Goal: Task Accomplishment & Management: Manage account settings

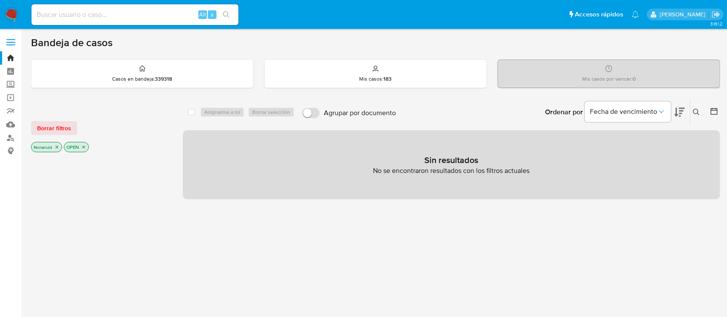
drag, startPoint x: 9, startPoint y: 13, endPoint x: 59, endPoint y: 22, distance: 49.9
click at [9, 13] on img at bounding box center [11, 14] width 15 height 15
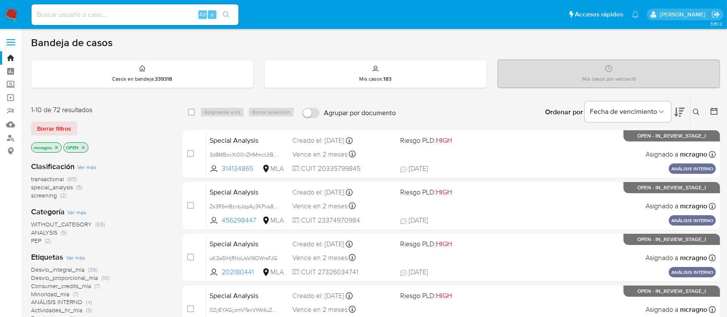
click at [85, 145] on icon "close-filter" at bounding box center [83, 147] width 5 height 5
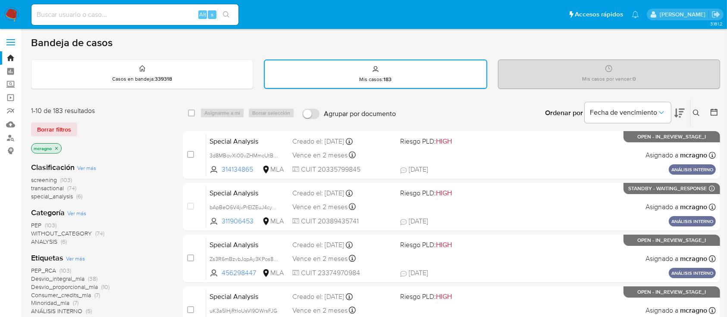
click at [57, 147] on icon "close-filter" at bounding box center [56, 148] width 5 height 5
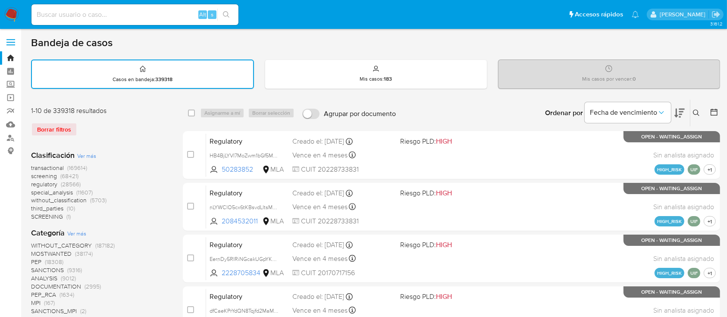
click at [692, 112] on button at bounding box center [697, 113] width 14 height 10
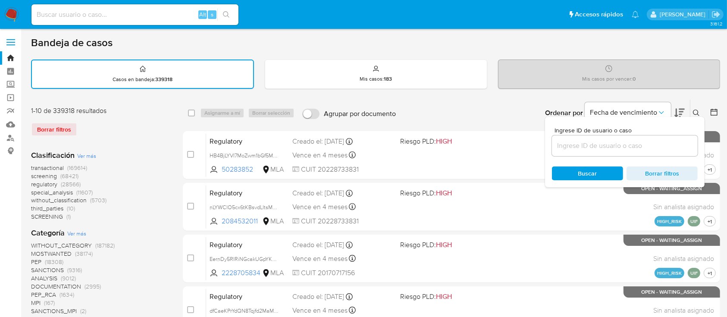
click at [655, 151] on div at bounding box center [625, 145] width 146 height 21
click at [661, 145] on input at bounding box center [625, 145] width 146 height 11
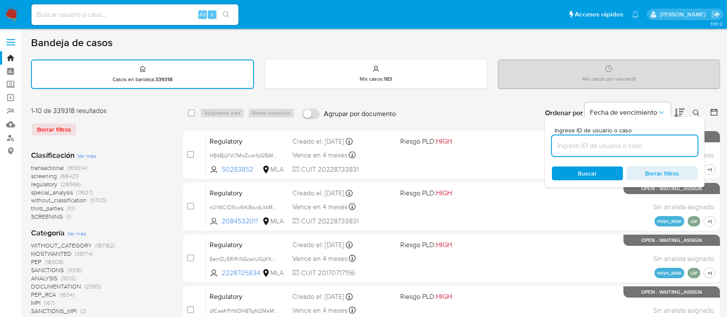
paste input "408256278"
type input "408256278"
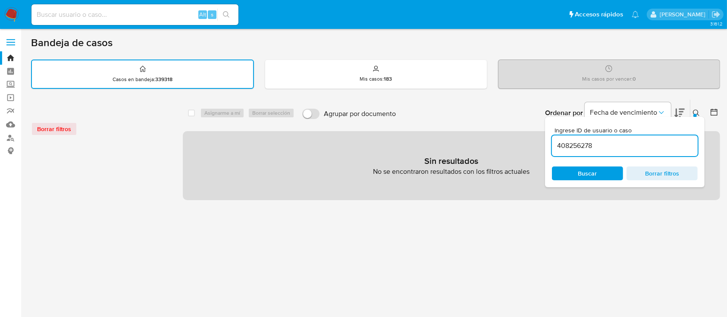
click at [695, 115] on div at bounding box center [694, 115] width 3 height 3
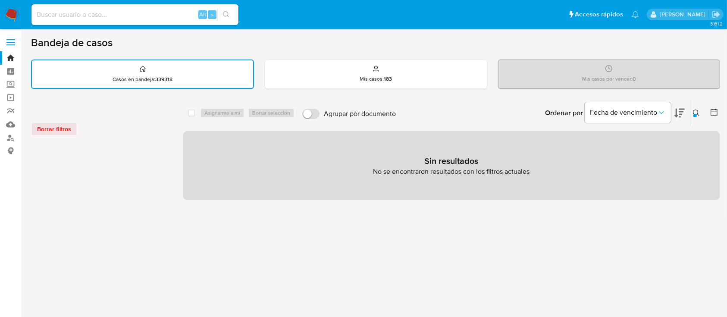
drag, startPoint x: 10, startPoint y: 11, endPoint x: 44, endPoint y: 33, distance: 39.9
click at [10, 11] on img at bounding box center [11, 14] width 15 height 15
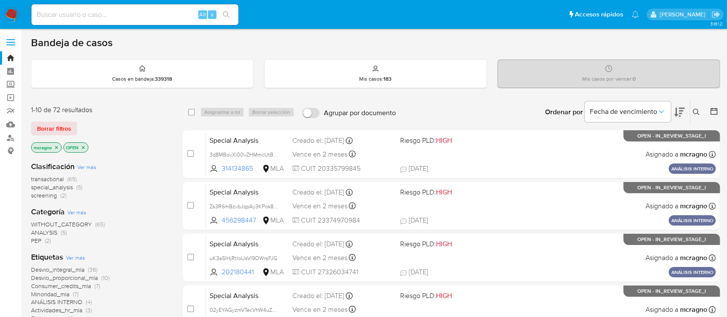
click at [84, 146] on icon "close-filter" at bounding box center [83, 147] width 3 height 3
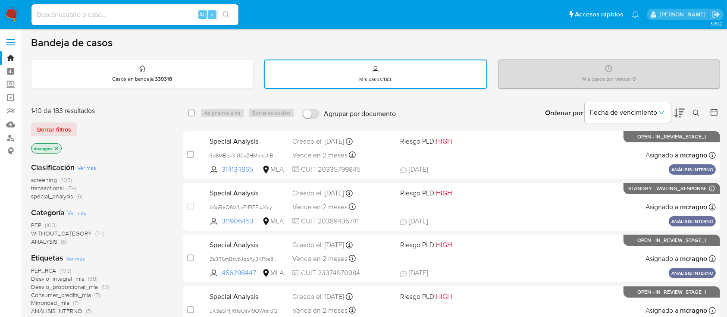
click at [54, 148] on icon "close-filter" at bounding box center [56, 148] width 5 height 5
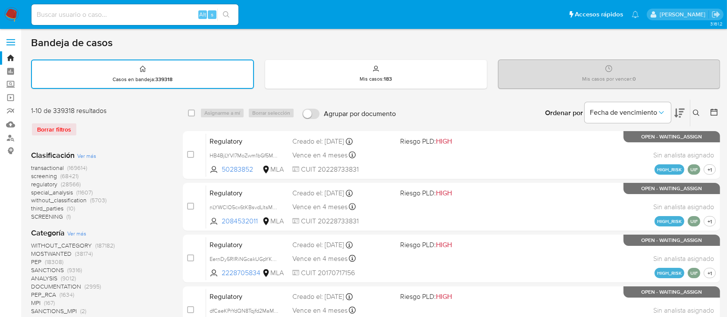
click at [697, 114] on icon at bounding box center [696, 113] width 7 height 7
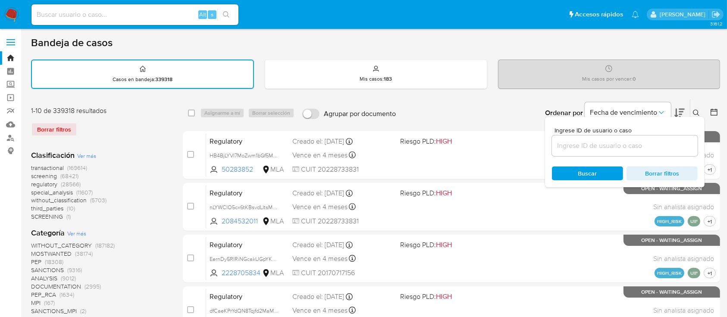
click at [615, 147] on input at bounding box center [625, 145] width 146 height 11
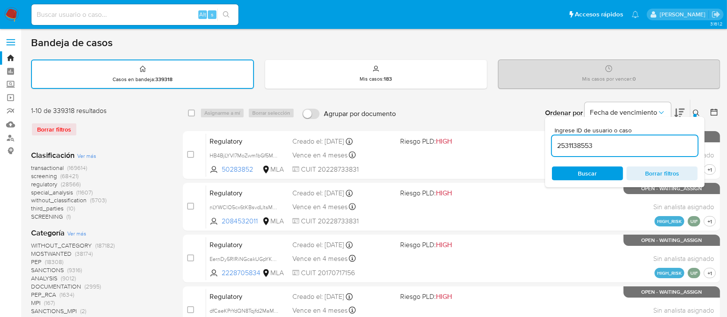
type input "2531138553"
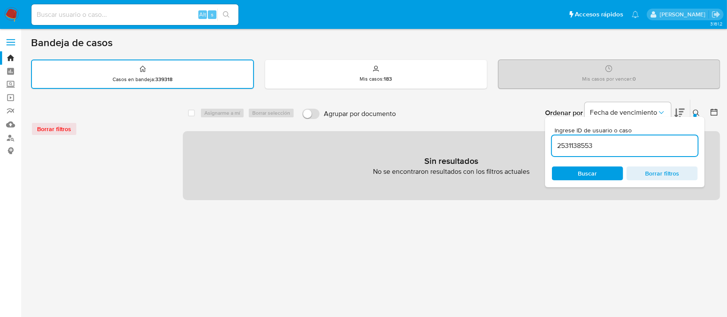
click at [697, 110] on icon at bounding box center [696, 113] width 7 height 7
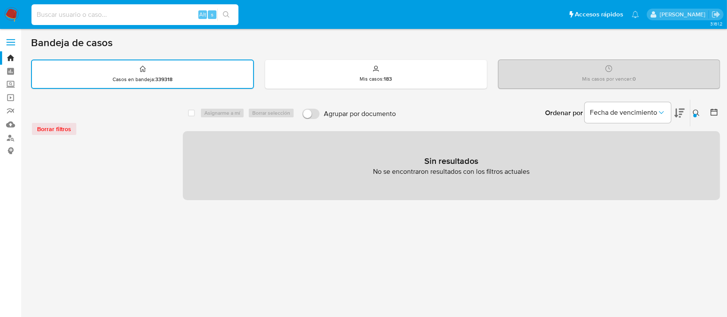
click at [100, 16] on input at bounding box center [134, 14] width 207 height 11
paste input "2531138553"
type input "2531138553"
click at [228, 14] on icon "search-icon" at bounding box center [226, 14] width 7 height 7
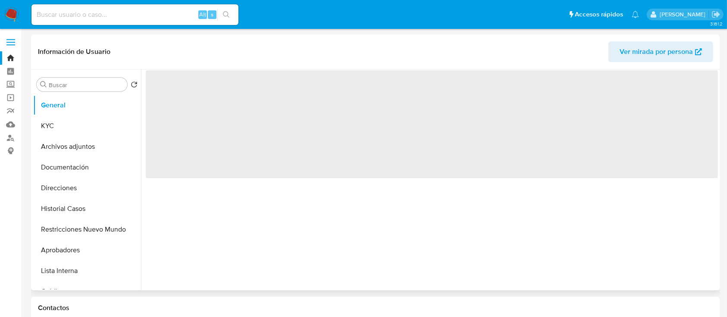
select select "10"
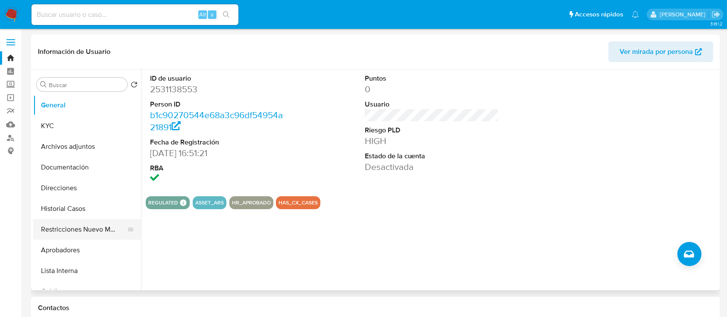
click at [83, 229] on button "Restricciones Nuevo Mundo" at bounding box center [83, 229] width 101 height 21
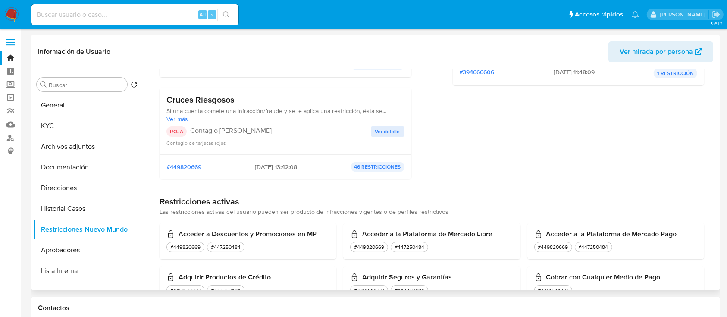
scroll to position [57, 0]
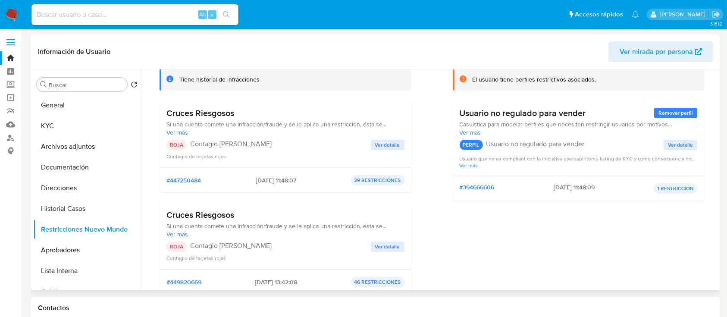
click at [652, 50] on span "Ver mirada por persona" at bounding box center [656, 51] width 73 height 21
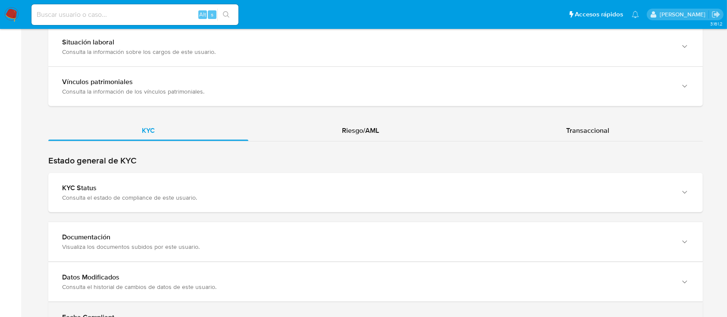
scroll to position [747, 0]
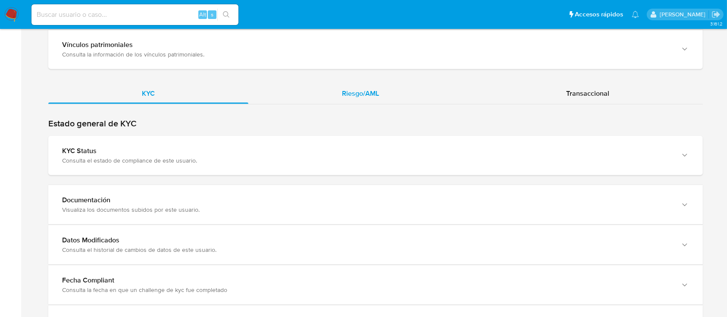
click at [367, 87] on div "Riesgo/AML" at bounding box center [360, 93] width 224 height 21
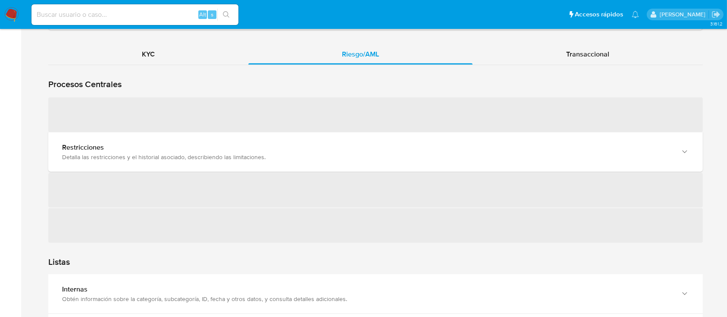
scroll to position [804, 0]
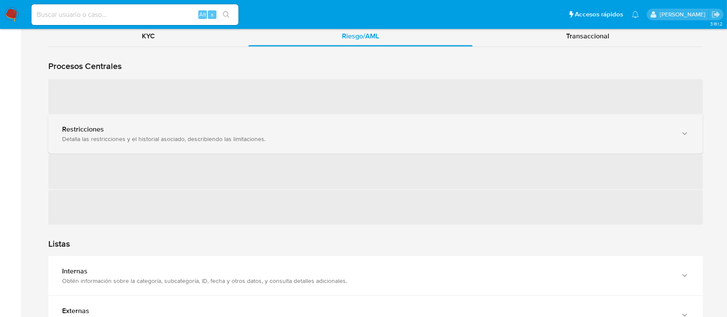
click at [115, 131] on div "Restricciones" at bounding box center [367, 129] width 610 height 9
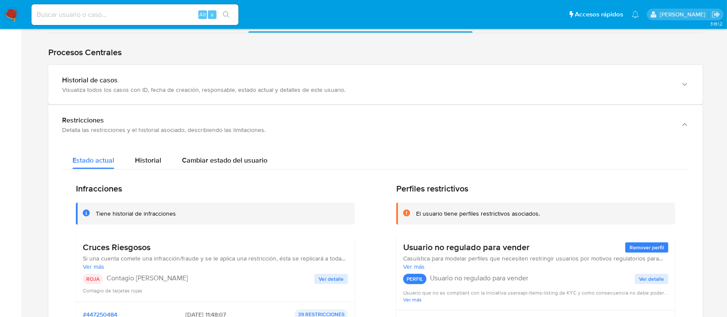
scroll to position [690, 0]
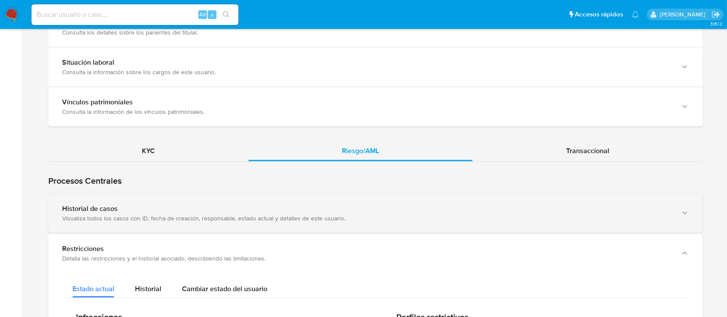
click at [162, 207] on div "Historial de casos" at bounding box center [367, 208] width 610 height 9
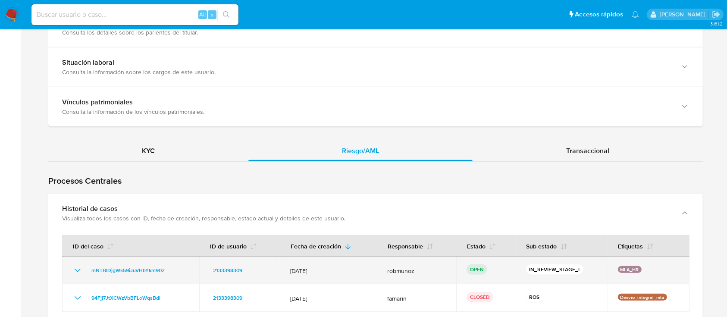
scroll to position [804, 0]
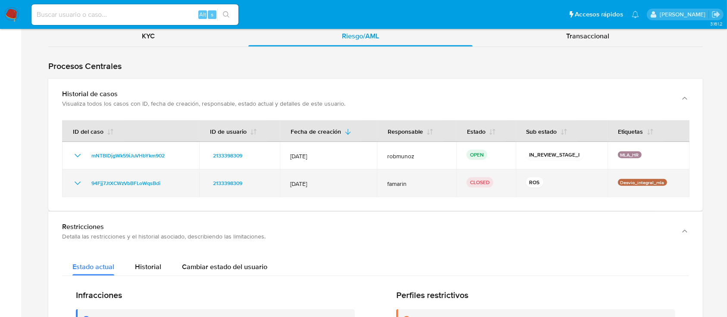
click at [76, 180] on icon "Mostrar/Ocultar" at bounding box center [77, 183] width 10 height 10
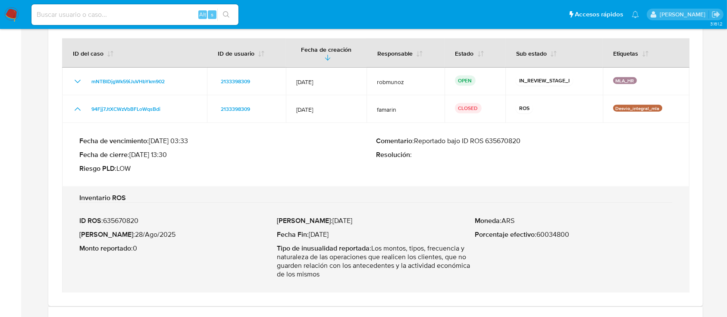
scroll to position [862, 0]
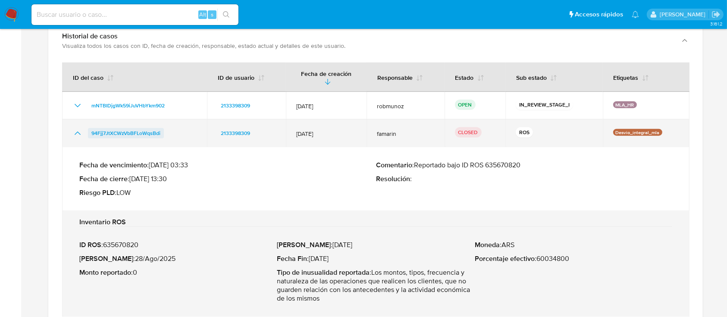
click at [119, 128] on span "94Fjj7JtXCWzVbBFLoWqsBdi" at bounding box center [125, 133] width 69 height 10
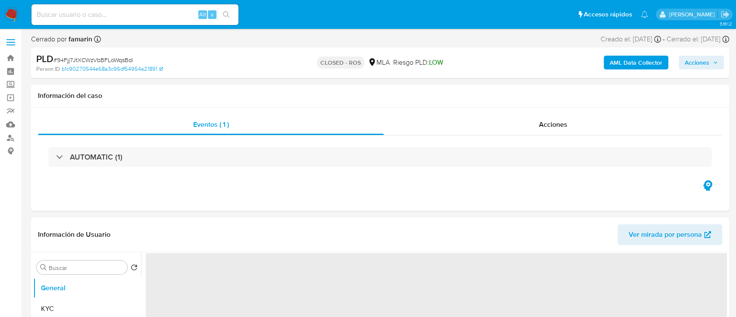
select select "10"
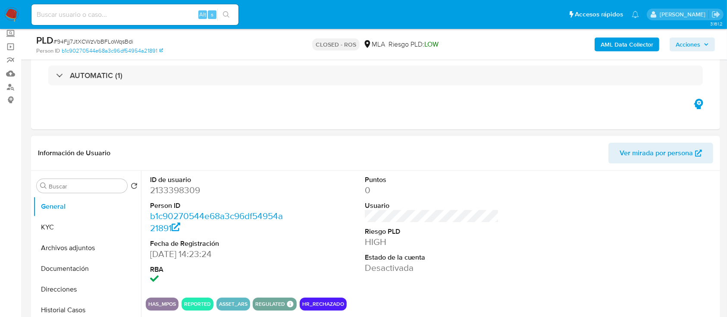
scroll to position [115, 0]
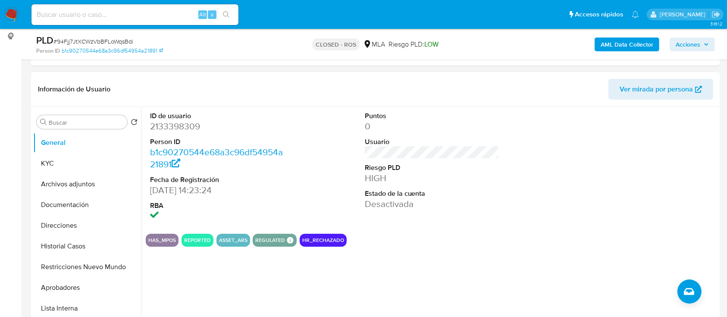
click at [181, 124] on dd "2133398309" at bounding box center [217, 126] width 135 height 12
copy dd "2133398309"
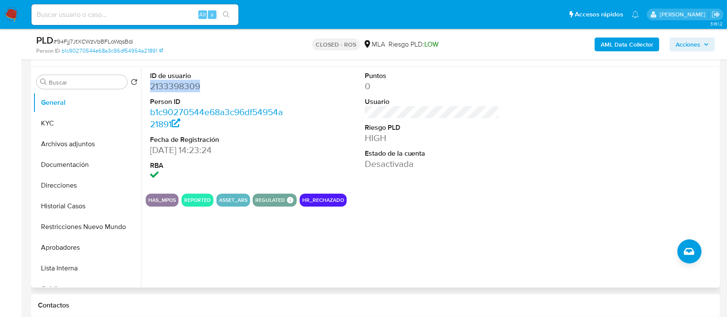
scroll to position [172, 0]
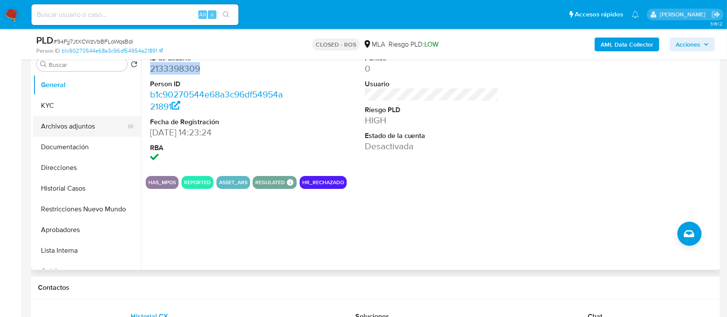
click at [85, 127] on button "Archivos adjuntos" at bounding box center [83, 126] width 101 height 21
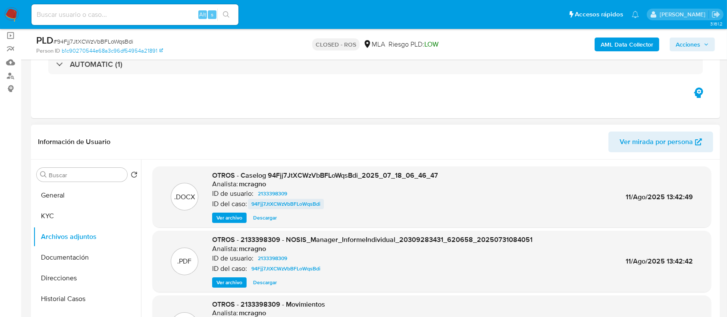
scroll to position [57, 0]
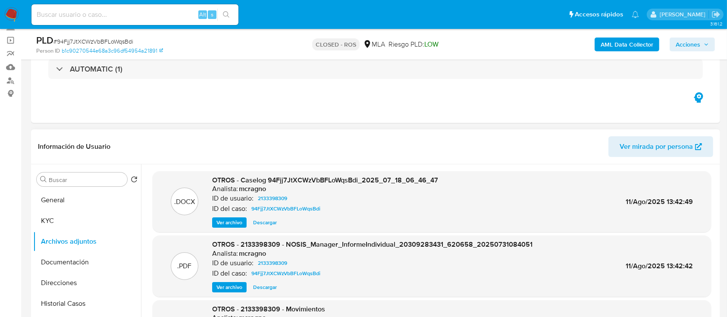
click at [235, 219] on span "Ver archivo" at bounding box center [229, 222] width 26 height 9
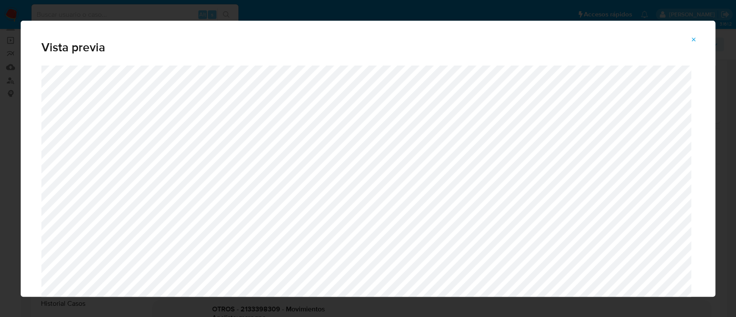
click at [690, 34] on span "Attachment preview" at bounding box center [693, 40] width 7 height 12
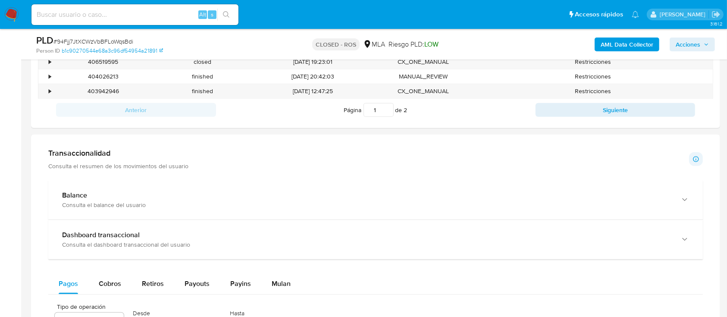
scroll to position [402, 0]
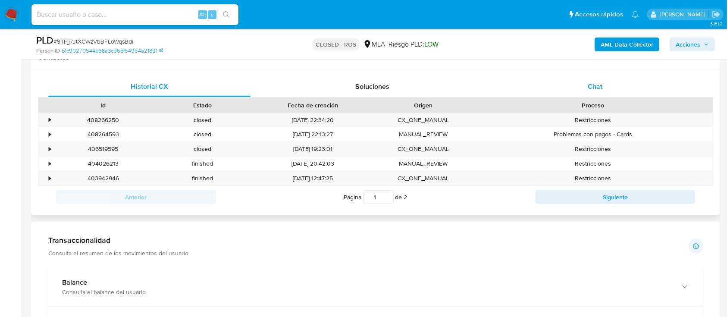
click at [610, 86] on div "Chat" at bounding box center [595, 86] width 202 height 21
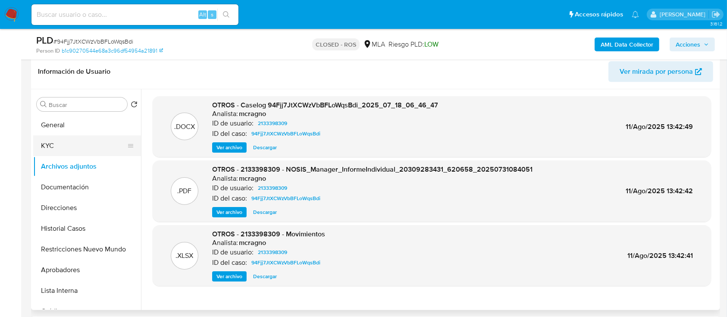
scroll to position [115, 0]
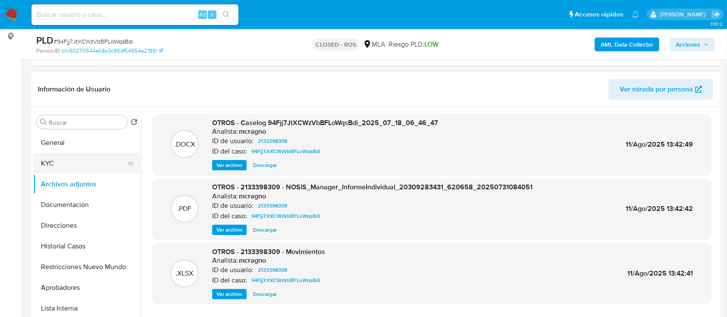
click at [93, 160] on button "KYC" at bounding box center [83, 163] width 101 height 21
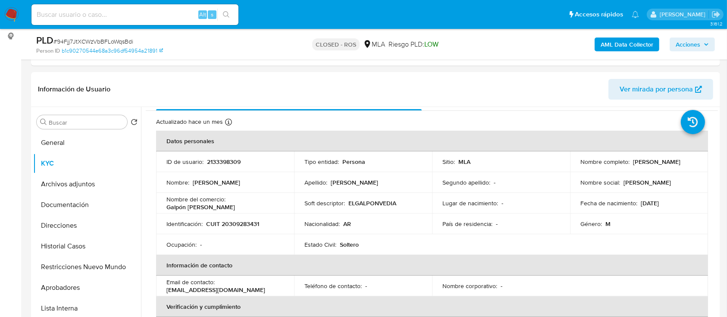
scroll to position [0, 0]
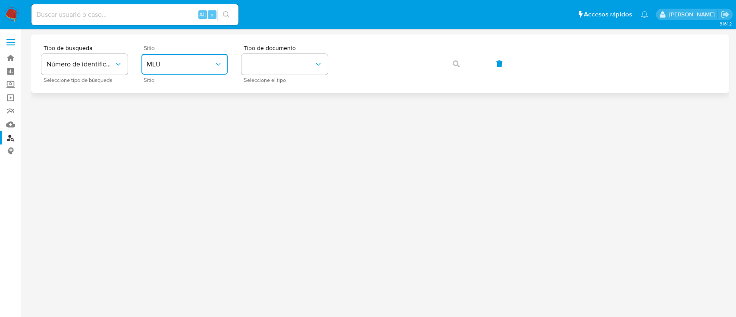
click at [213, 61] on span "MLU" at bounding box center [180, 64] width 67 height 9
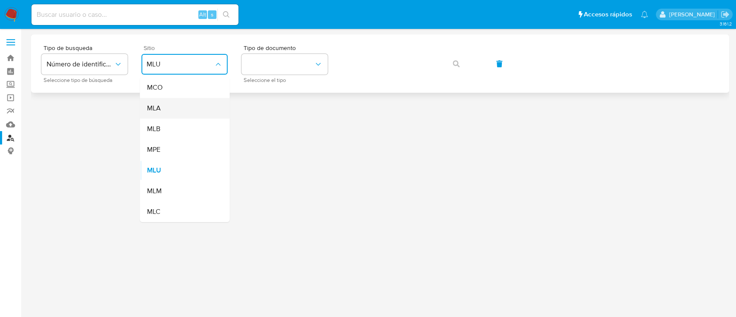
click at [172, 109] on div "MLA" at bounding box center [182, 108] width 71 height 21
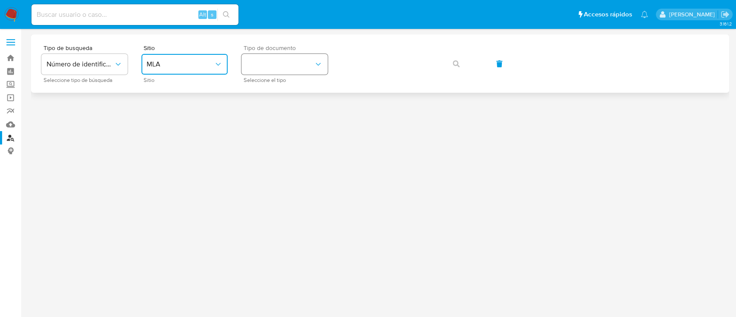
drag, startPoint x: 278, startPoint y: 59, endPoint x: 282, endPoint y: 69, distance: 10.2
click at [279, 59] on button "identificationType" at bounding box center [284, 64] width 86 height 21
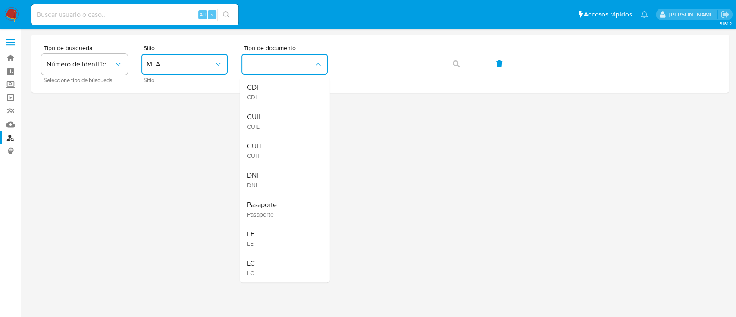
click at [283, 114] on div "CUIL CUIL" at bounding box center [282, 120] width 71 height 29
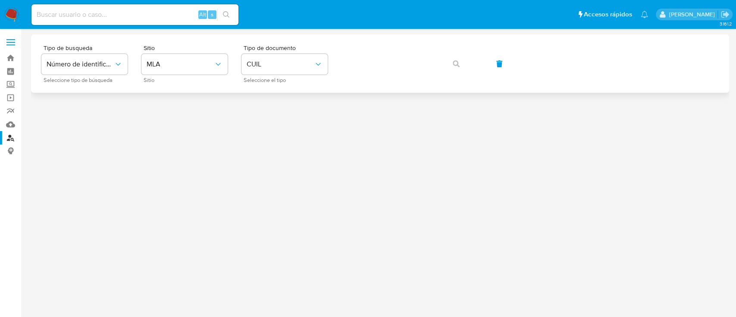
click at [385, 76] on div "Tipo de busqueda Número de identificación Seleccione tipo de búsqueda Sitio MLA…" at bounding box center [379, 64] width 677 height 38
click at [457, 63] on icon "button" at bounding box center [456, 63] width 7 height 7
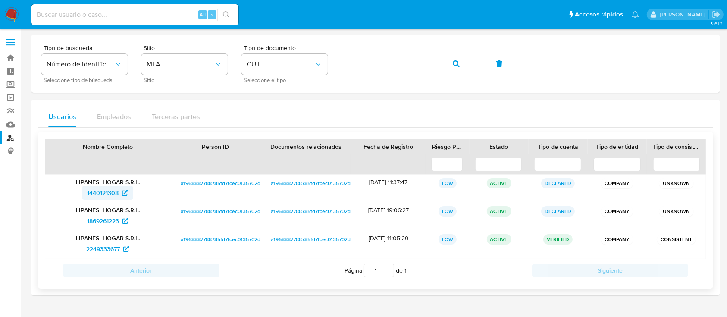
click at [113, 194] on span "1440121308" at bounding box center [102, 193] width 31 height 14
click at [110, 192] on span "1440121308" at bounding box center [102, 193] width 31 height 14
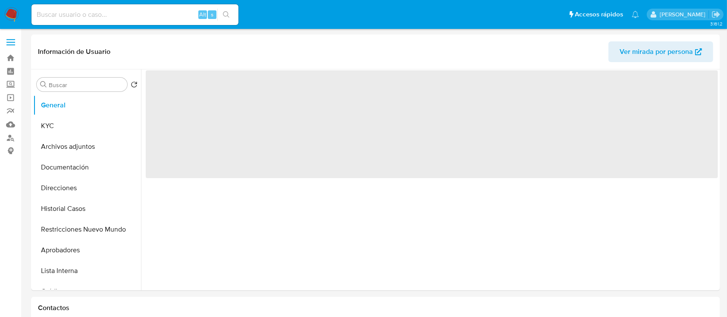
select select "10"
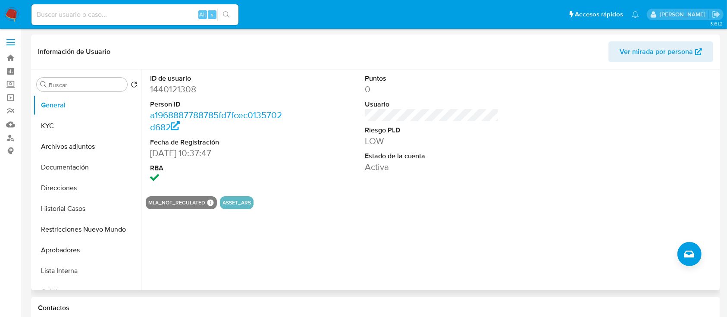
click at [638, 56] on span "Ver mirada por persona" at bounding box center [656, 51] width 73 height 21
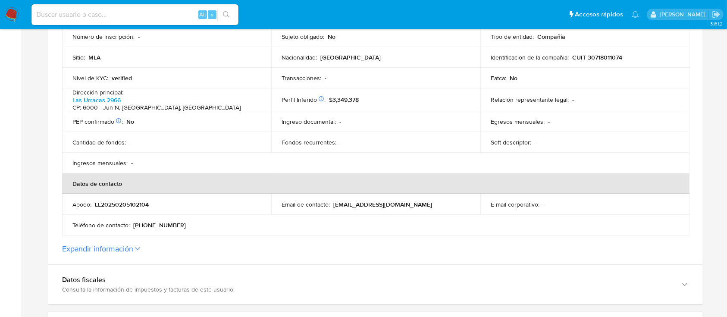
scroll to position [287, 0]
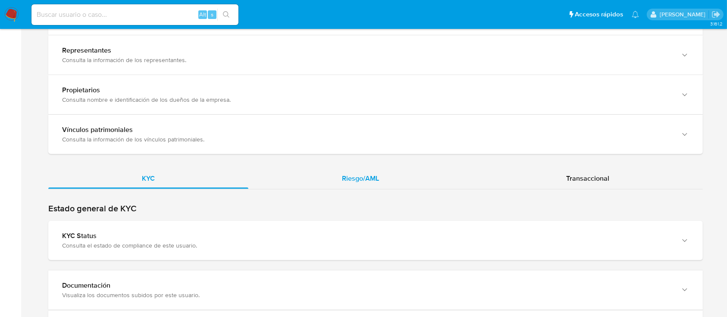
click at [362, 173] on span "Riesgo/AML" at bounding box center [360, 178] width 37 height 10
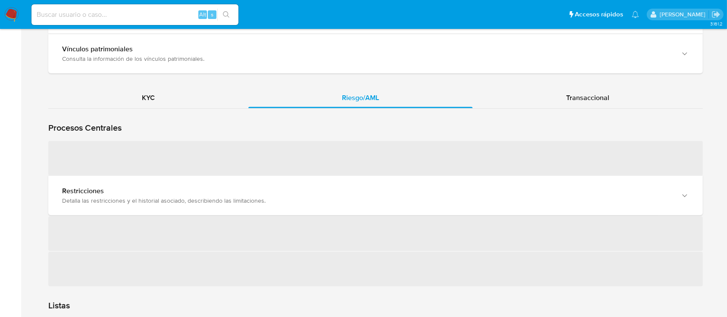
scroll to position [920, 0]
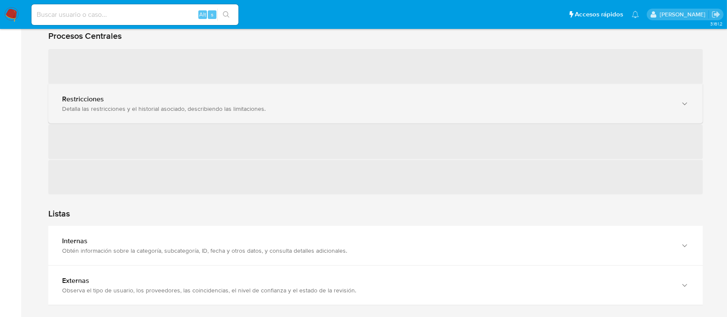
click at [188, 107] on div "‌ Restricciones Detalla las restricciones y el historial asociado, describiendo…" at bounding box center [375, 121] width 654 height 146
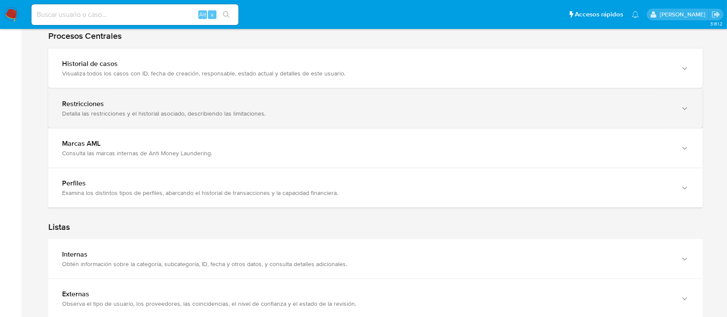
click at [162, 110] on div "Detalla las restricciones y el historial asociado, describiendo las limitacione…" at bounding box center [367, 114] width 610 height 8
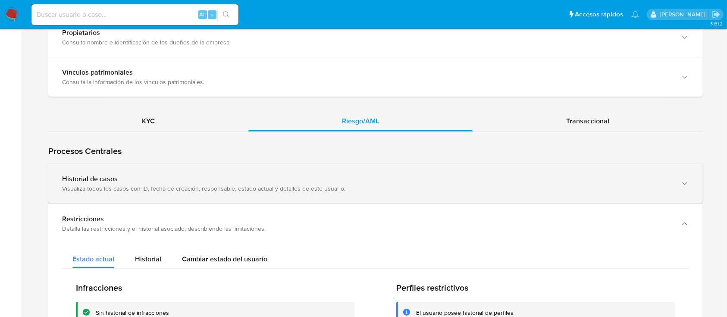
click at [136, 185] on div "Visualiza todos los casos con ID, fecha de creación, responsable, estado actual…" at bounding box center [367, 189] width 610 height 8
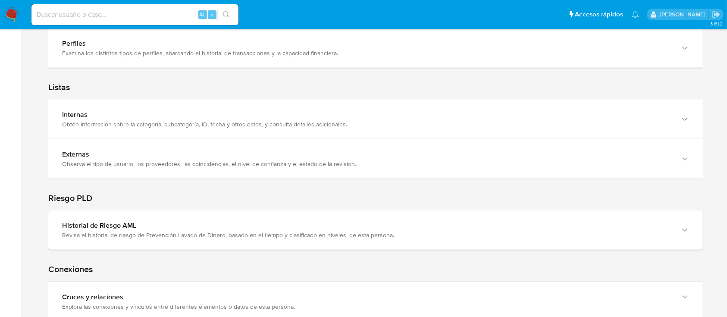
scroll to position [1474, 0]
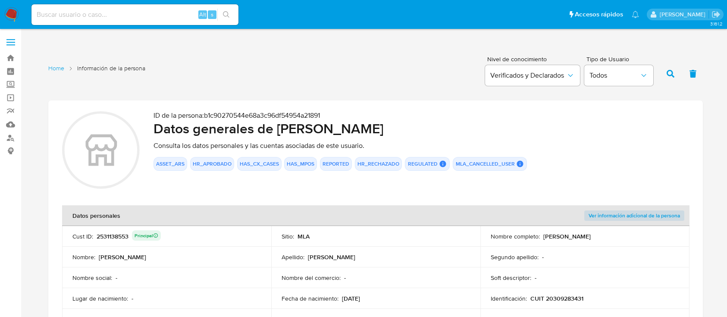
scroll to position [862, 0]
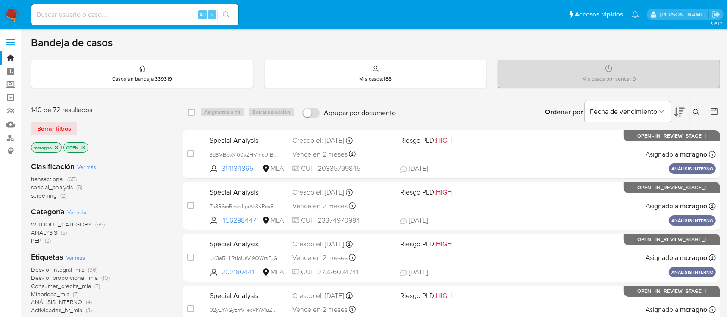
click at [86, 145] on icon "close-filter" at bounding box center [83, 147] width 5 height 5
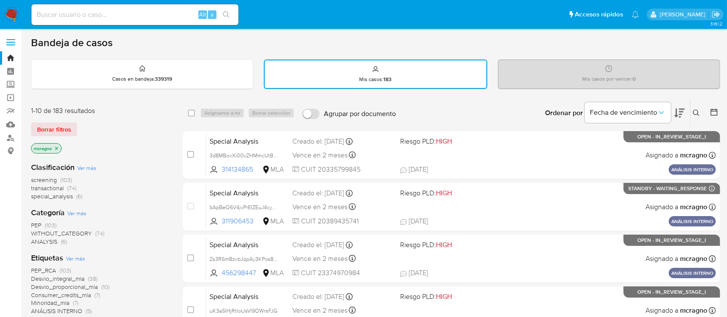
click at [55, 148] on icon "close-filter" at bounding box center [56, 148] width 5 height 5
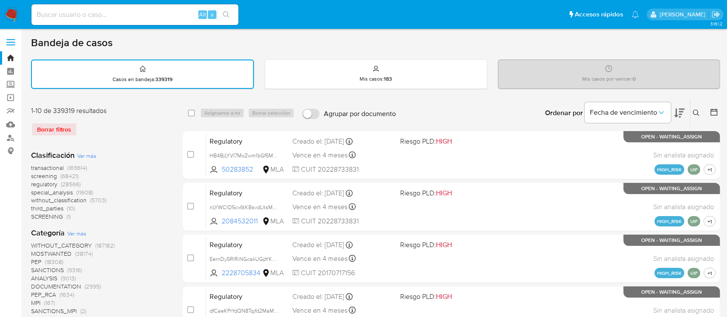
click at [695, 110] on icon at bounding box center [696, 113] width 7 height 7
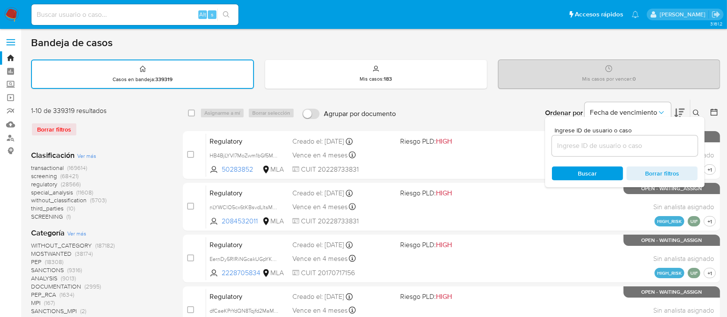
click at [647, 148] on input at bounding box center [625, 145] width 146 height 11
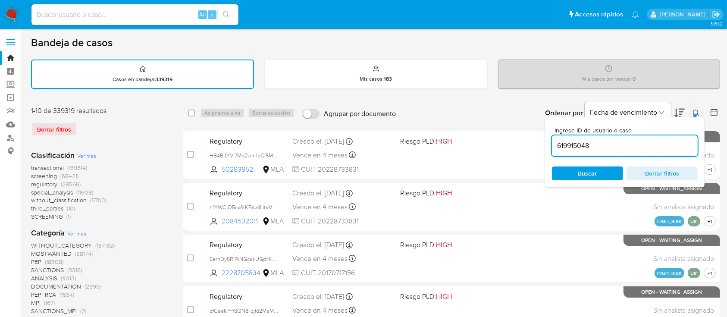
type input "619915048"
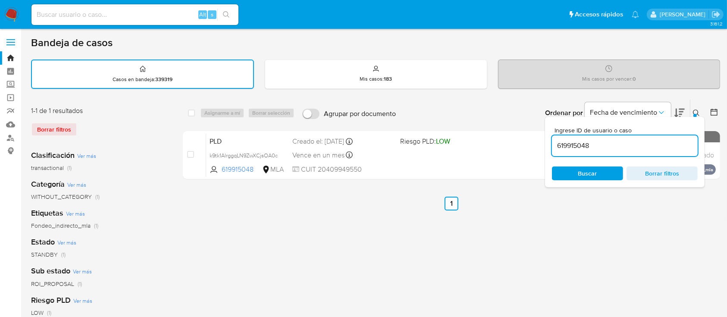
click at [699, 111] on icon at bounding box center [696, 113] width 7 height 7
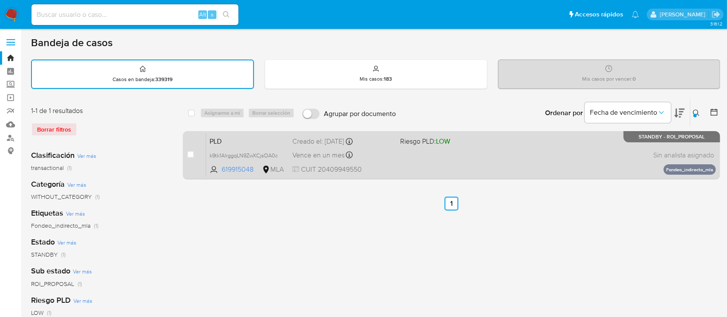
click at [583, 167] on div "PLD k9tk1AlrggqLN9ZwXCjsOA0c 619915048 MLA Riesgo PLD: LOW Creado el: 12/09/202…" at bounding box center [461, 155] width 510 height 44
click at [275, 157] on span "k9tk1AlrggqLN9ZwXCjsOA0c" at bounding box center [244, 154] width 68 height 9
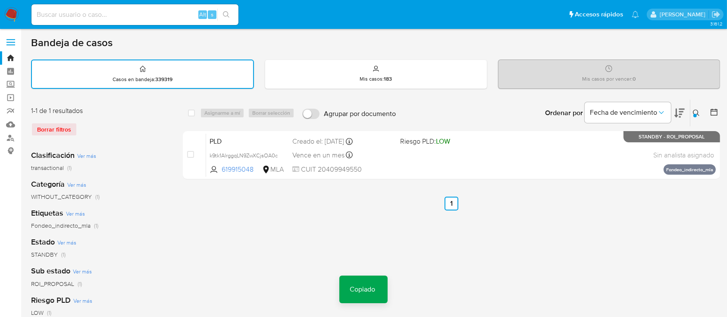
click at [696, 117] on button at bounding box center [697, 113] width 14 height 10
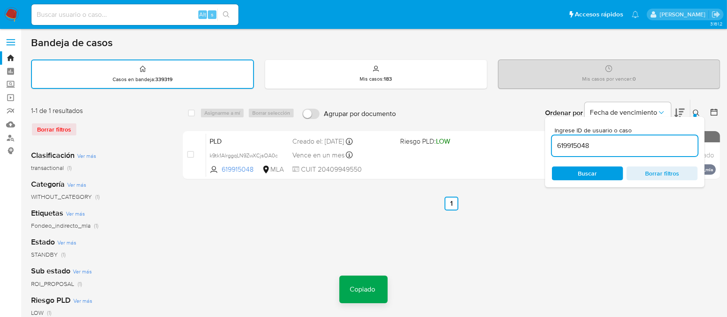
click at [690, 109] on div "Ingrese ID de usuario o caso 619915048 Buscar Borrar filtros" at bounding box center [697, 113] width 15 height 27
click at [614, 152] on div "619915048" at bounding box center [625, 145] width 146 height 21
click at [565, 140] on input "619915048" at bounding box center [625, 145] width 146 height 11
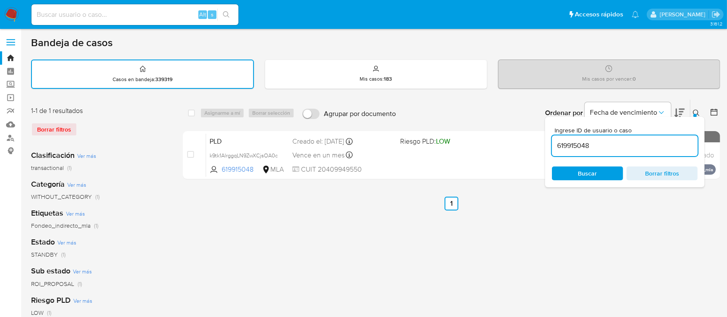
drag, startPoint x: 697, startPoint y: 110, endPoint x: 554, endPoint y: 128, distance: 144.2
click at [697, 111] on icon at bounding box center [696, 113] width 7 height 7
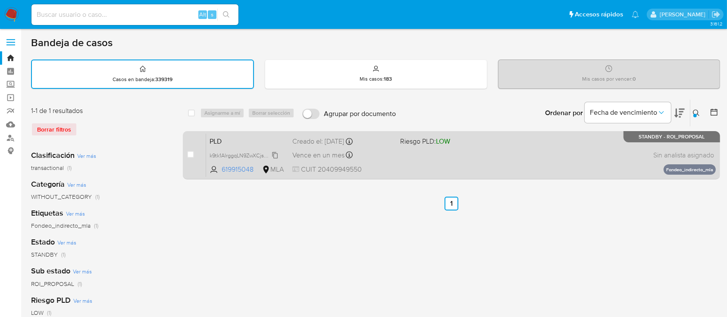
click at [274, 153] on span "k9tk1AlrggqLN9ZwXCjsOA0c" at bounding box center [244, 154] width 68 height 9
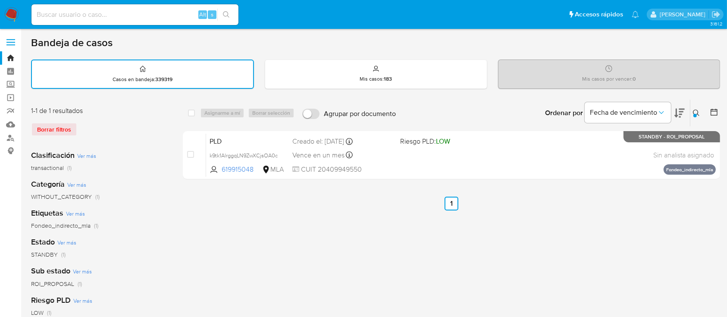
click at [698, 110] on icon at bounding box center [696, 113] width 7 height 7
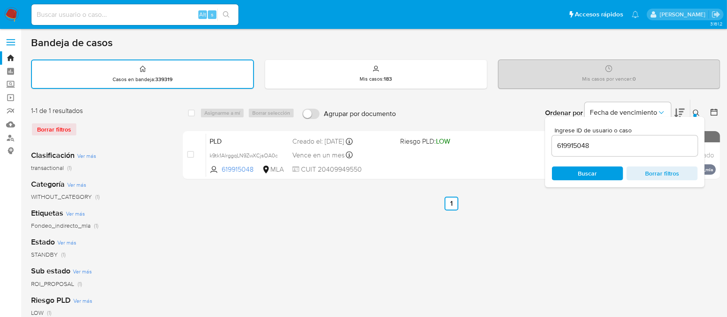
click at [607, 144] on input "619915048" at bounding box center [625, 145] width 146 height 11
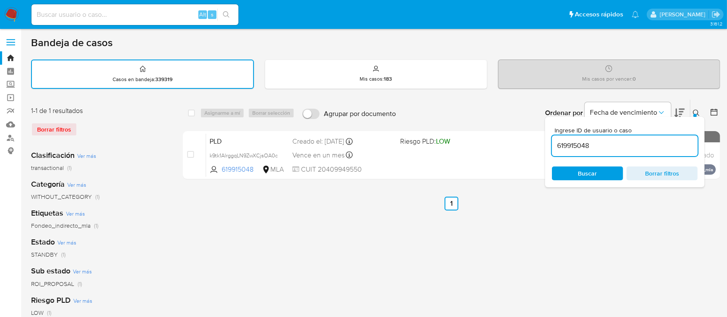
click at [695, 114] on div at bounding box center [694, 115] width 3 height 3
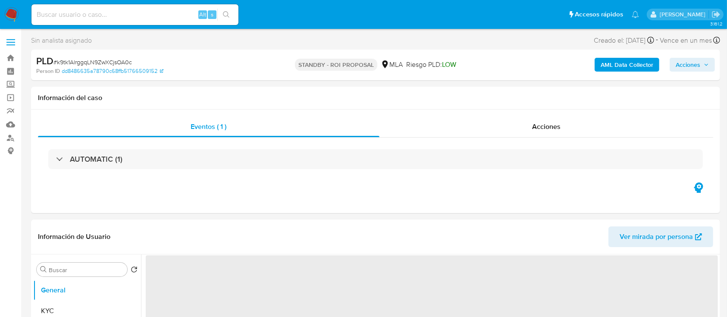
select select "10"
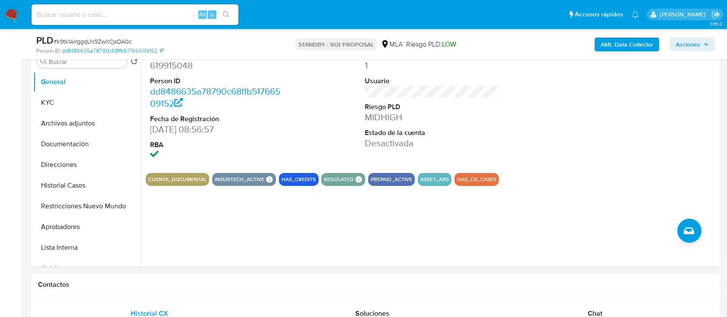
scroll to position [230, 0]
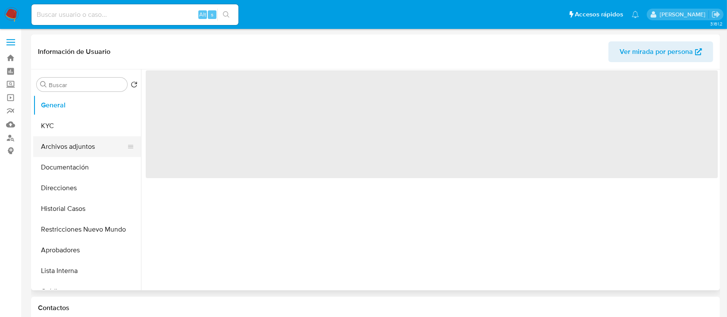
click at [82, 154] on button "Archivos adjuntos" at bounding box center [83, 146] width 101 height 21
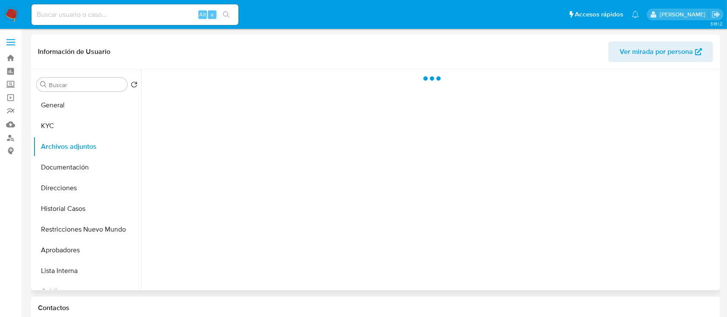
select select "10"
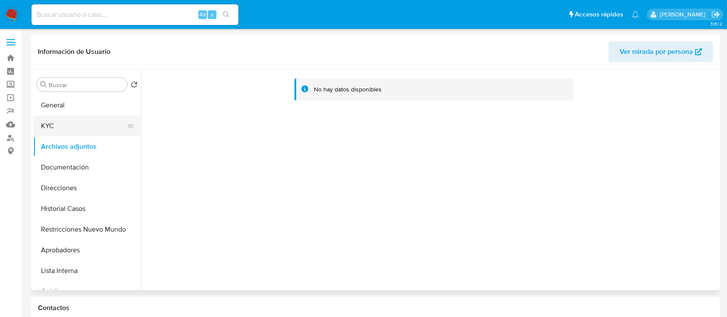
click at [50, 123] on button "KYC" at bounding box center [83, 126] width 101 height 21
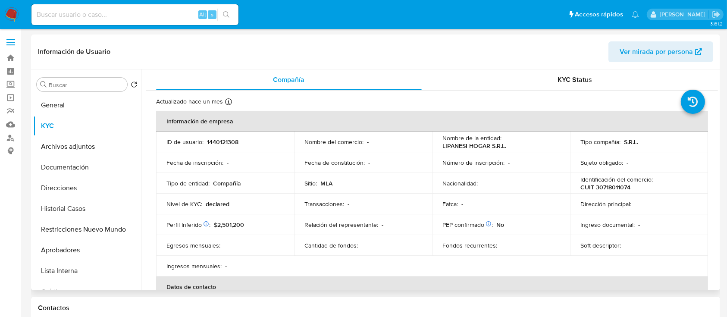
click at [618, 192] on td "Identificación del comercio : CUIT 30718011074" at bounding box center [639, 183] width 138 height 21
click at [618, 187] on p "CUIT 30718011074" at bounding box center [605, 187] width 50 height 8
copy p "30718011074"
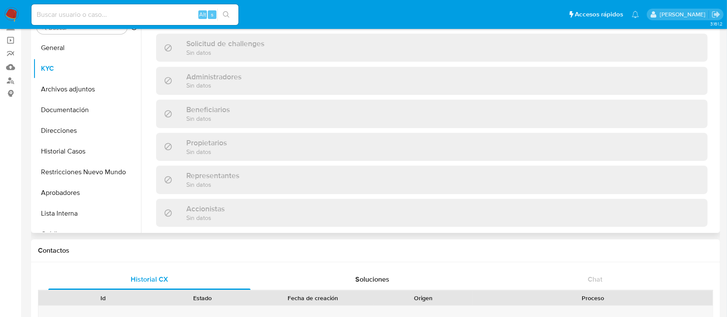
scroll to position [272, 0]
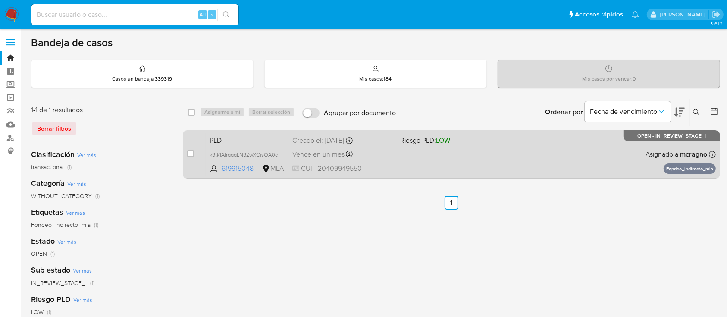
click at [482, 169] on div "PLD k9tk1AlrggqLN9ZwXCjsOA0c 619915048 MLA Riesgo PLD: LOW Creado el: 12/09/202…" at bounding box center [461, 154] width 510 height 44
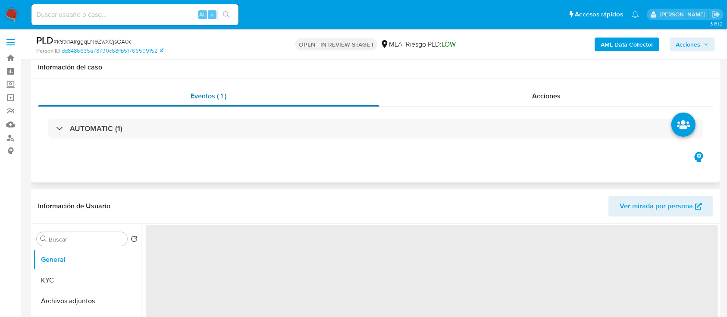
scroll to position [172, 0]
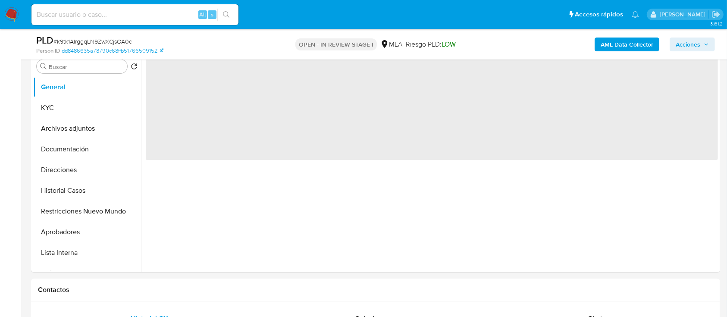
select select "10"
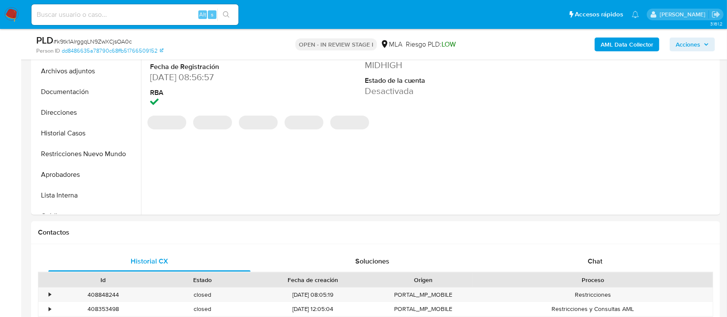
scroll to position [287, 0]
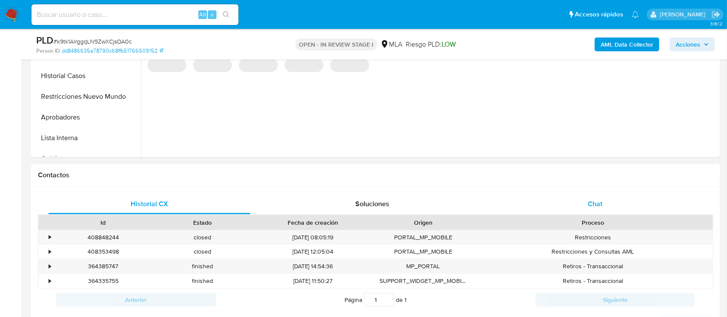
click at [609, 203] on div "Chat" at bounding box center [595, 204] width 202 height 21
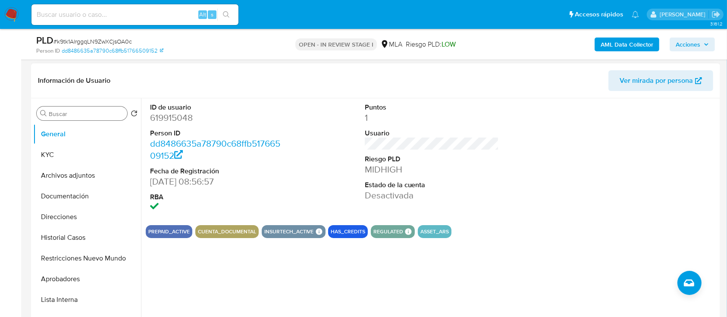
scroll to position [115, 0]
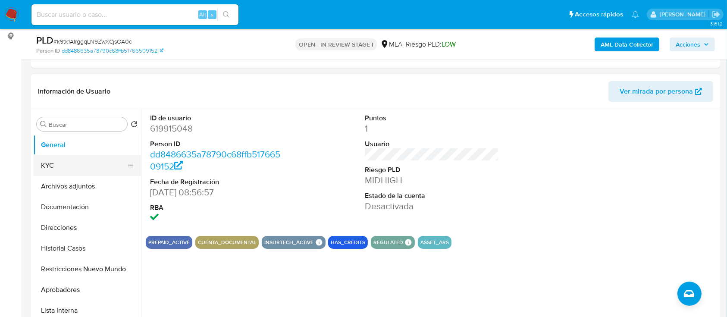
click at [50, 167] on button "KYC" at bounding box center [83, 165] width 101 height 21
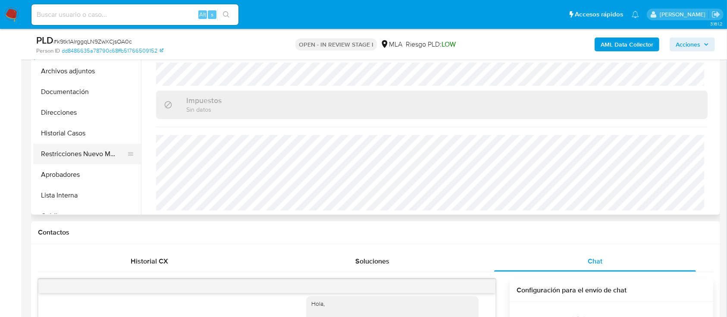
scroll to position [57, 0]
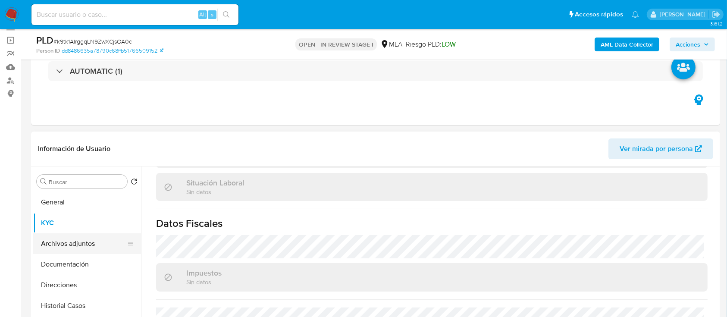
click at [86, 239] on button "Archivos adjuntos" at bounding box center [83, 243] width 101 height 21
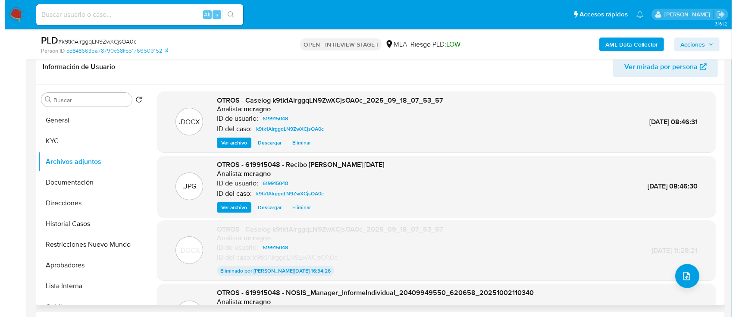
scroll to position [122, 0]
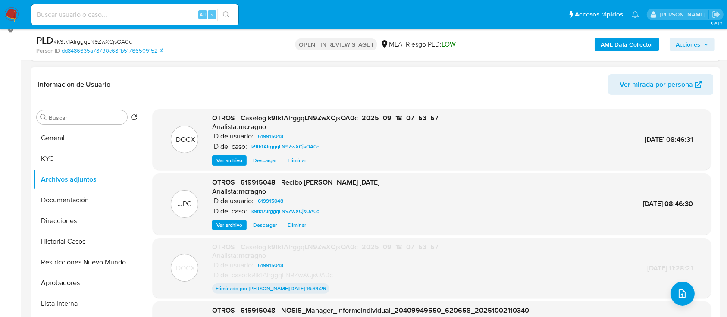
click at [300, 160] on span "Eliminar" at bounding box center [297, 160] width 19 height 9
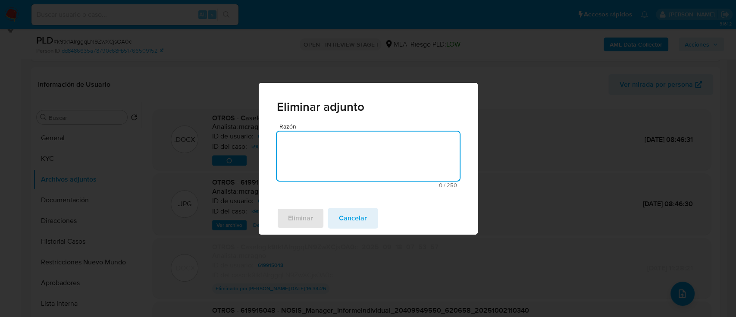
click at [317, 167] on textarea "Razón" at bounding box center [368, 155] width 183 height 49
click at [302, 209] on span "Eliminar" at bounding box center [300, 218] width 25 height 19
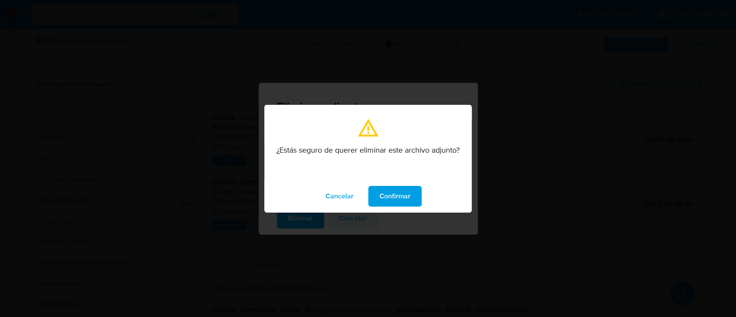
click at [390, 196] on span "Confirmar" at bounding box center [394, 196] width 31 height 19
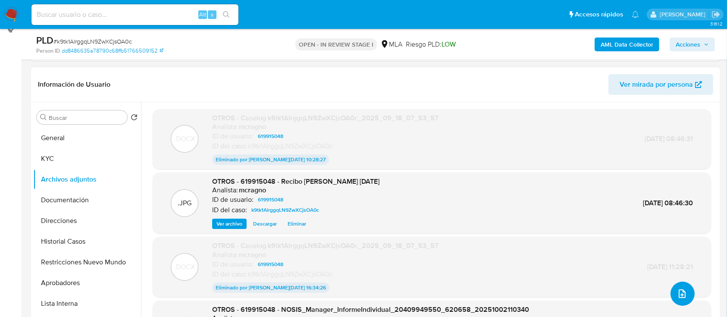
click at [689, 290] on button "upload-file" at bounding box center [682, 294] width 24 height 24
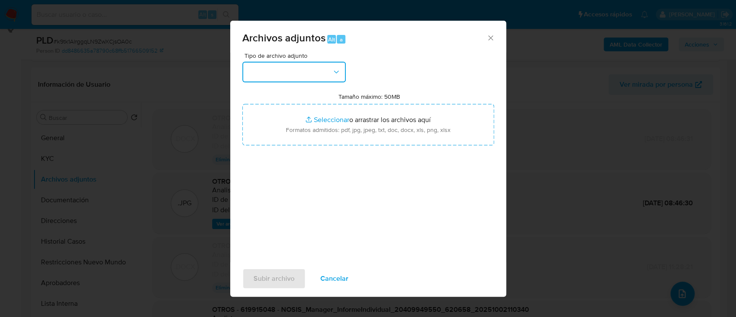
click at [295, 80] on button "button" at bounding box center [293, 72] width 103 height 21
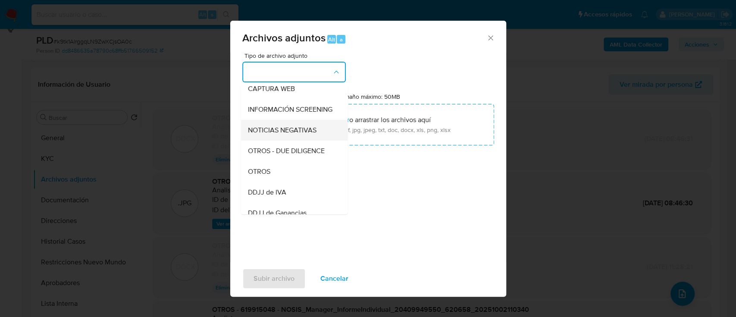
scroll to position [115, 0]
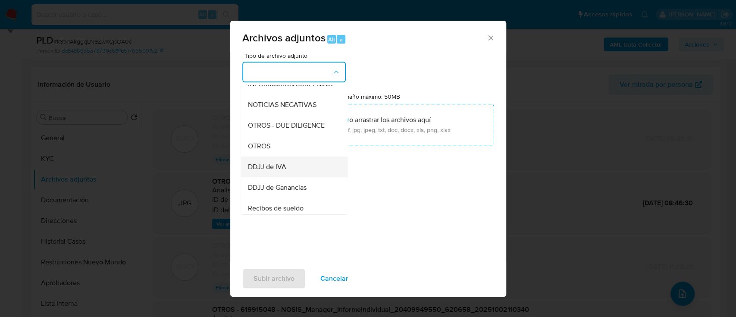
click at [267, 164] on div "DDJJ de IVA" at bounding box center [291, 166] width 88 height 21
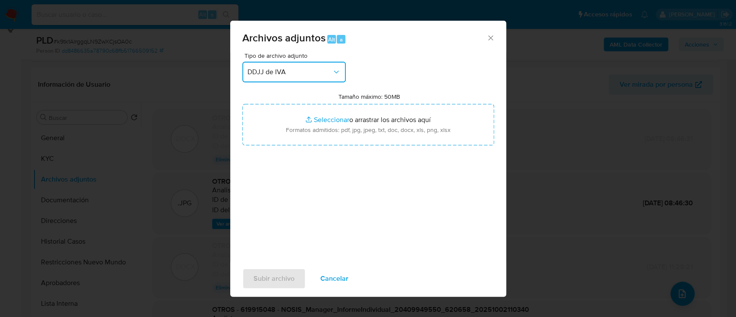
drag, startPoint x: 281, startPoint y: 73, endPoint x: 280, endPoint y: 78, distance: 4.5
click at [280, 78] on button "DDJJ de IVA" at bounding box center [293, 72] width 103 height 21
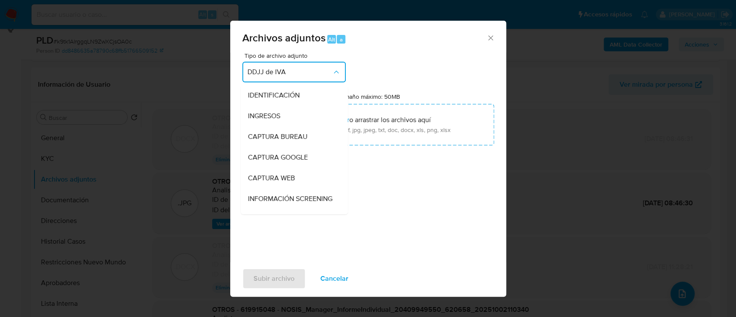
scroll to position [141, 0]
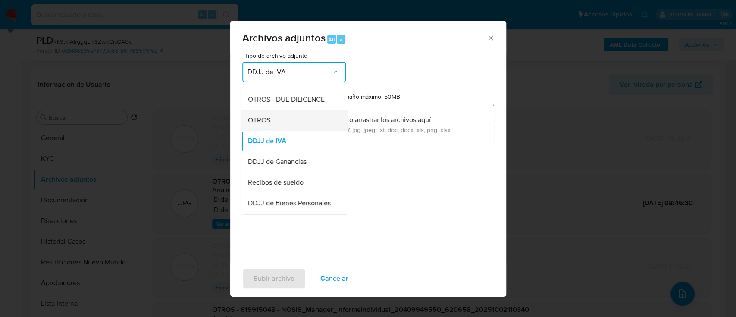
click at [276, 130] on div "OTROS" at bounding box center [291, 120] width 88 height 21
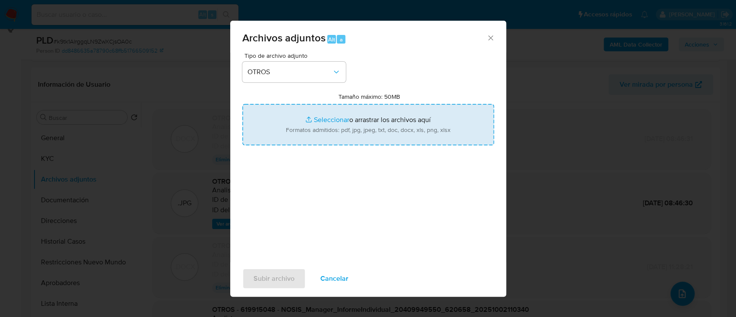
click at [279, 126] on input "Tamaño máximo: 50MB Seleccionar archivos" at bounding box center [368, 124] width 252 height 41
type input "C:\fakepath\619915048 - Boleto compraventa.jpg"
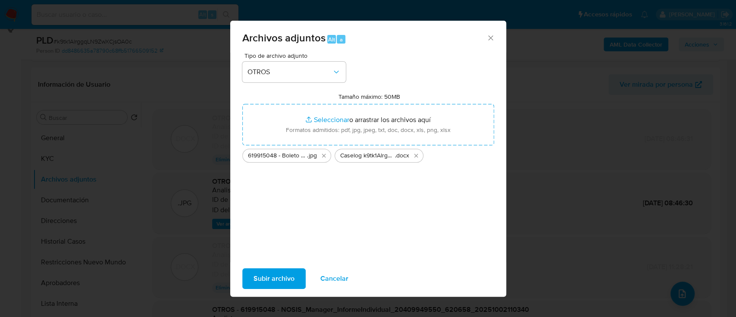
click at [267, 274] on span "Subir archivo" at bounding box center [273, 278] width 41 height 19
click at [491, 36] on icon "Cerrar" at bounding box center [490, 38] width 9 height 9
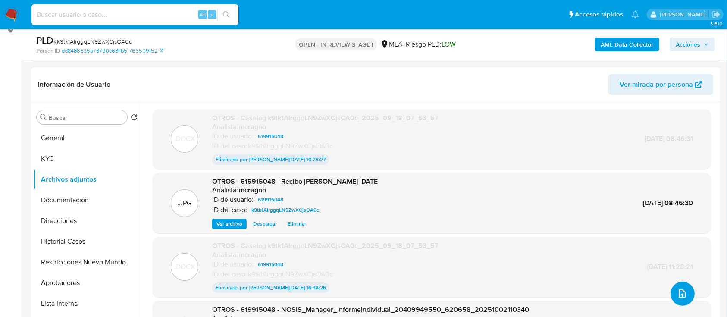
click at [677, 294] on icon "upload-file" at bounding box center [682, 293] width 10 height 10
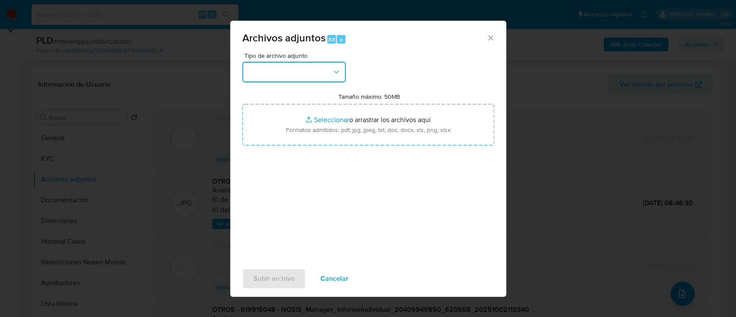
click at [301, 69] on button "button" at bounding box center [293, 72] width 103 height 21
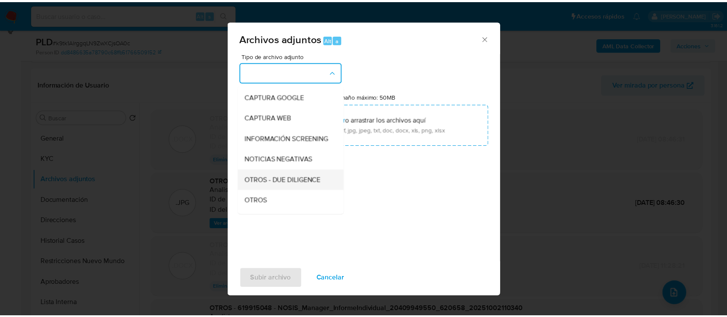
scroll to position [115, 0]
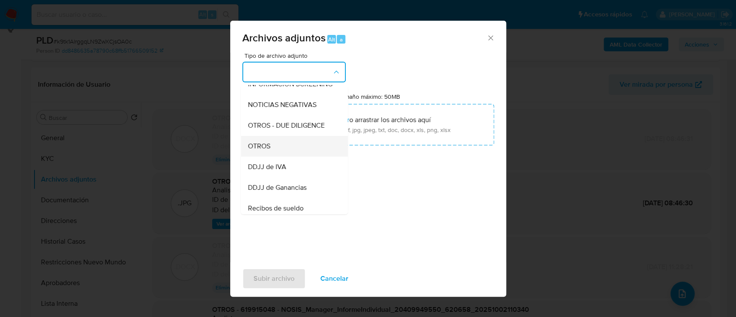
click at [281, 156] on div "OTROS" at bounding box center [291, 146] width 88 height 21
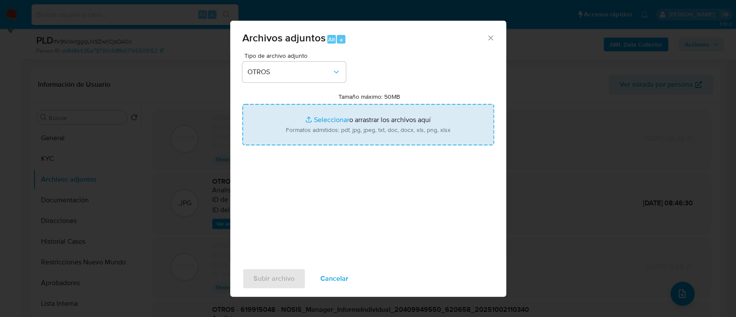
click at [362, 121] on input "Tamaño máximo: 50MB Seleccionar archivos" at bounding box center [368, 124] width 252 height 41
type input "C:\fakepath\619915048 - Boleto compraventa.jpg"
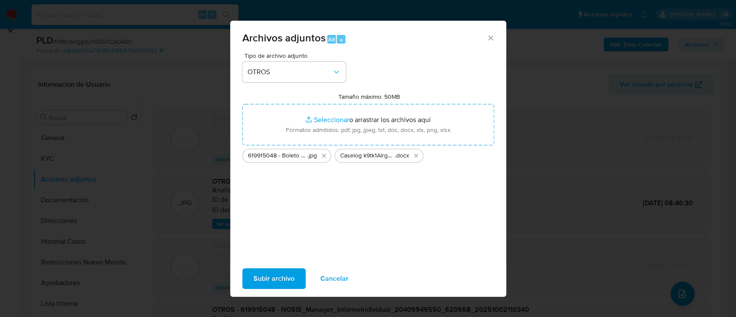
click at [266, 283] on span "Subir archivo" at bounding box center [273, 278] width 41 height 19
click at [304, 274] on button "Subir archivo" at bounding box center [273, 278] width 63 height 21
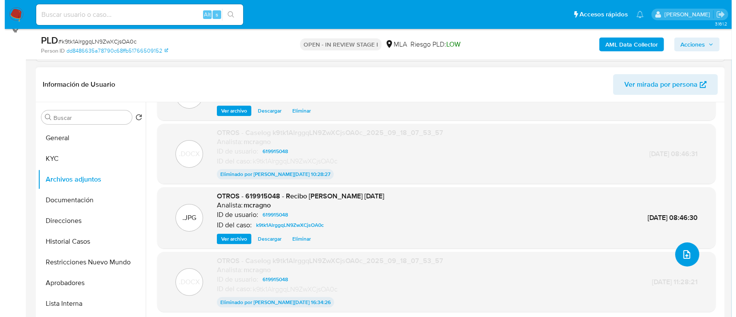
scroll to position [60, 0]
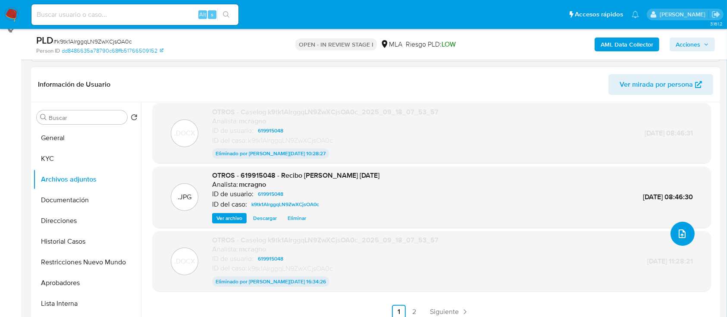
click at [679, 236] on icon "upload-file" at bounding box center [682, 233] width 7 height 9
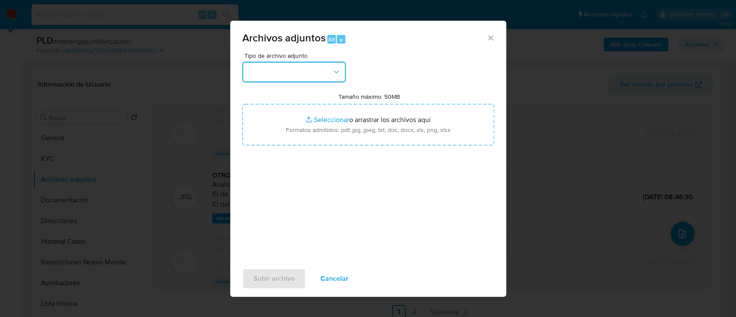
click at [306, 64] on button "button" at bounding box center [293, 72] width 103 height 21
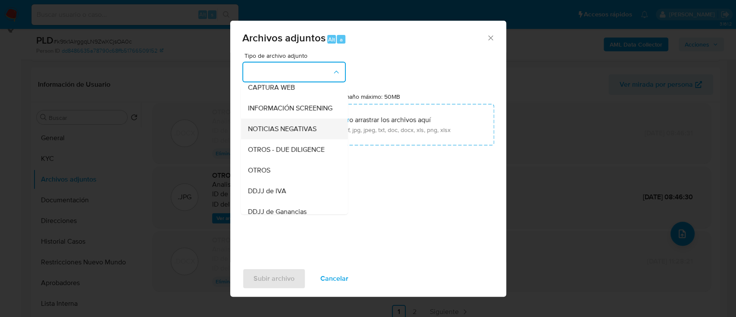
scroll to position [115, 0]
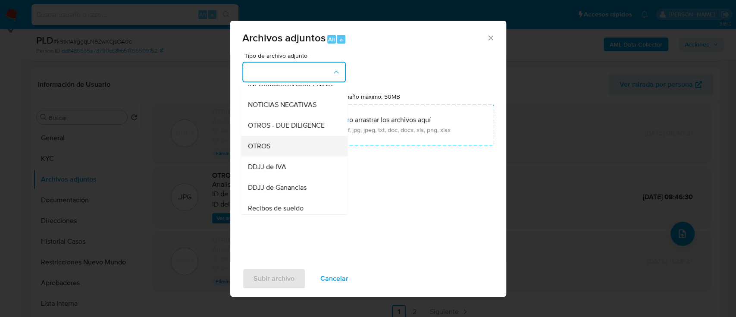
click at [296, 153] on div "OTROS" at bounding box center [291, 146] width 88 height 21
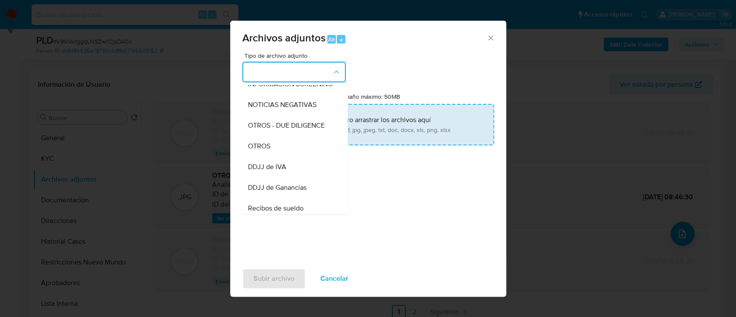
click at [335, 115] on input "Tamaño máximo: 50MB Seleccionar archivos" at bounding box center [368, 124] width 252 height 41
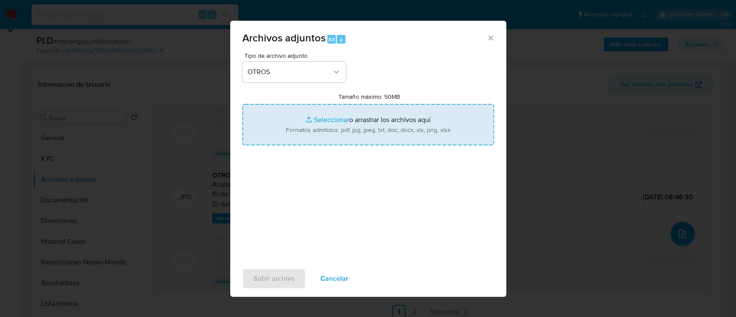
type input "C:\fakepath\619915048 - Boleto.jpg"
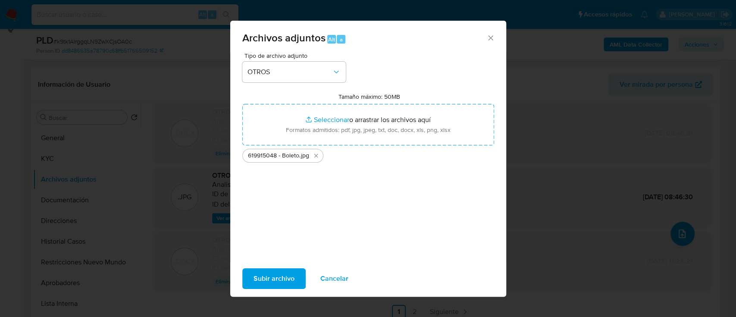
click at [271, 279] on span "Subir archivo" at bounding box center [273, 278] width 41 height 19
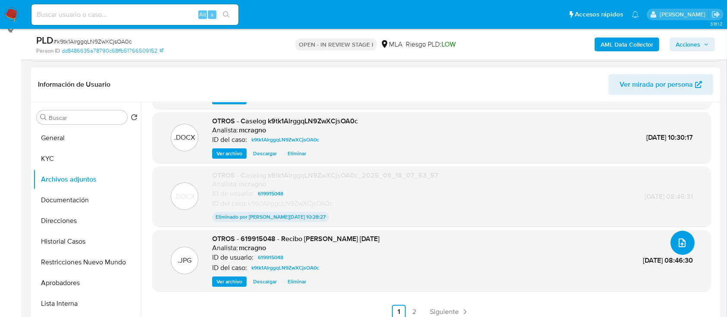
scroll to position [0, 0]
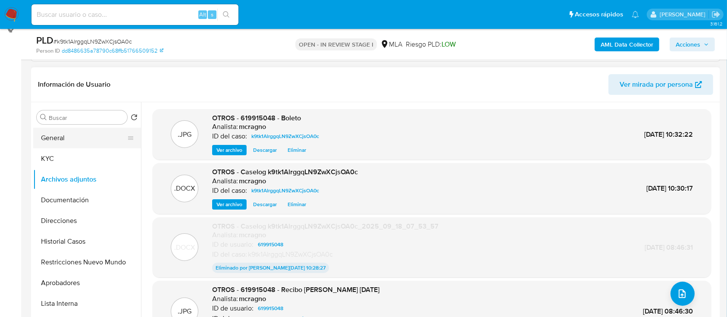
click at [62, 133] on button "General" at bounding box center [83, 138] width 101 height 21
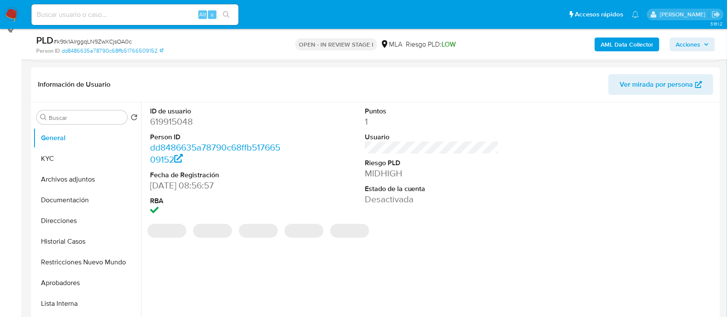
click at [698, 44] on span "Acciones" at bounding box center [688, 45] width 25 height 14
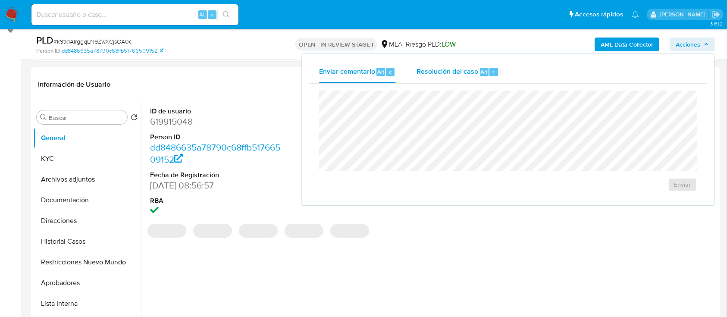
click at [489, 75] on div "r" at bounding box center [493, 72] width 9 height 9
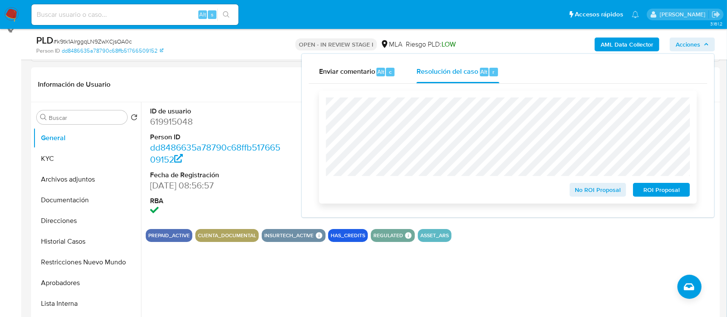
click at [669, 185] on span "ROI Proposal" at bounding box center [661, 190] width 45 height 12
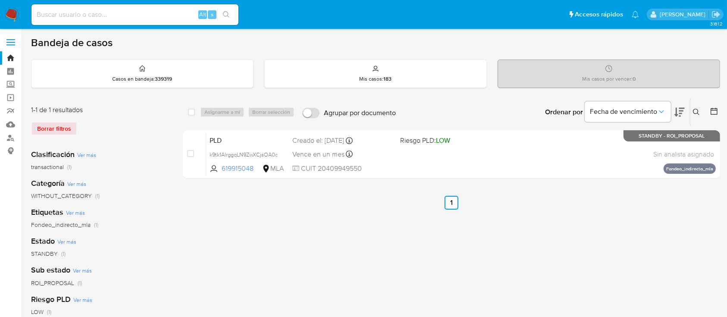
click at [699, 109] on icon at bounding box center [696, 112] width 7 height 7
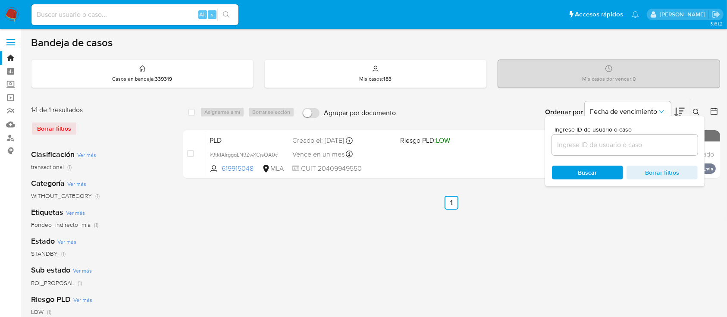
click at [644, 140] on input at bounding box center [625, 144] width 146 height 11
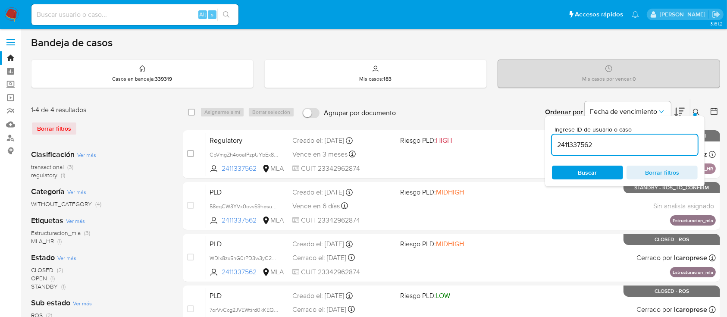
click at [697, 109] on icon at bounding box center [696, 112] width 7 height 7
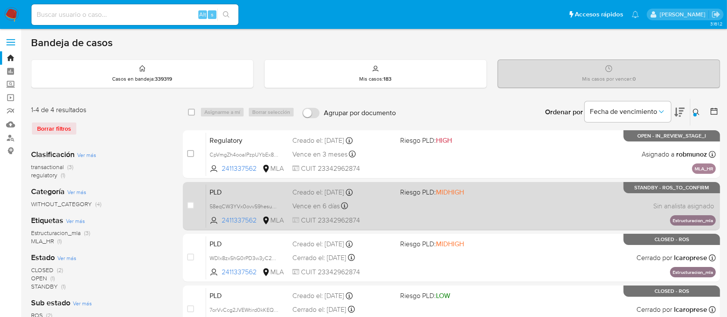
click at [592, 197] on div "PLD 58eqCW3YVx0ovvS9hesusD6u 2411337562 MLA Riesgo PLD: MIDHIGH Creado el: 12/0…" at bounding box center [461, 206] width 510 height 44
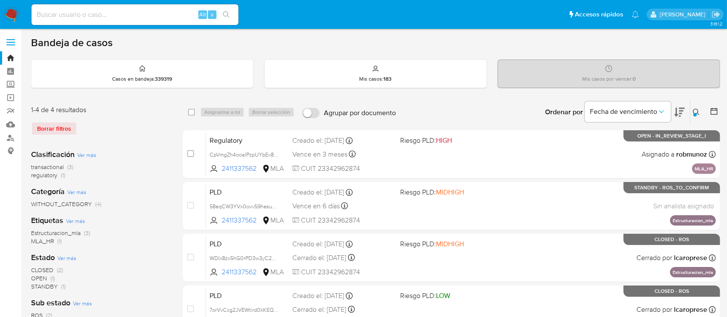
click at [698, 110] on icon at bounding box center [696, 112] width 7 height 7
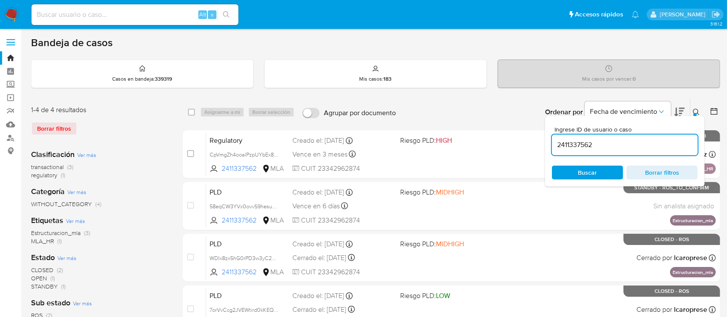
click at [639, 142] on input "2411337562" at bounding box center [625, 144] width 146 height 11
type input "2531138553"
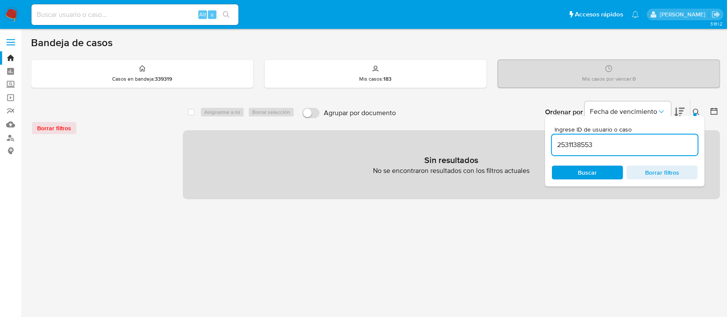
click at [695, 109] on icon at bounding box center [696, 112] width 7 height 7
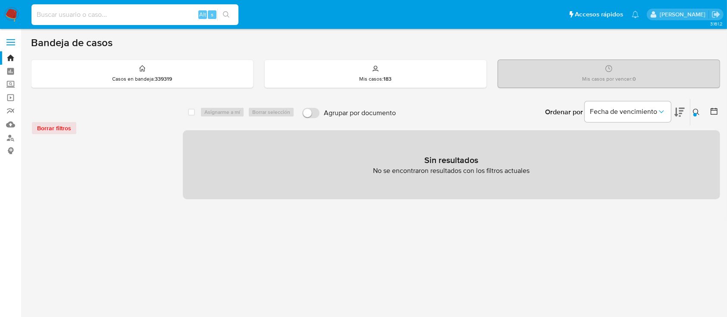
click at [93, 16] on input at bounding box center [134, 14] width 207 height 11
paste input "2531138553"
type input "2531138553"
drag, startPoint x: 231, startPoint y: 5, endPoint x: 231, endPoint y: 33, distance: 27.6
click at [231, 8] on div "2531138553 Alt s" at bounding box center [134, 15] width 207 height 24
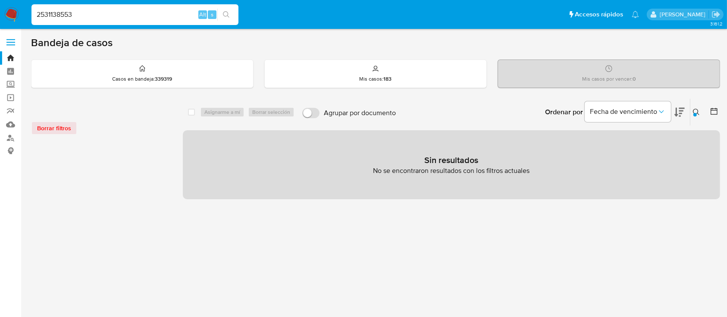
click at [66, 13] on input "2531138553" at bounding box center [134, 14] width 207 height 11
click at [221, 16] on button "search-icon" at bounding box center [226, 15] width 18 height 12
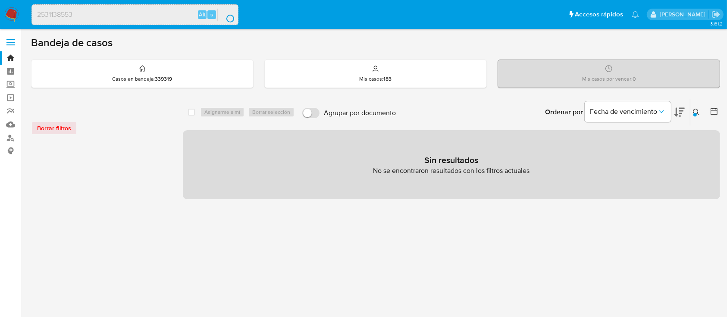
click at [114, 16] on input "2531138553" at bounding box center [135, 14] width 206 height 11
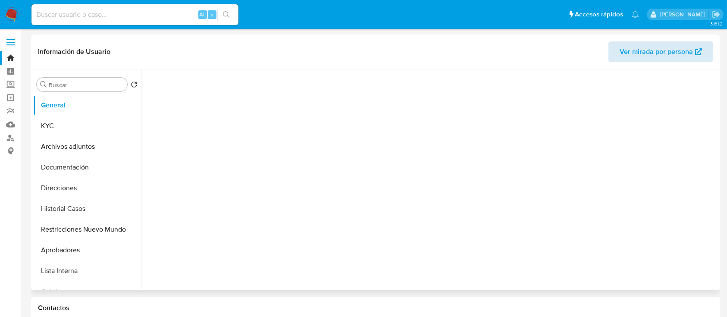
select select "10"
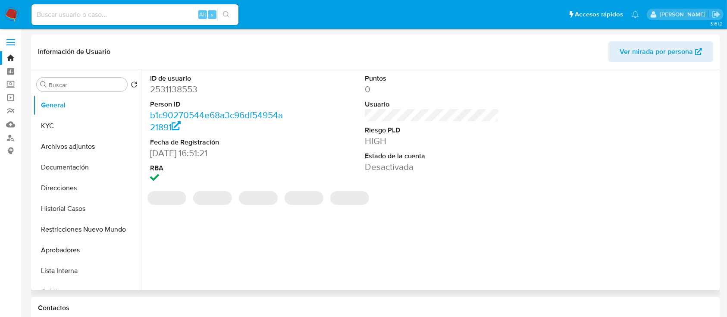
click at [662, 52] on span "Ver mirada por persona" at bounding box center [656, 51] width 73 height 21
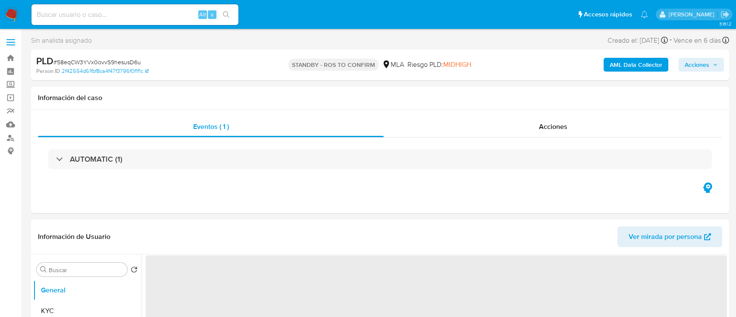
select select "10"
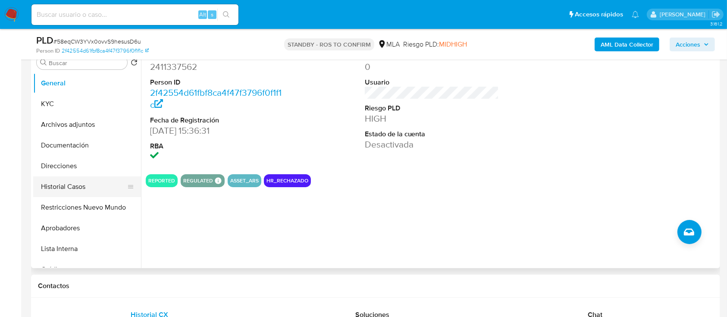
scroll to position [172, 0]
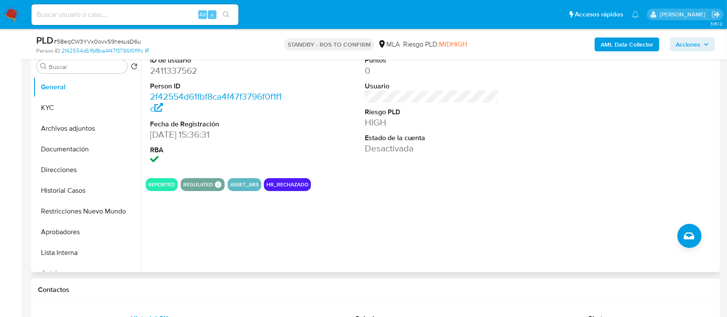
drag, startPoint x: 81, startPoint y: 188, endPoint x: 222, endPoint y: 186, distance: 141.0
click at [84, 188] on button "Historial Casos" at bounding box center [87, 190] width 108 height 21
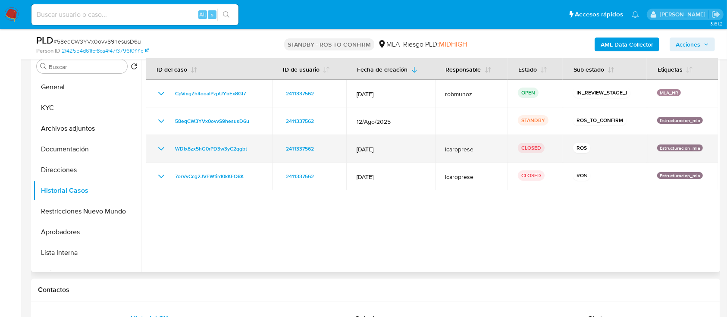
click at [163, 147] on icon "Mostrar/Ocultar" at bounding box center [161, 149] width 10 height 10
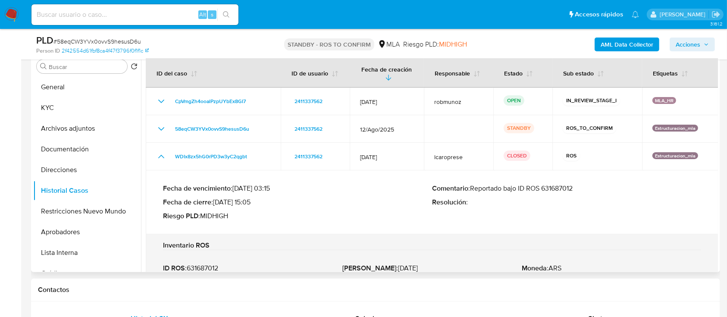
click at [572, 188] on p "Comentario : Reportado bajo ID ROS 631687012" at bounding box center [566, 188] width 269 height 9
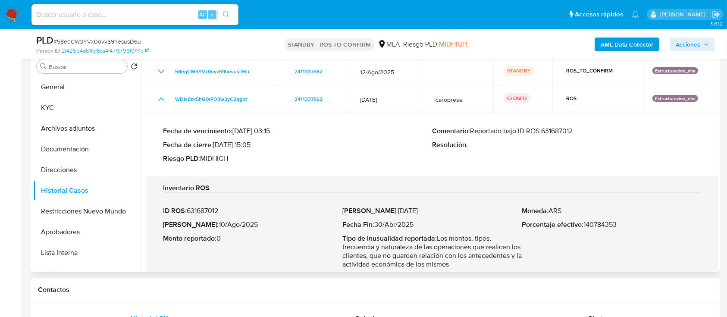
click at [555, 180] on td "Inventario ROS ID ROS : 631687012 Fecha ROS : [DATE] Monto reportado : 0 Fecha …" at bounding box center [432, 230] width 573 height 106
click at [567, 132] on p "Comentario : Reportado bajo ID ROS 631687012" at bounding box center [566, 131] width 269 height 9
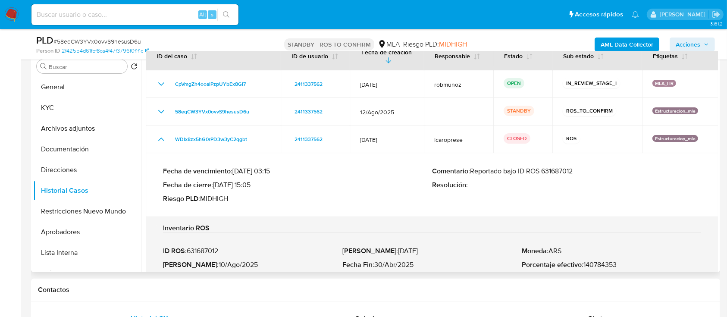
scroll to position [0, 0]
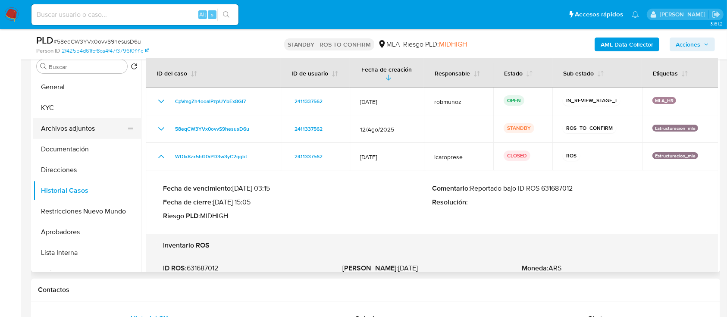
drag, startPoint x: 91, startPoint y: 129, endPoint x: 225, endPoint y: 142, distance: 134.3
click at [95, 129] on button "Archivos adjuntos" at bounding box center [87, 128] width 108 height 21
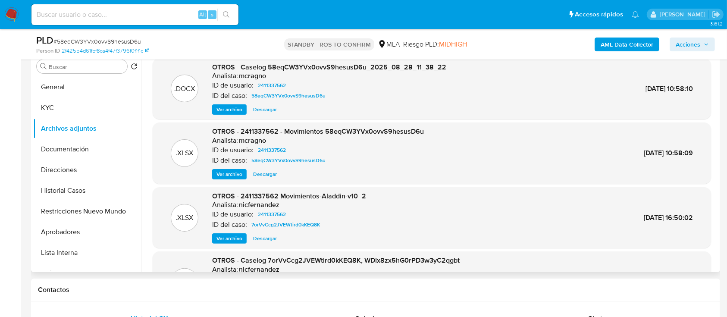
click at [266, 109] on span "Descargar" at bounding box center [265, 109] width 24 height 9
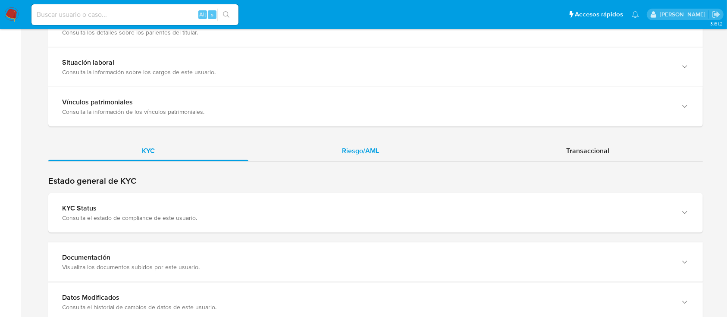
click at [385, 160] on div "Riesgo/AML" at bounding box center [360, 151] width 224 height 21
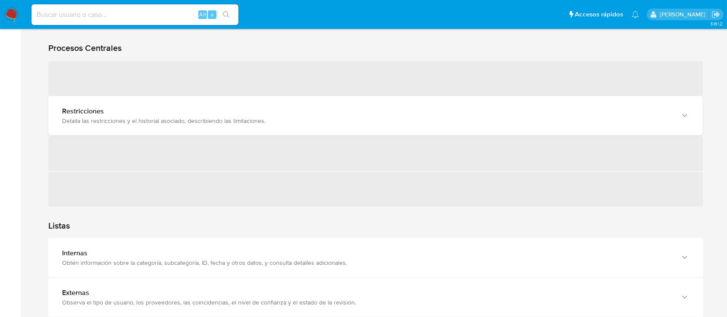
scroll to position [804, 0]
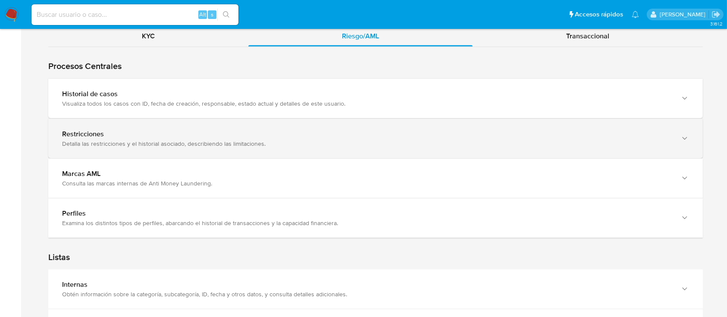
click at [141, 103] on div "Visualiza todos los casos con ID, fecha de creación, responsable, estado actual…" at bounding box center [367, 104] width 610 height 8
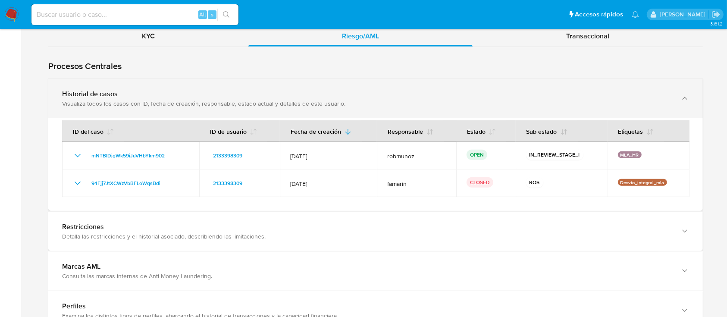
click at [206, 106] on div "Visualiza todos los casos con ID, fecha de creación, responsable, estado actual…" at bounding box center [367, 104] width 610 height 8
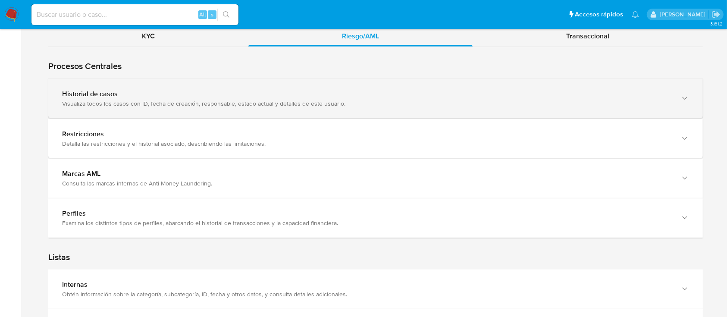
click at [206, 106] on div "Visualiza todos los casos con ID, fecha de creación, responsable, estado actual…" at bounding box center [367, 104] width 610 height 8
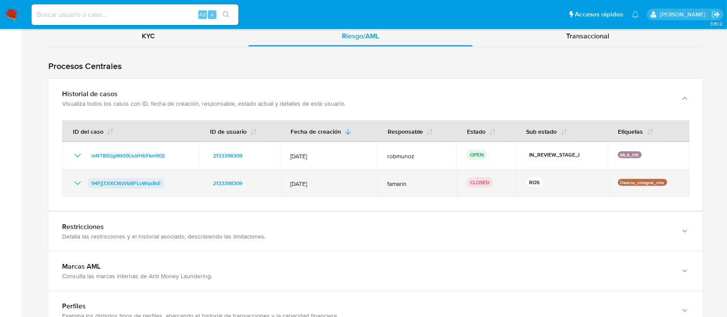
click at [134, 182] on span "94Fjj7JtXCWzVbBFLoWqsBdi" at bounding box center [125, 183] width 69 height 10
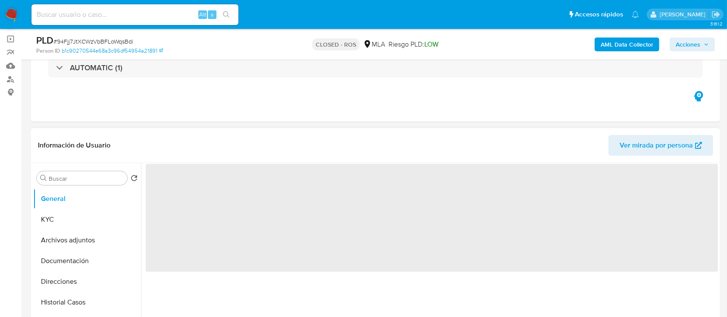
scroll to position [57, 0]
select select "10"
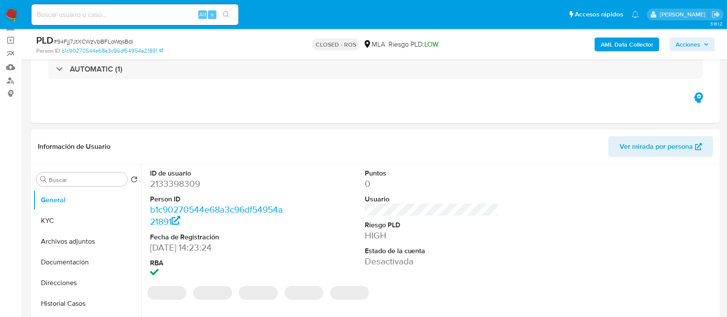
click at [185, 184] on dd "2133398309" at bounding box center [217, 184] width 135 height 12
copy dd "2133398309"
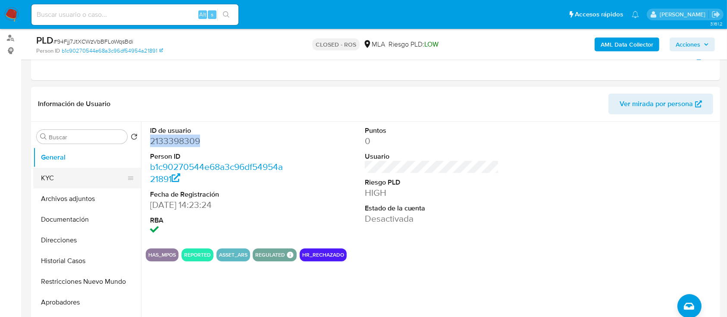
scroll to position [115, 0]
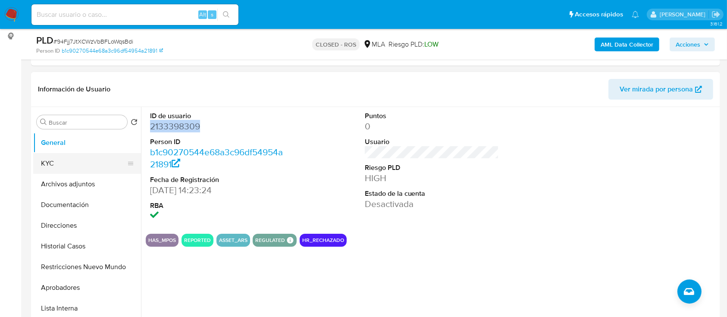
click at [59, 156] on button "KYC" at bounding box center [83, 163] width 101 height 21
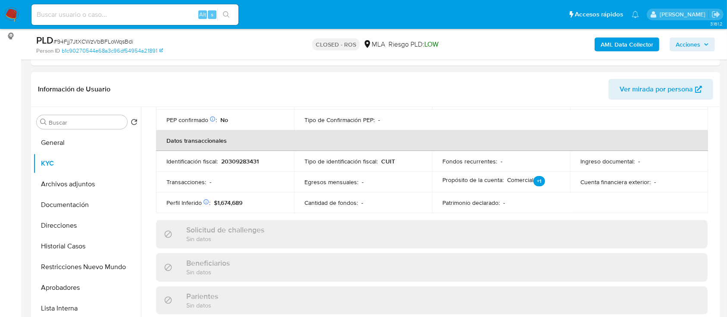
scroll to position [402, 0]
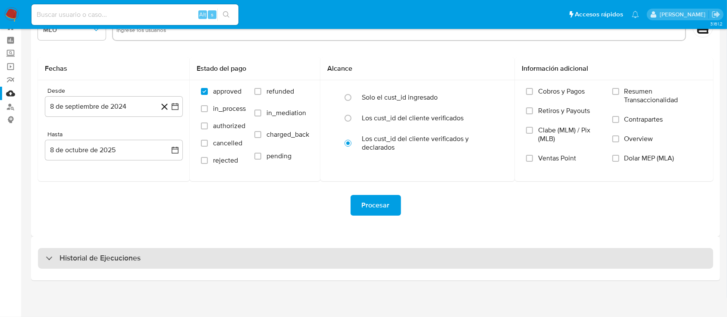
click at [94, 266] on div "Historial de Ejecuciones" at bounding box center [375, 258] width 675 height 21
select select "10"
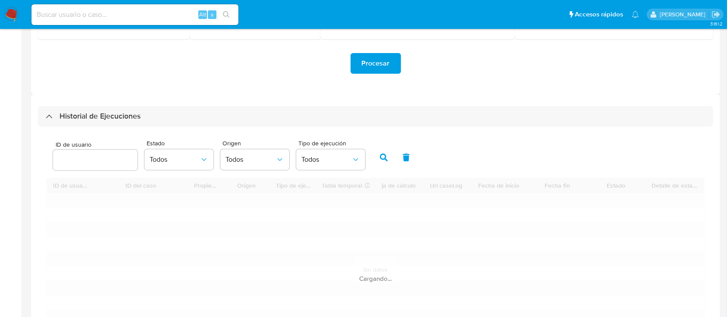
scroll to position [275, 0]
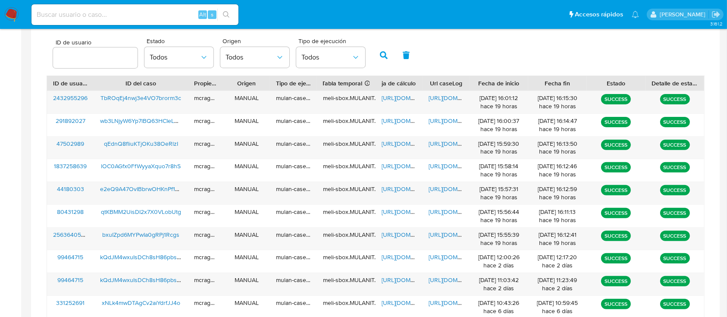
drag, startPoint x: 79, startPoint y: 52, endPoint x: 104, endPoint y: 66, distance: 29.4
click at [79, 55] on input "number" at bounding box center [95, 57] width 84 height 11
type input "44180303"
click at [386, 54] on icon "button" at bounding box center [384, 55] width 8 height 8
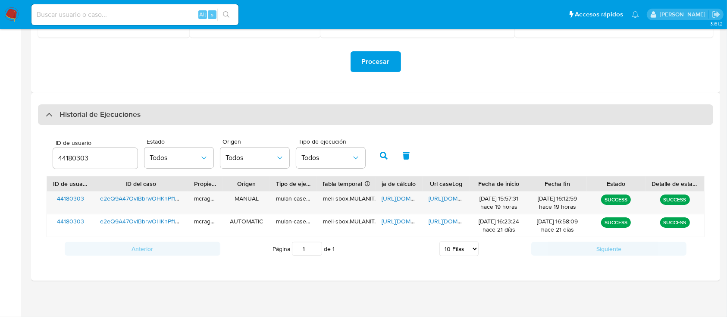
scroll to position [175, 0]
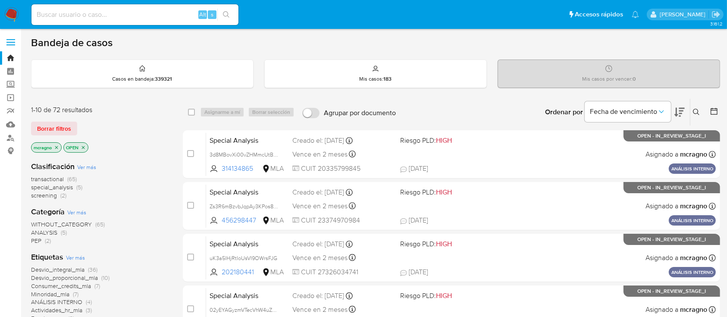
click at [82, 147] on icon "close-filter" at bounding box center [83, 147] width 5 height 5
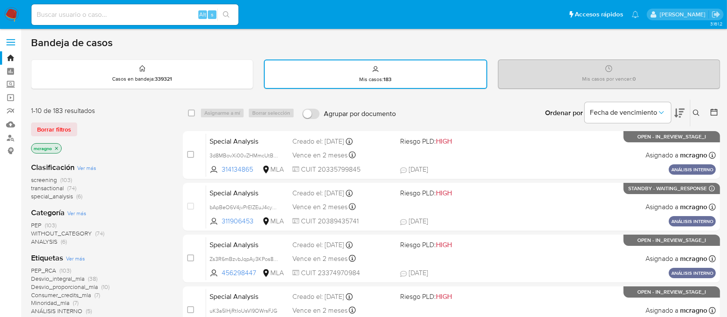
click at [56, 146] on icon "close-filter" at bounding box center [56, 148] width 5 height 5
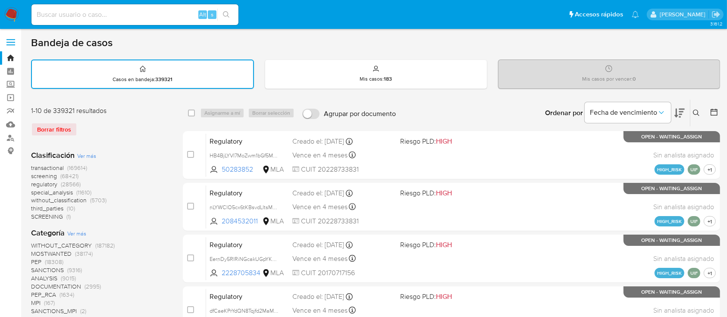
click at [697, 106] on div "Ingrese ID de usuario o caso Buscar Borrar filtros" at bounding box center [697, 113] width 15 height 27
click at [698, 108] on button at bounding box center [697, 113] width 14 height 10
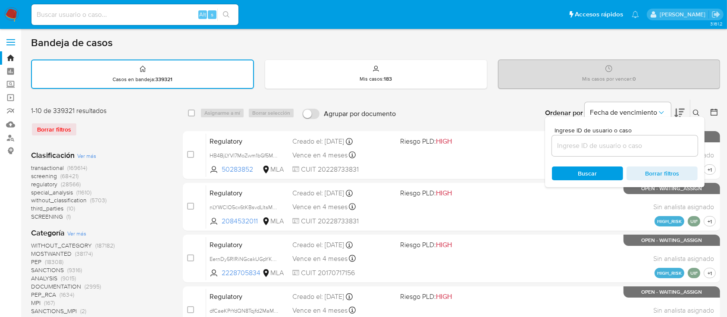
click at [591, 144] on input at bounding box center [625, 145] width 146 height 11
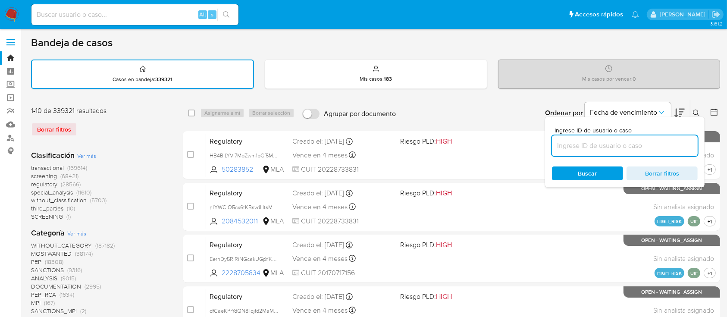
click at [591, 144] on input at bounding box center [625, 145] width 146 height 11
type input "80431298"
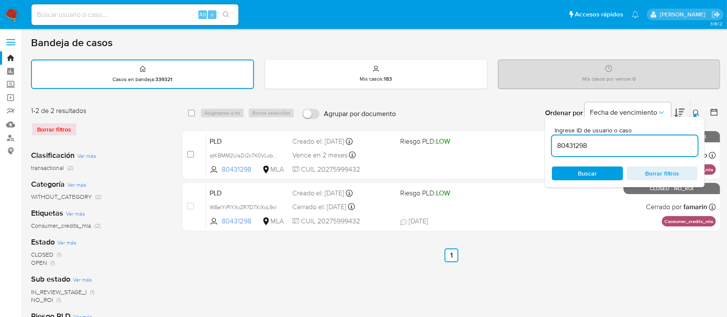
click at [695, 110] on icon at bounding box center [696, 113] width 6 height 6
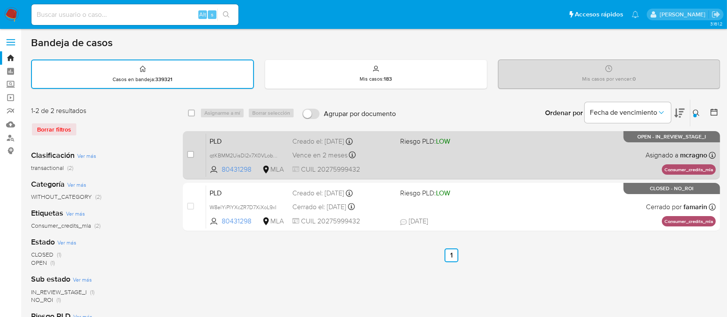
click at [511, 162] on div "PLD qtKBMM2UisDI2x7X0VLobUtg 80431298 MLA Riesgo PLD: LOW Creado el: 12/09/2025…" at bounding box center [461, 155] width 510 height 44
click at [275, 152] on span "qtKBMM2UisDI2x7X0VLobUtg" at bounding box center [246, 154] width 72 height 9
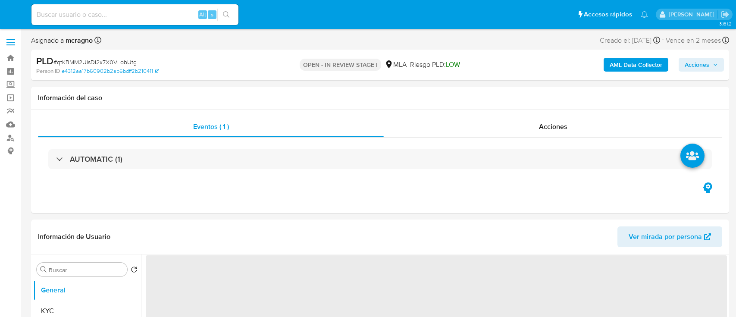
select select "10"
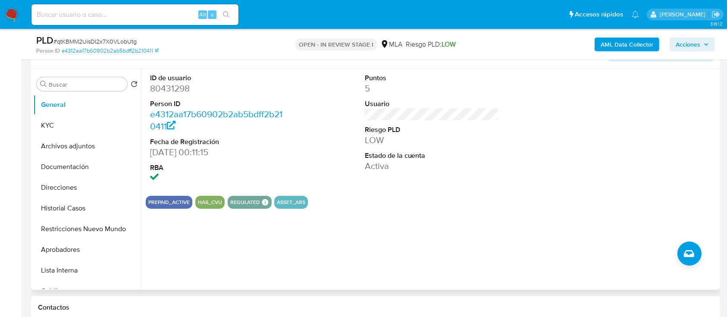
scroll to position [172, 0]
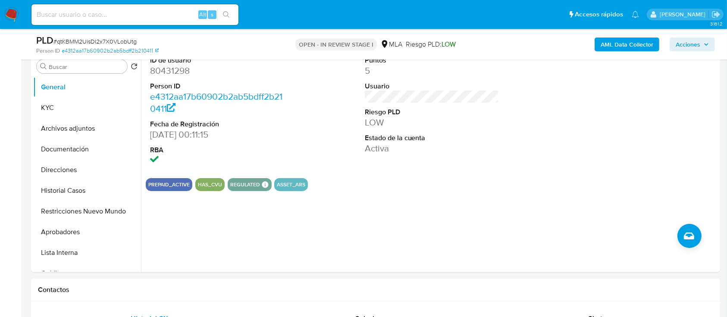
click at [650, 46] on b "AML Data Collector" at bounding box center [627, 45] width 53 height 14
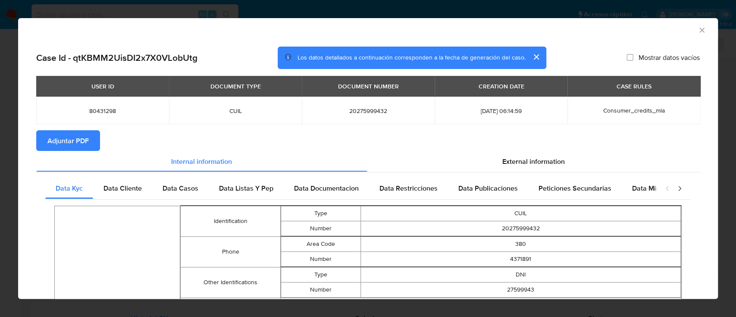
click at [81, 144] on span "Adjuntar PDF" at bounding box center [67, 140] width 41 height 19
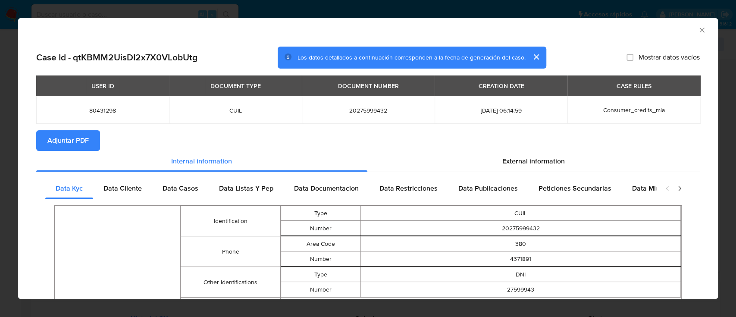
click at [698, 29] on icon "Cerrar ventana" at bounding box center [702, 30] width 9 height 9
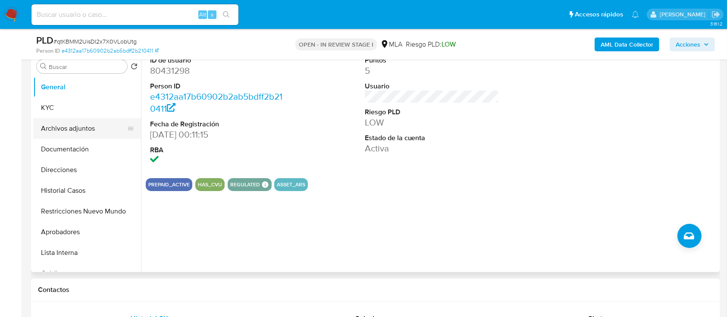
click at [79, 135] on button "Archivos adjuntos" at bounding box center [83, 128] width 101 height 21
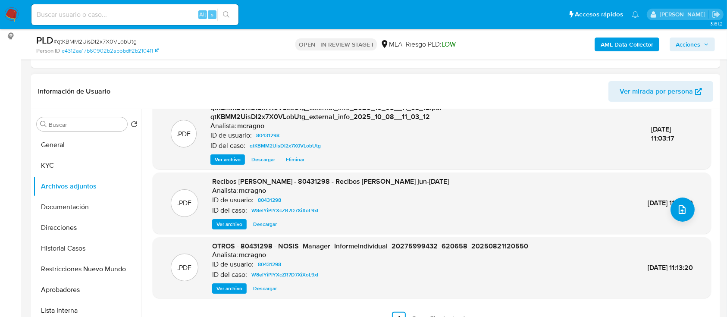
scroll to position [0, 0]
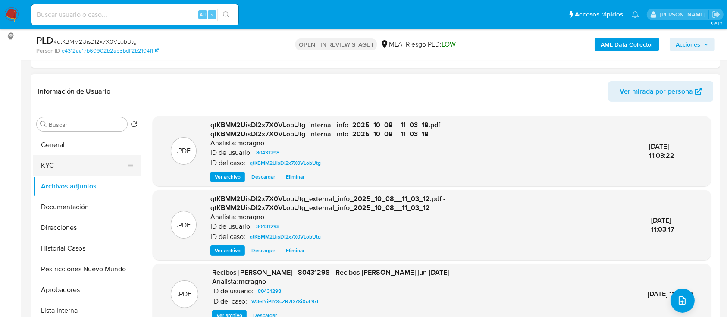
click at [69, 167] on button "KYC" at bounding box center [83, 165] width 101 height 21
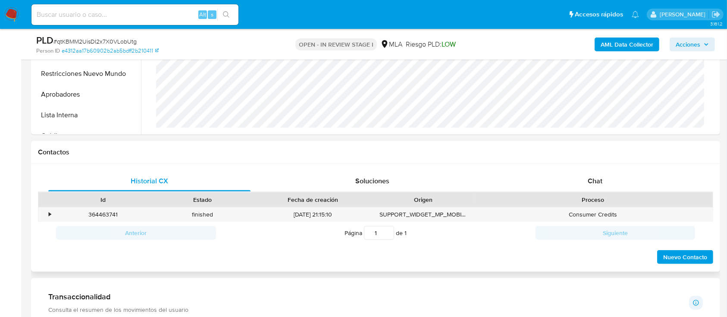
scroll to position [345, 0]
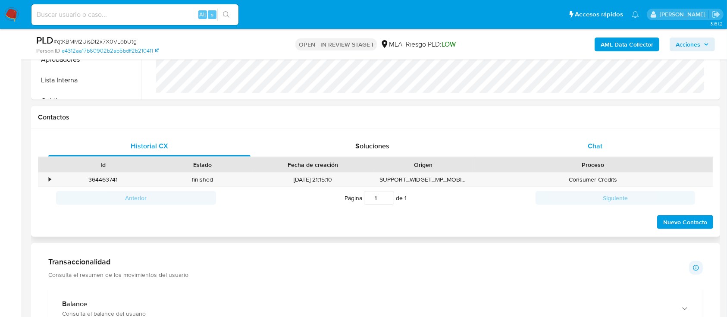
click at [626, 153] on div "Chat" at bounding box center [595, 146] width 202 height 21
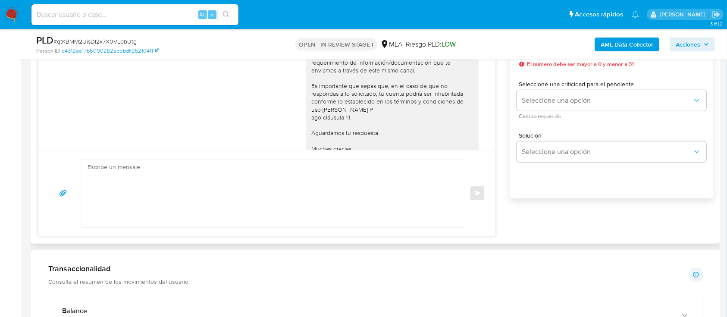
scroll to position [287, 0]
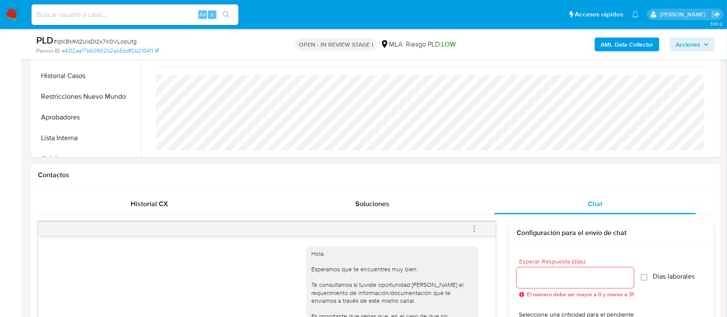
click at [471, 228] on icon "menu-action" at bounding box center [474, 229] width 8 height 8
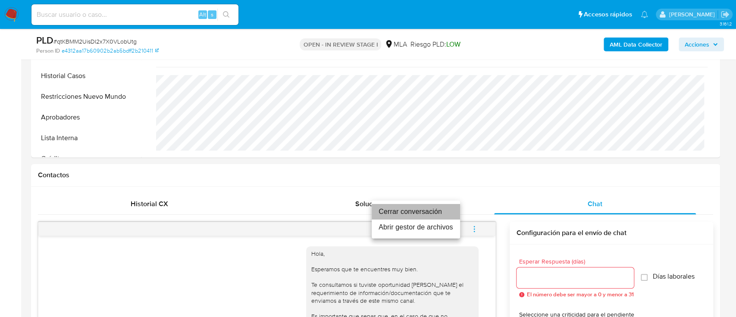
click at [435, 212] on li "Cerrar conversación" at bounding box center [416, 212] width 88 height 16
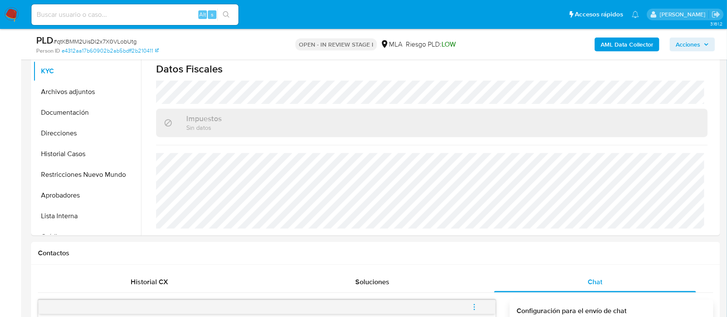
scroll to position [172, 0]
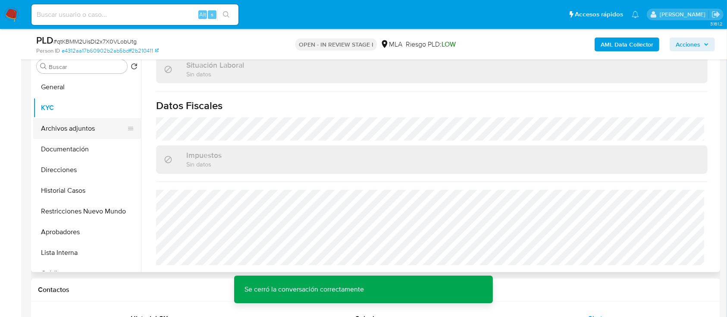
click at [78, 125] on button "Archivos adjuntos" at bounding box center [83, 128] width 101 height 21
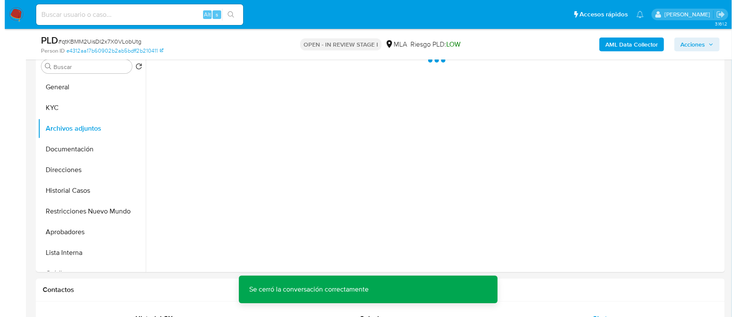
scroll to position [0, 0]
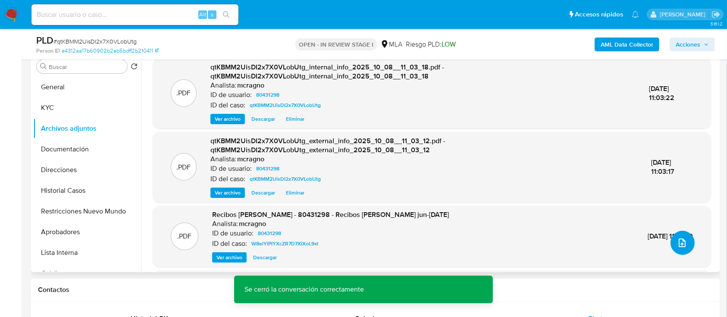
click at [681, 243] on icon "upload-file" at bounding box center [682, 242] width 7 height 9
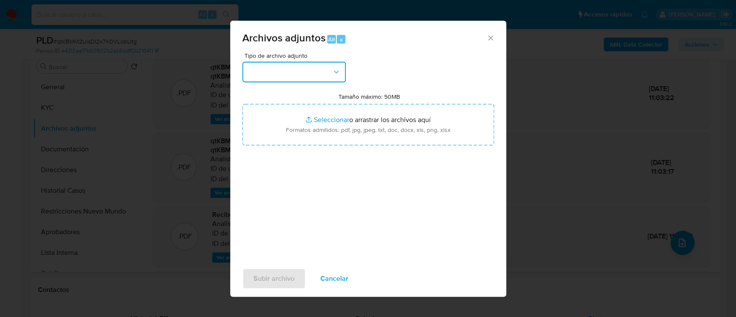
click at [278, 81] on button "button" at bounding box center [293, 72] width 103 height 21
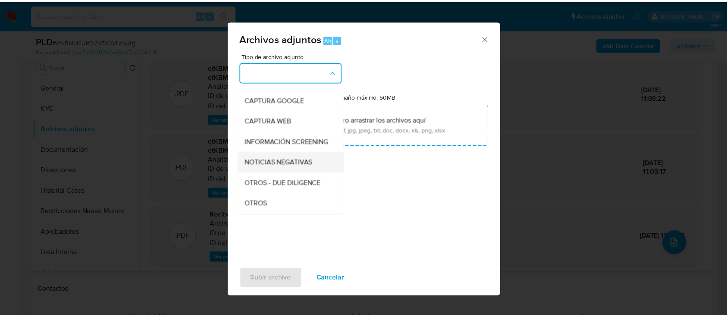
scroll to position [172, 0]
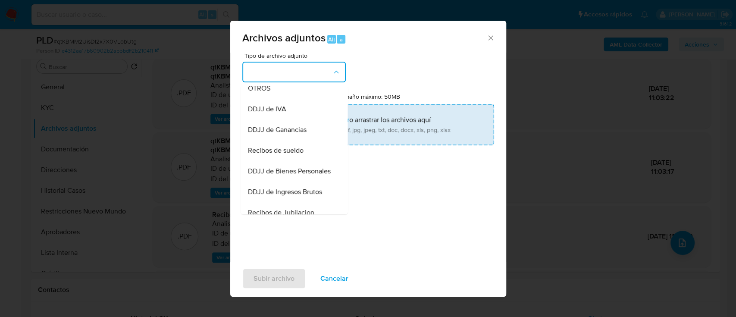
drag, startPoint x: 281, startPoint y: 100, endPoint x: 320, endPoint y: 121, distance: 44.6
click at [282, 99] on div "OTROS" at bounding box center [291, 88] width 88 height 21
click at [321, 121] on input "Tamaño máximo: 50MB Seleccionar archivos" at bounding box center [368, 124] width 252 height 41
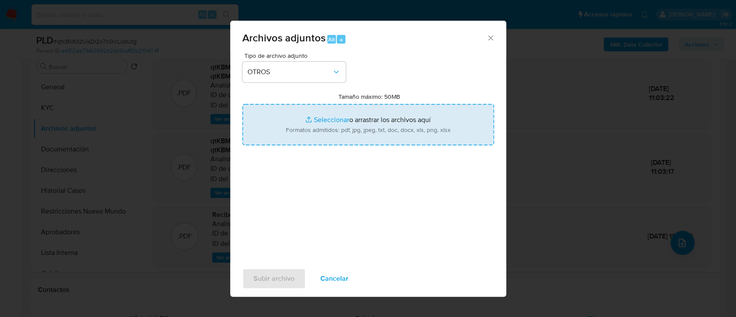
type input "C:\fakepath\80431298 - Movimientos qtKBMM2UisDI2x7X0VLobUtg.xlsx"
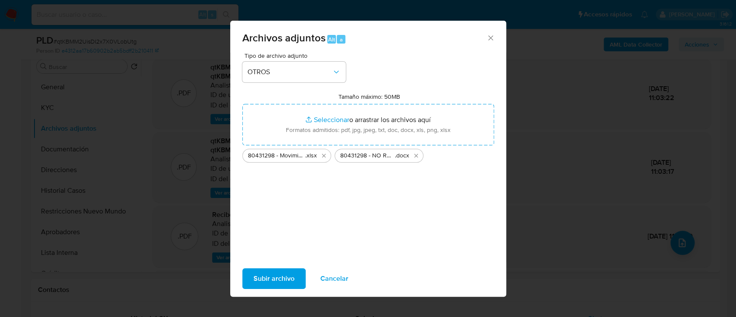
click at [266, 283] on span "Subir archivo" at bounding box center [273, 278] width 41 height 19
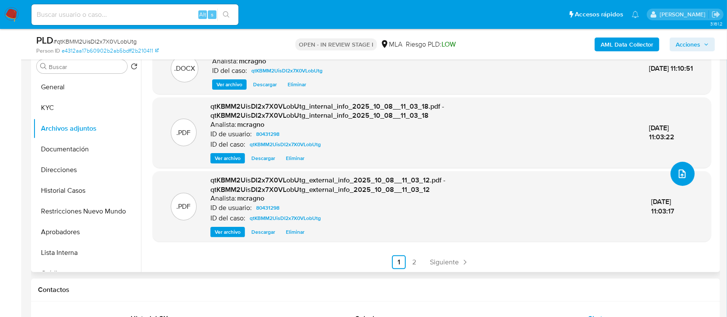
scroll to position [70, 0]
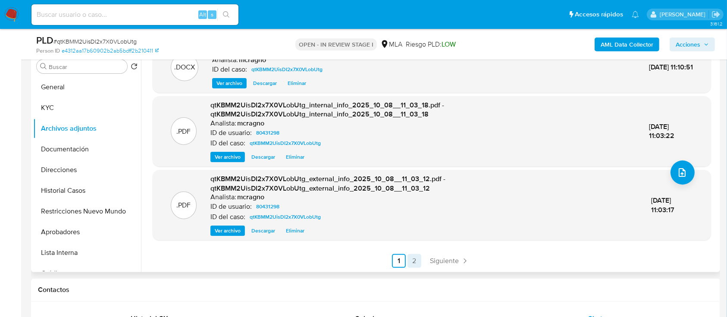
click at [417, 261] on link "2" at bounding box center [414, 261] width 14 height 14
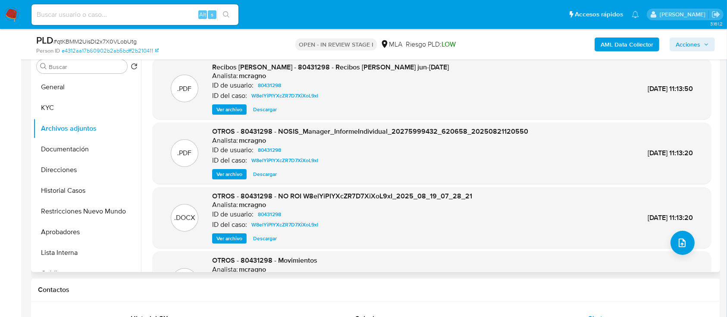
scroll to position [57, 0]
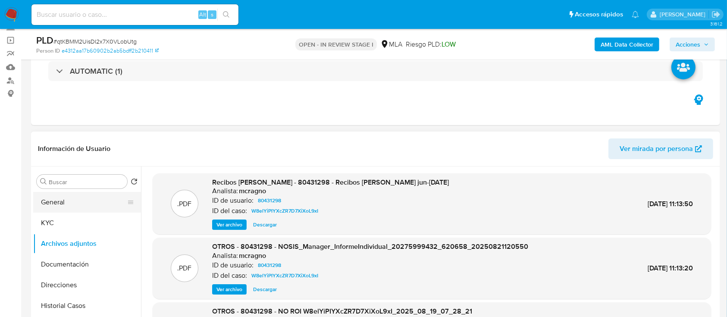
click at [70, 207] on button "General" at bounding box center [83, 202] width 101 height 21
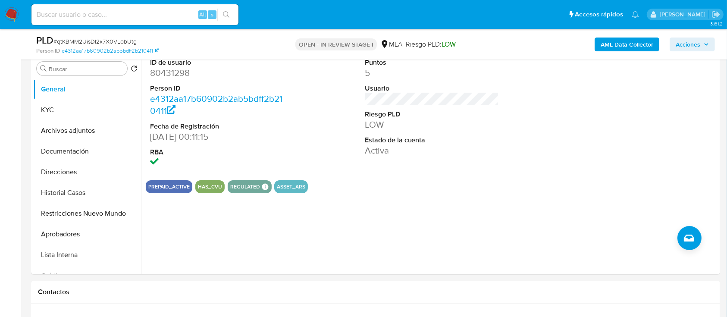
scroll to position [172, 0]
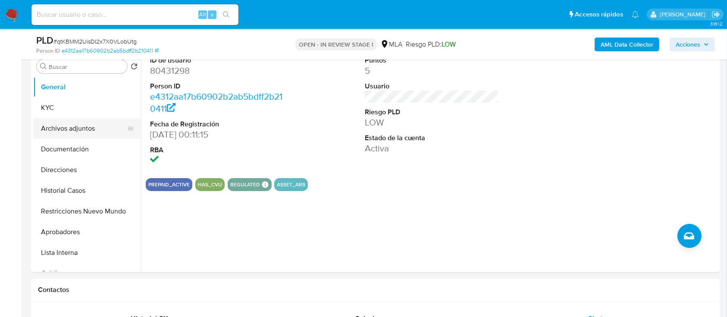
click at [64, 124] on button "Archivos adjuntos" at bounding box center [83, 128] width 101 height 21
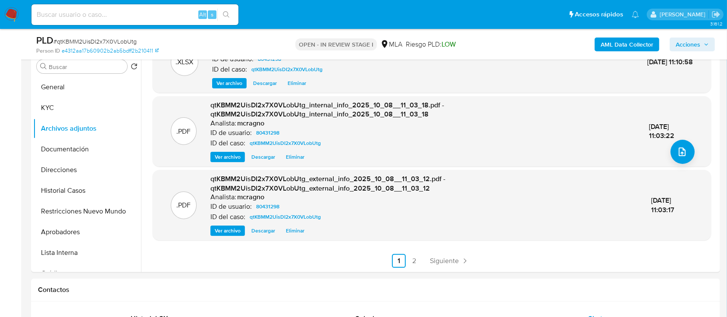
scroll to position [0, 0]
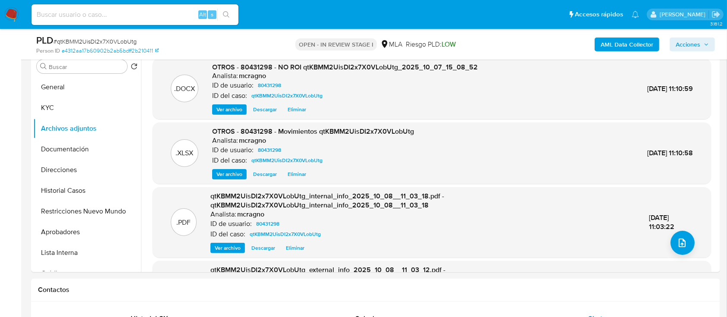
click at [689, 48] on span "Acciones" at bounding box center [688, 45] width 25 height 14
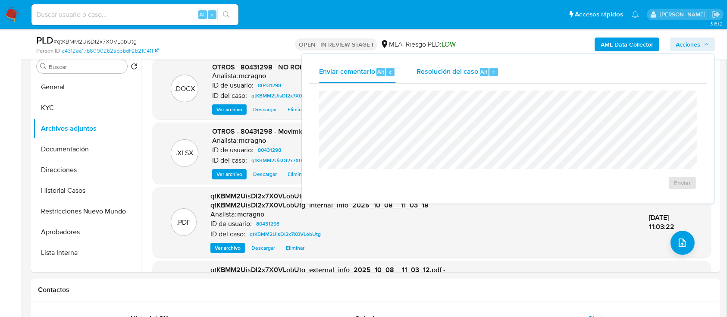
click at [458, 74] on span "Resolución del caso" at bounding box center [447, 71] width 62 height 10
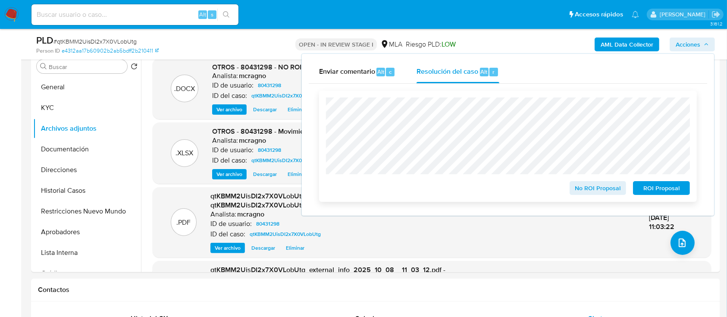
click at [591, 194] on span "No ROI Proposal" at bounding box center [598, 188] width 45 height 12
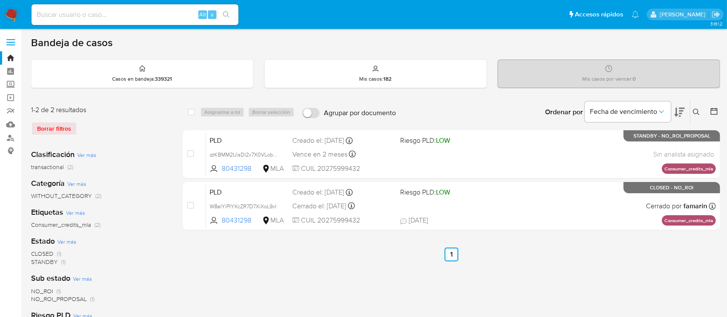
click at [696, 109] on icon at bounding box center [696, 112] width 7 height 7
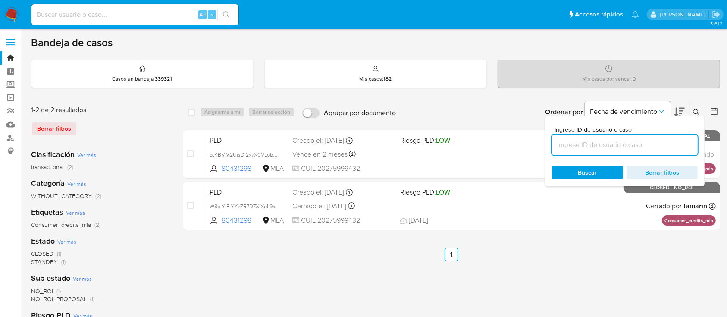
click at [638, 145] on input at bounding box center [625, 144] width 146 height 11
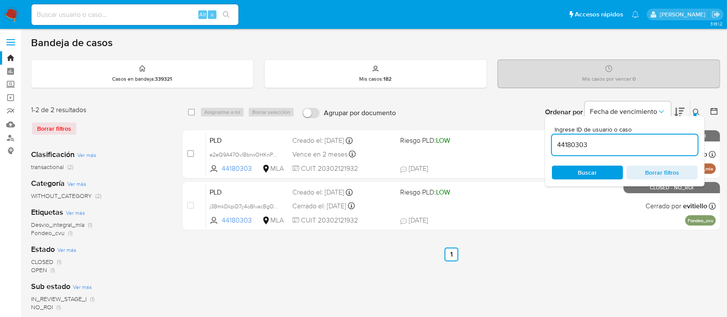
click at [696, 109] on icon at bounding box center [696, 112] width 6 height 6
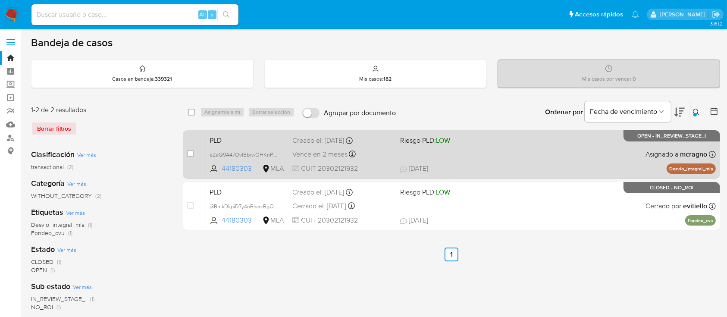
click at [574, 156] on div "PLD e2eQ9A47OvIBbrwOHKnPf19O 44180303 MLA Riesgo PLD: LOW Creado el: [DATE] Cre…" at bounding box center [461, 154] width 510 height 44
click at [276, 154] on span "e2eQ9A47OvIBbrwOHKnPf19O" at bounding box center [247, 153] width 74 height 9
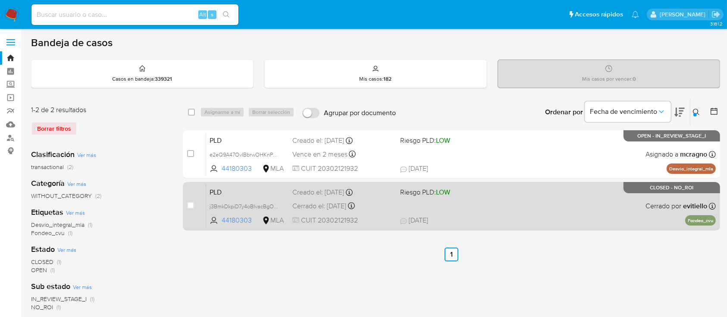
click at [526, 201] on div "PLD j3BmkDkpiD7y4oBIvacBgOyF 44180303 MLA Riesgo PLD: LOW Creado el: [DATE] Cre…" at bounding box center [461, 206] width 510 height 44
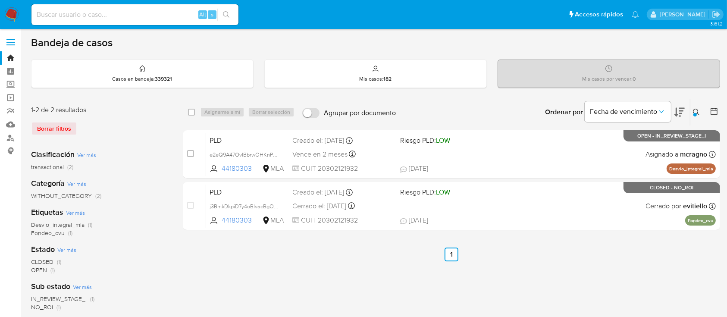
click at [694, 111] on icon at bounding box center [696, 112] width 7 height 7
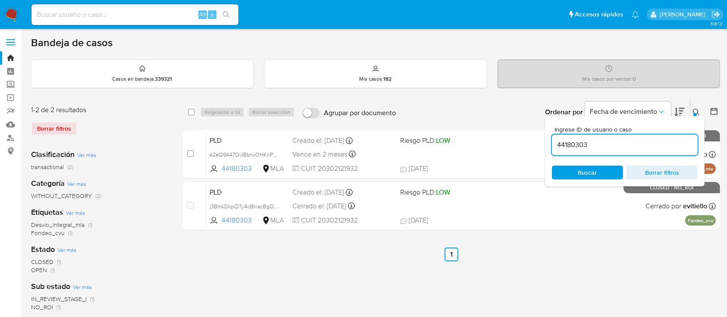
click at [648, 144] on input "44180303" at bounding box center [625, 144] width 146 height 11
type input "2563640539"
click at [696, 110] on icon at bounding box center [696, 112] width 7 height 7
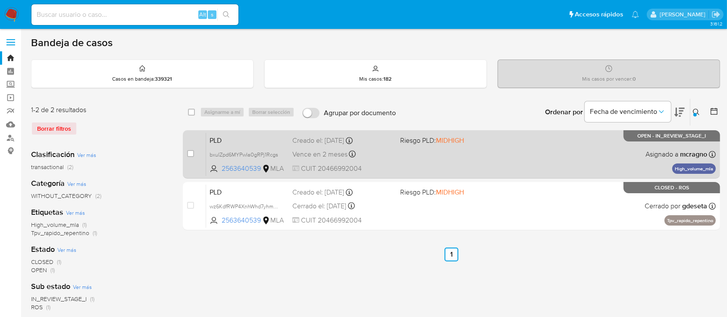
click at [541, 148] on div "PLD bxuIZpd6MYPwIa0gRPj1Rcgs 2563640539 MLA Riesgo PLD: MIDHIGH Creado el: [DAT…" at bounding box center [461, 154] width 510 height 44
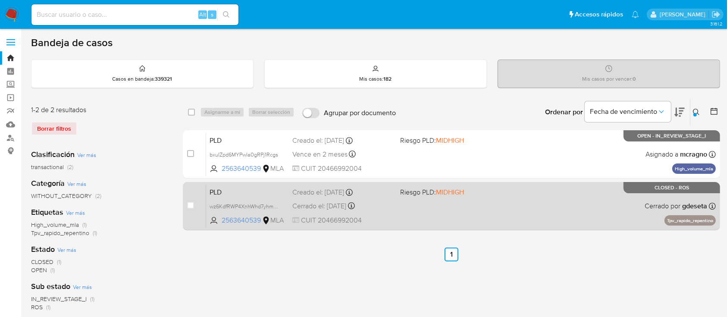
click at [635, 208] on div "PLD wz6KdfRWP4XnhWhd7yhmFf0t 2563640539 MLA Riesgo PLD: MIDHIGH Creado el: [DAT…" at bounding box center [461, 206] width 510 height 44
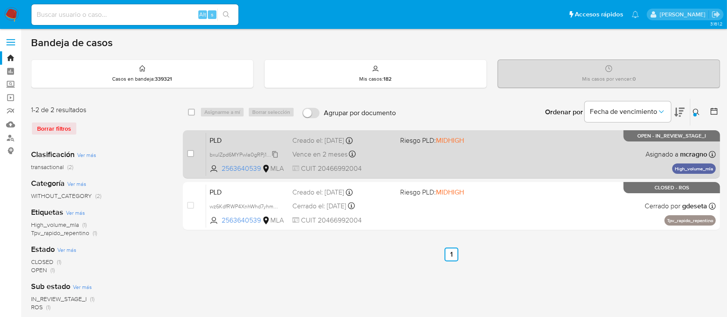
click at [278, 155] on span "bxuIZpd6MYPwIa0gRPj1Rcgs" at bounding box center [244, 153] width 69 height 9
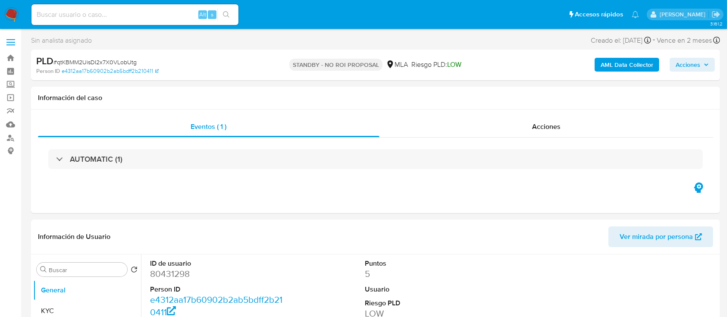
select select "10"
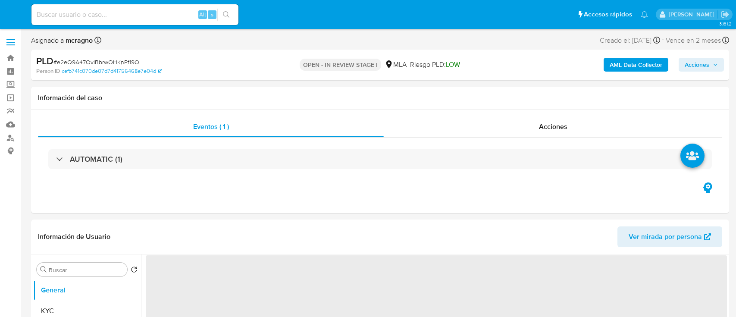
select select "10"
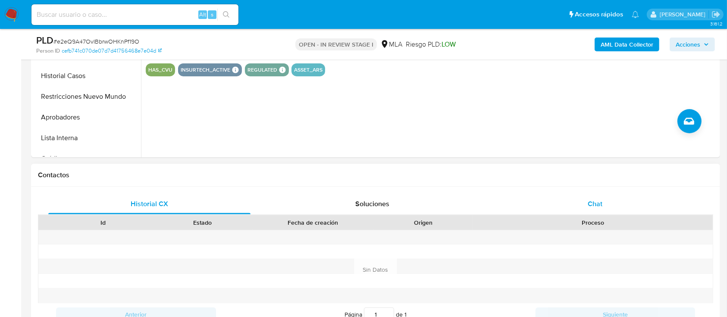
click at [588, 204] on span "Chat" at bounding box center [595, 204] width 15 height 10
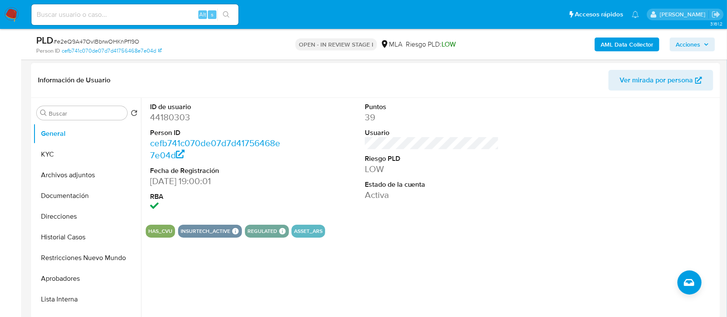
scroll to position [115, 0]
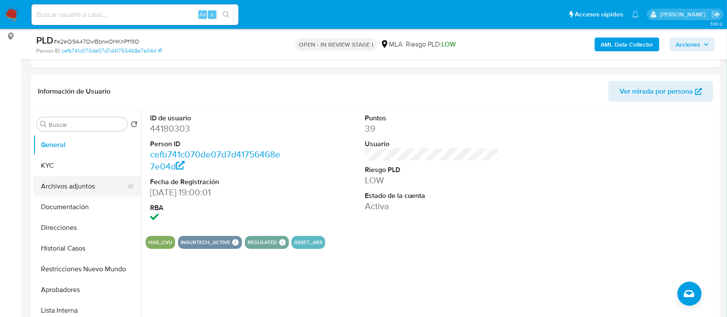
click at [84, 191] on button "Archivos adjuntos" at bounding box center [83, 186] width 101 height 21
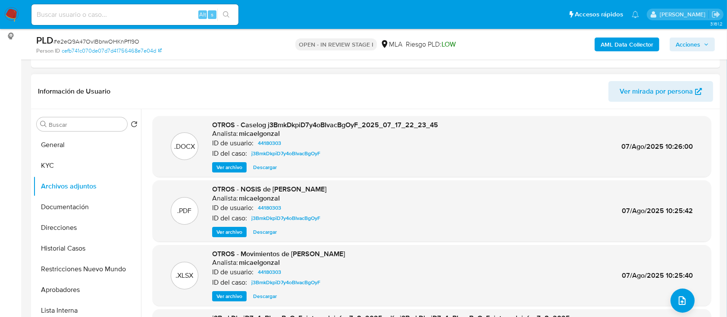
click at [227, 165] on span "Ver archivo" at bounding box center [229, 167] width 26 height 9
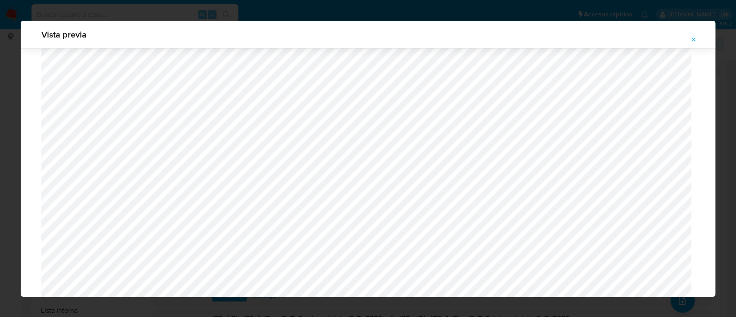
scroll to position [682, 0]
click at [696, 35] on span "Attachment preview" at bounding box center [693, 40] width 7 height 12
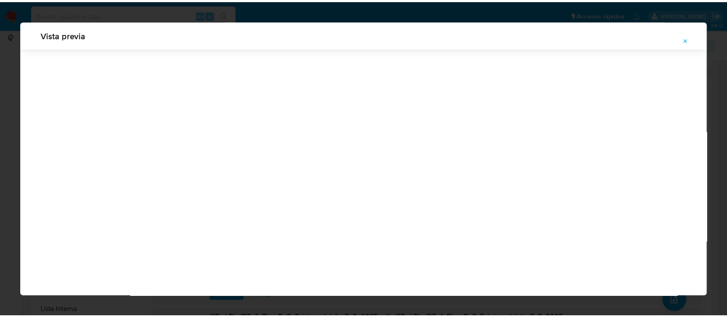
scroll to position [28, 0]
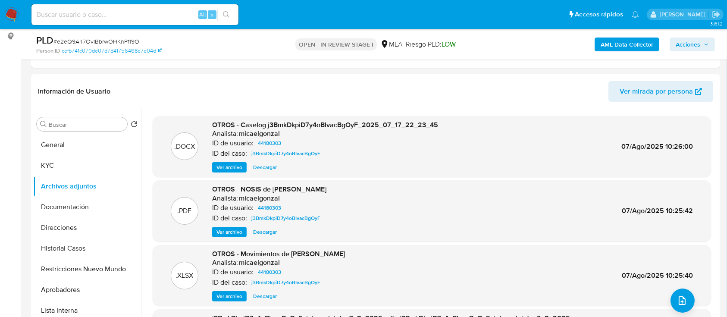
click at [629, 41] on b "AML Data Collector" at bounding box center [627, 45] width 53 height 14
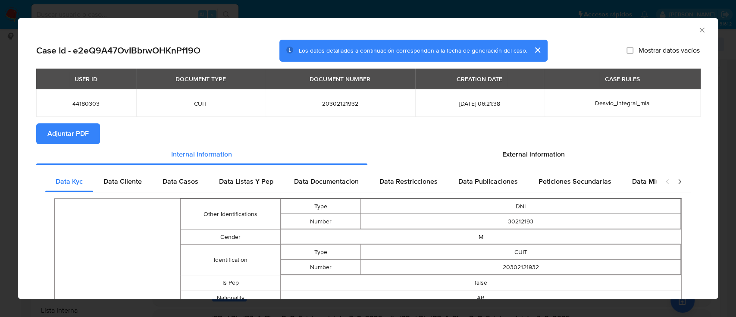
click at [69, 132] on span "Adjuntar PDF" at bounding box center [67, 133] width 41 height 19
click at [698, 31] on icon "Cerrar ventana" at bounding box center [702, 30] width 9 height 9
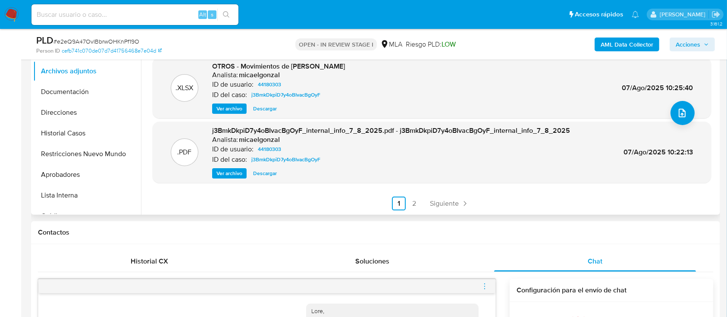
scroll to position [115, 0]
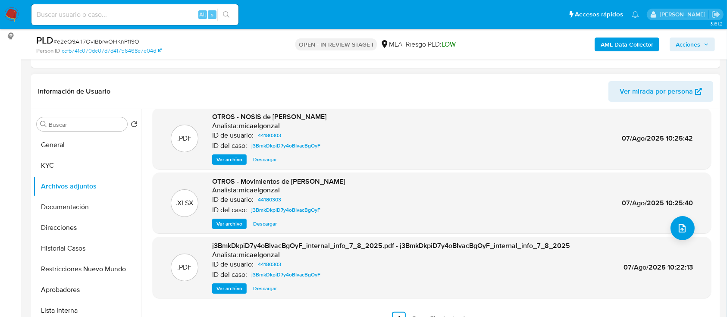
click at [224, 157] on span "Ver archivo" at bounding box center [229, 159] width 26 height 9
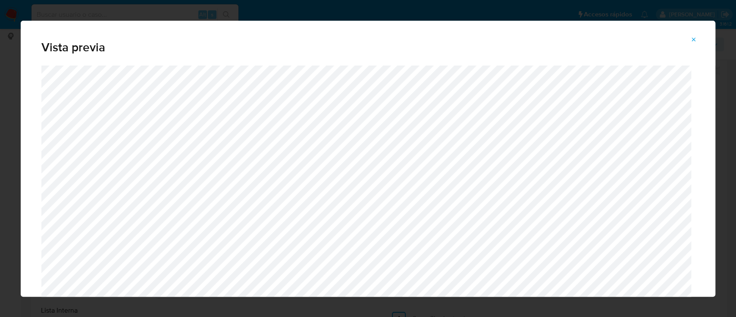
drag, startPoint x: 692, startPoint y: 41, endPoint x: 679, endPoint y: 53, distance: 18.0
click at [693, 40] on icon "Attachment preview" at bounding box center [693, 39] width 7 height 7
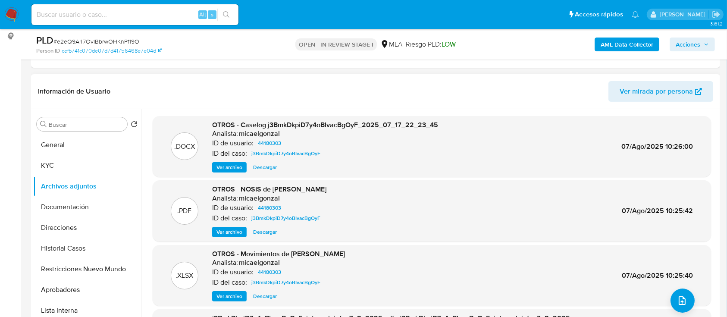
click at [224, 166] on span "Ver archivo" at bounding box center [229, 167] width 26 height 9
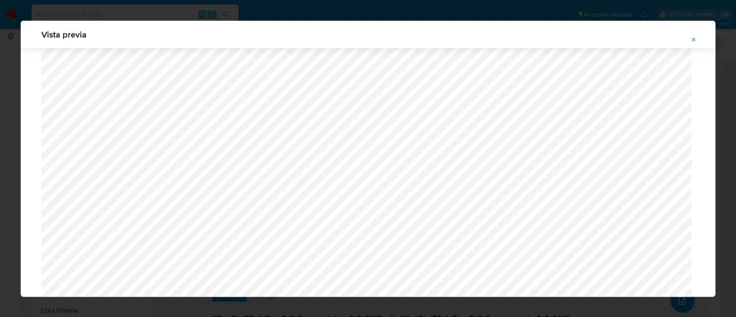
scroll to position [730, 0]
click at [697, 36] on icon "Attachment preview" at bounding box center [693, 39] width 7 height 7
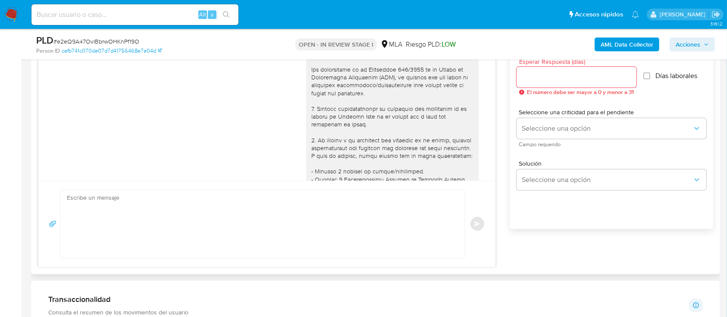
scroll to position [386, 0]
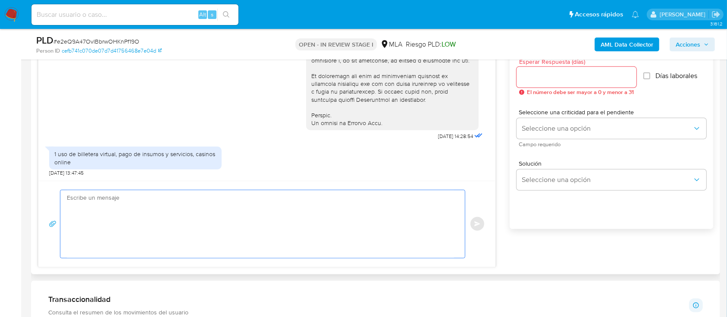
click at [337, 207] on textarea at bounding box center [260, 224] width 387 height 68
paste textarea "Gustavo Alejandro Ayala"
click at [238, 212] on textarea "Hola Gustavo Alejandro Ayala, Muchas gracias por tu respuesta. Por favor, adjun…" at bounding box center [260, 224] width 387 height 68
drag, startPoint x: 205, startPoint y: 217, endPoint x: 119, endPoint y: 215, distance: 85.8
click at [119, 215] on textarea "Hola Gustavo Alejandro Ayala, Muchas gracias por tu respuesta. Por favor, adjun…" at bounding box center [260, 224] width 387 height 68
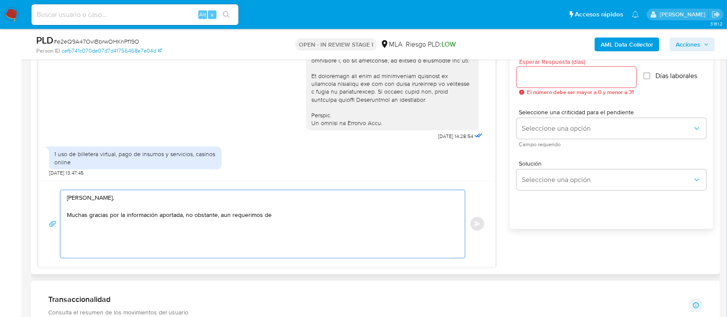
click at [322, 212] on textarea "Hola Gustavo Alejandro Ayala, Muchas gracias por la información aportada, no ob…" at bounding box center [260, 224] width 387 height 68
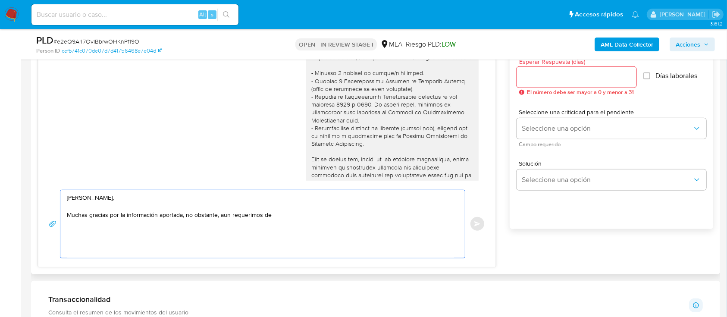
scroll to position [41, 0]
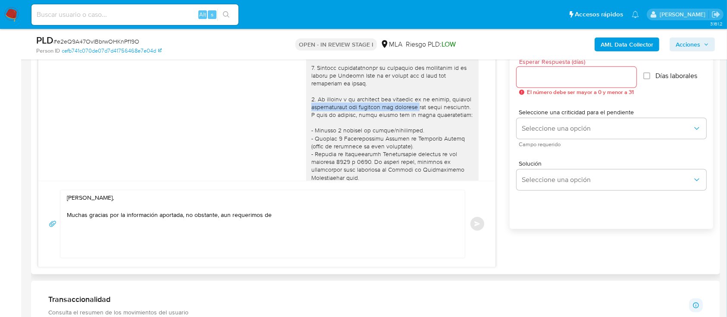
drag, startPoint x: 324, startPoint y: 105, endPoint x: 434, endPoint y: 106, distance: 109.5
click at [434, 106] on div at bounding box center [392, 232] width 162 height 447
copy div "documentación que respalde los ingresos"
click at [360, 205] on textarea "Hola Gustavo Alejandro Ayala, Muchas gracias por la información aportada, no ob…" at bounding box center [260, 224] width 387 height 68
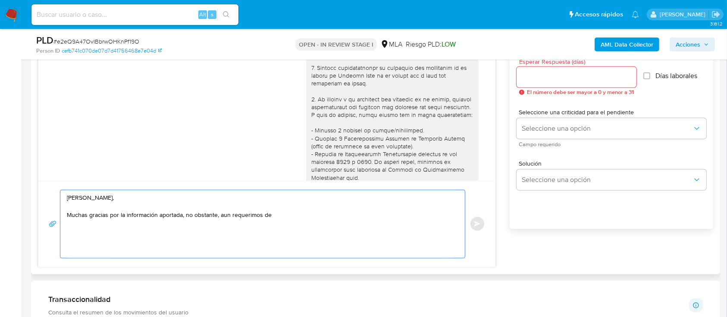
click at [363, 219] on textarea "Hola Gustavo Alejandro Ayala, Muchas gracias por la información aportada, no ob…" at bounding box center [260, 224] width 387 height 68
paste textarea "documentación que respalde los ingresos"
paste textarea "- Últimos 3 recibos de sueldo/jubilación. - Últimas 6 Declaraciones Juradas de …"
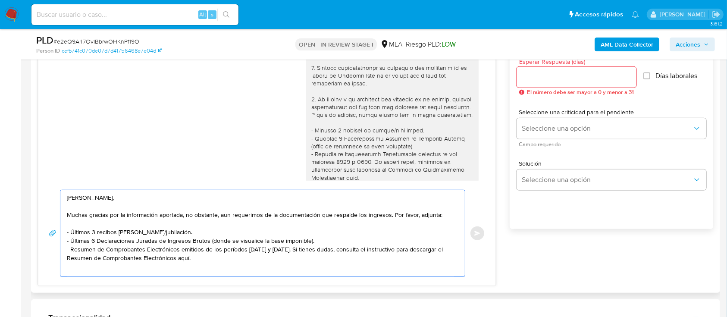
drag, startPoint x: 279, startPoint y: 243, endPoint x: 264, endPoint y: 237, distance: 16.8
click at [306, 246] on textarea "Hola Gustavo Alejandro Ayala, Muchas gracias por la información aportada, no ob…" at bounding box center [260, 233] width 387 height 86
click at [197, 227] on textarea "Hola Gustavo Alejandro Ayala, Muchas gracias por la información aportada, no ob…" at bounding box center [260, 233] width 387 height 86
drag, startPoint x: 190, startPoint y: 233, endPoint x: 145, endPoint y: 232, distance: 45.3
click at [145, 232] on textarea "Hola Gustavo Alejandro Ayala, Muchas gracias por la información aportada, no ob…" at bounding box center [260, 233] width 387 height 86
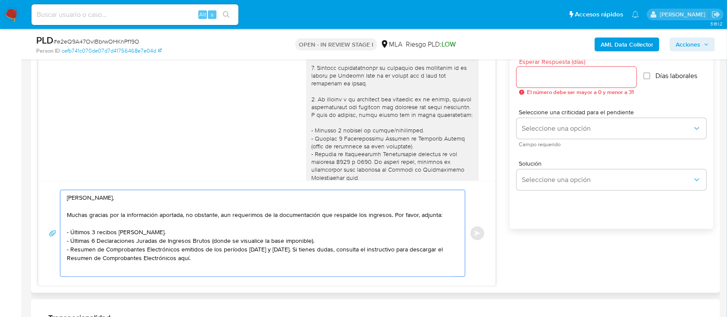
click at [278, 262] on textarea "Hola Gustavo Alejandro Ayala, Muchas gracias por la información aportada, no ob…" at bounding box center [260, 233] width 387 height 86
paste textarea "https://www.mercadopago.com.ar/ayuda/30181"
paste textarea "Es importante que sepas que, en caso de no responder a lo solicitado o si lo pr…"
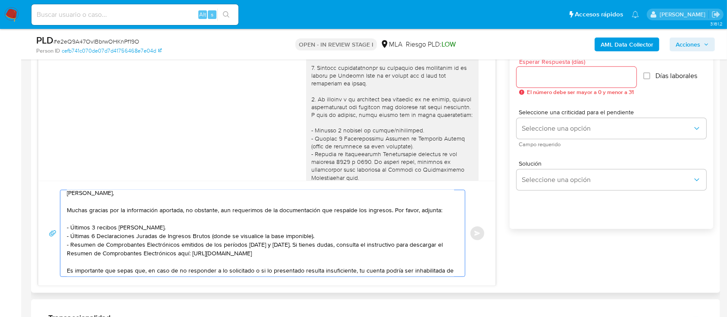
scroll to position [155, 0]
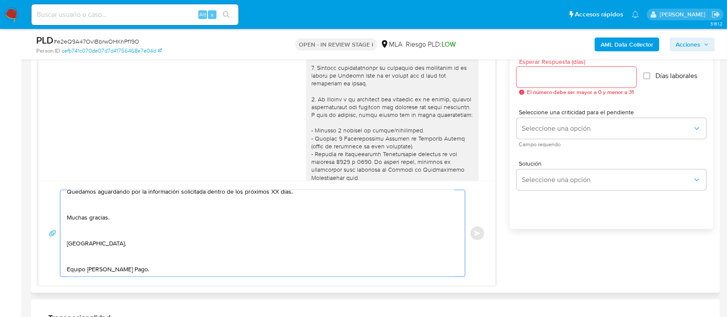
click at [95, 253] on textarea "Hola Gustavo Alejandro Ayala, Muchas gracias por la información aportada, no ob…" at bounding box center [260, 233] width 387 height 86
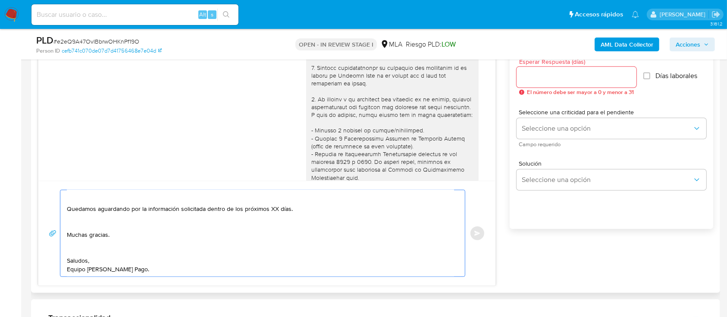
click at [92, 229] on textarea "Hola Gustavo Alejandro Ayala, Muchas gracias por la información aportada, no ob…" at bounding box center [260, 233] width 387 height 86
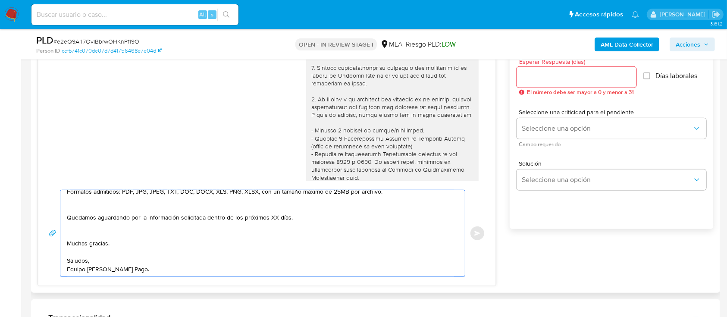
click at [92, 216] on textarea "Hola Gustavo Alejandro Ayala, Muchas gracias por la información aportada, no ob…" at bounding box center [260, 233] width 387 height 86
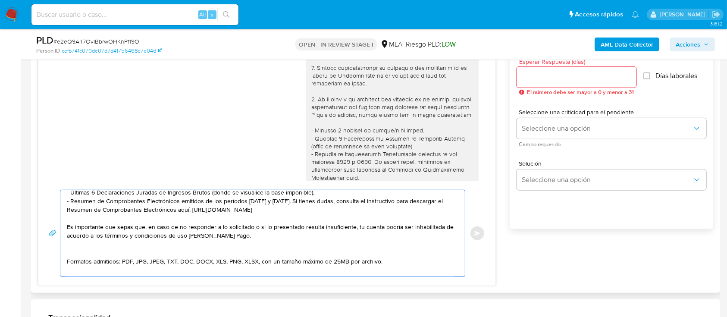
scroll to position [74, 0]
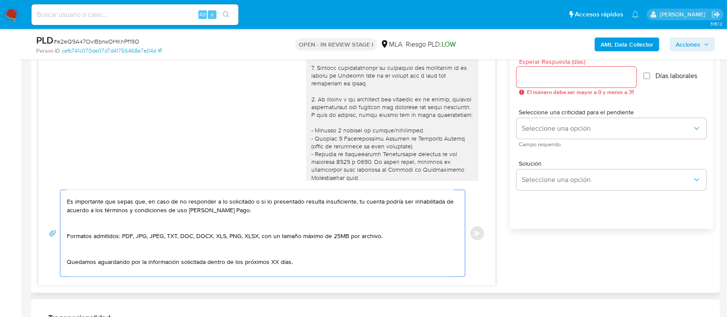
click at [91, 226] on textarea "Hola Gustavo Alejandro Ayala, Muchas gracias por la información aportada, no ob…" at bounding box center [260, 233] width 387 height 86
click at [86, 252] on textarea "Hola Gustavo Alejandro Ayala, Muchas gracias por la información aportada, no ob…" at bounding box center [260, 233] width 387 height 86
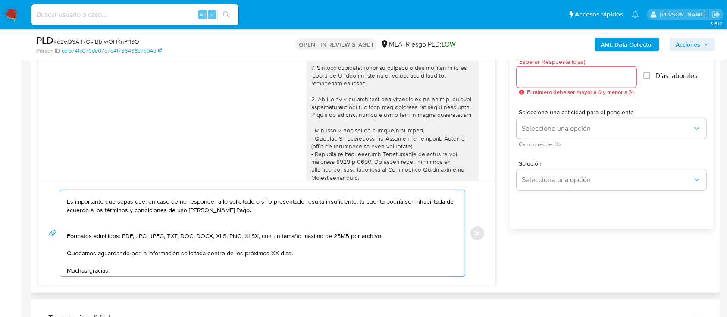
click at [90, 230] on textarea "Hola Gustavo Alejandro Ayala, Muchas gracias por la información aportada, no ob…" at bounding box center [260, 233] width 387 height 86
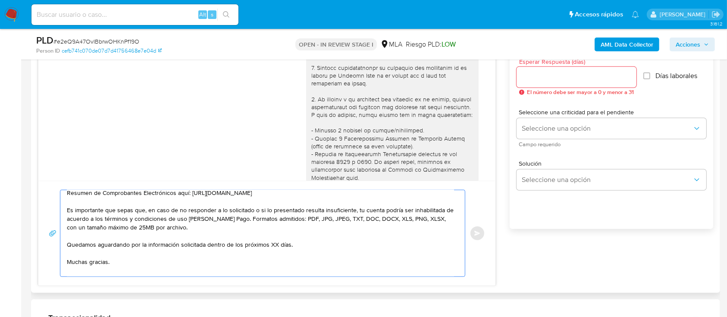
scroll to position [56, 0]
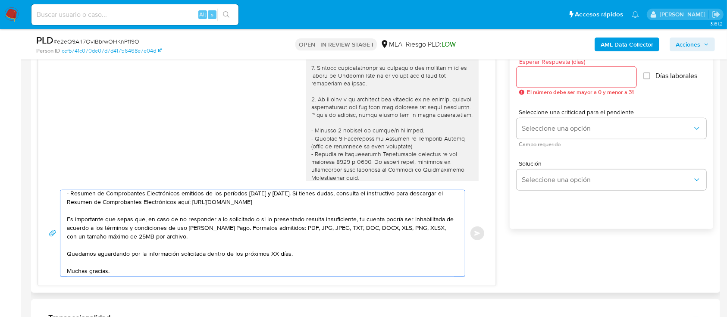
click at [273, 255] on textarea "Hola Gustavo Alejandro Ayala, Muchas gracias por la información aportada, no ob…" at bounding box center [260, 233] width 387 height 86
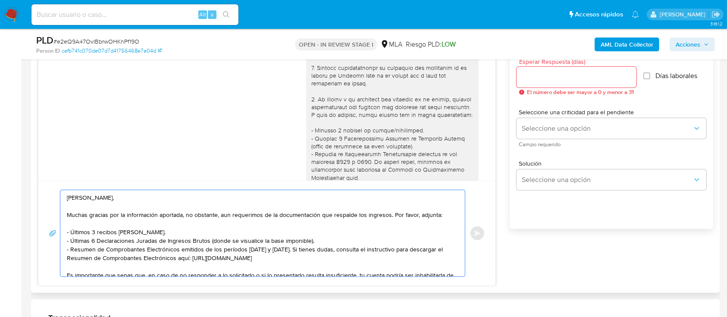
scroll to position [105, 0]
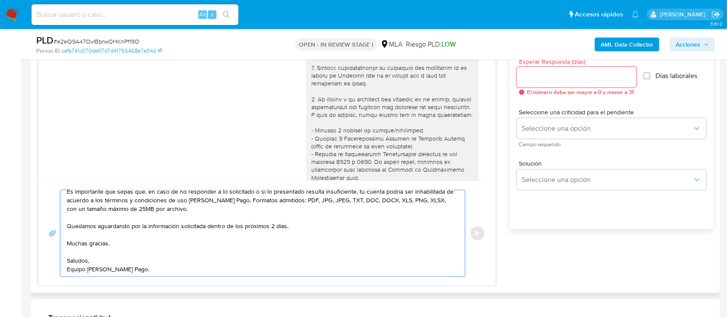
type textarea "Hola Gustavo Alejandro Ayala, Muchas gracias por la información aportada, no ob…"
click at [531, 84] on div at bounding box center [576, 77] width 120 height 21
click at [535, 74] on input "Esperar Respuesta (días)" at bounding box center [576, 77] width 120 height 11
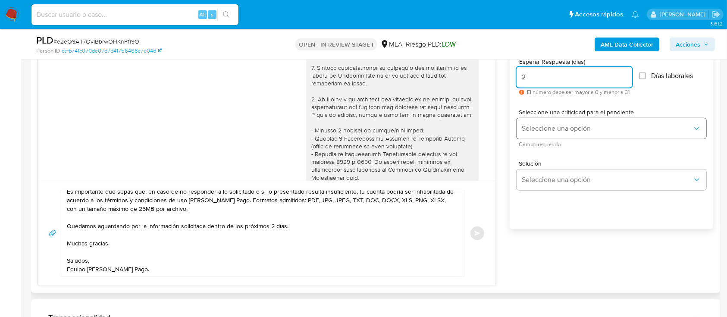
type input "2"
click at [555, 129] on span "Seleccione una opción" at bounding box center [607, 128] width 171 height 9
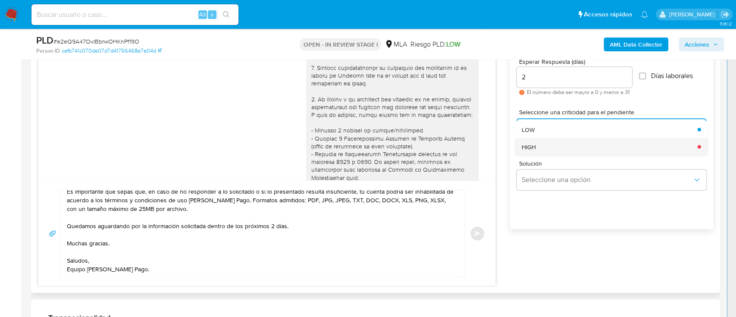
click at [543, 145] on div "HIGH" at bounding box center [607, 146] width 171 height 17
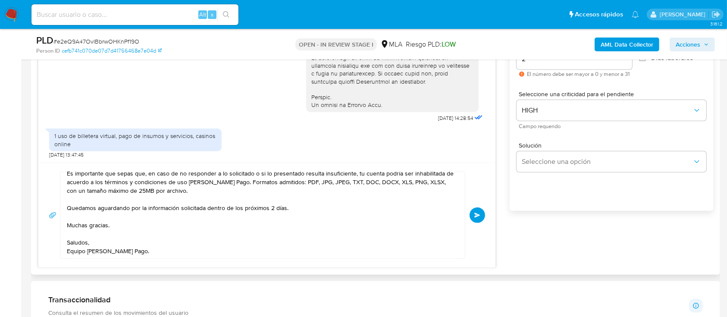
scroll to position [487, 0]
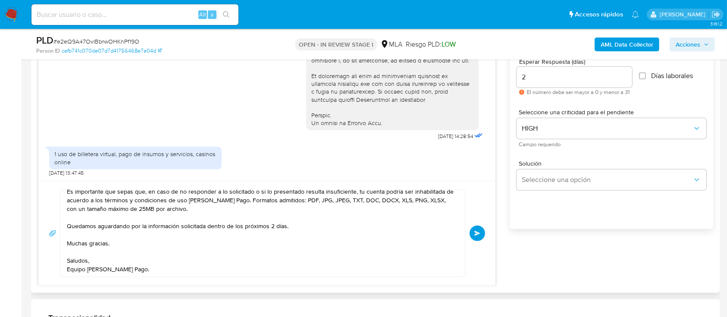
click at [476, 233] on span "Enviar" at bounding box center [477, 233] width 6 height 5
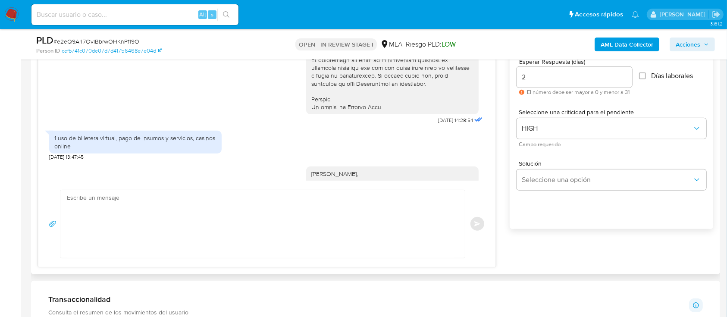
scroll to position [638, 0]
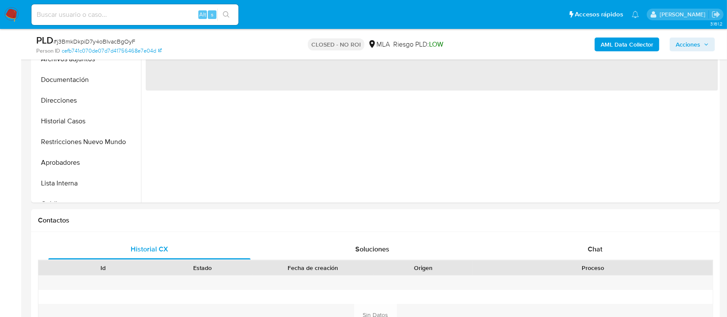
scroll to position [287, 0]
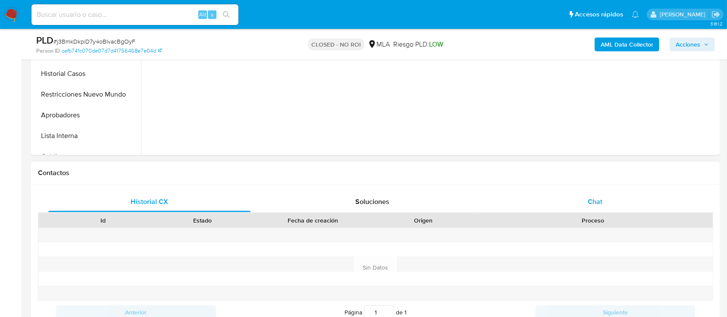
click at [631, 207] on div "Chat" at bounding box center [595, 201] width 202 height 21
select select "10"
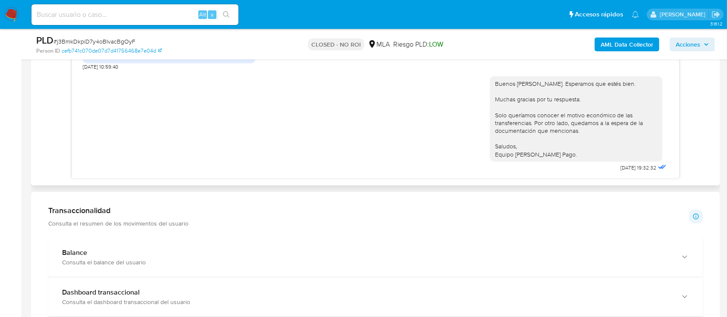
scroll to position [430, 0]
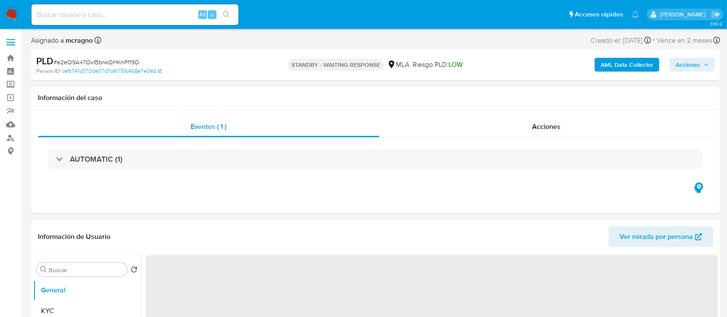
select select "10"
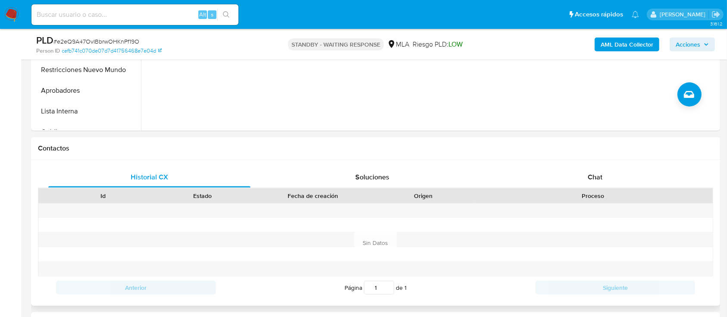
scroll to position [345, 0]
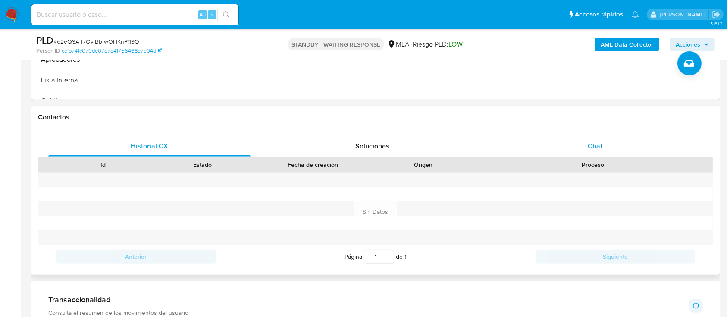
click at [596, 138] on div "Chat" at bounding box center [595, 146] width 202 height 21
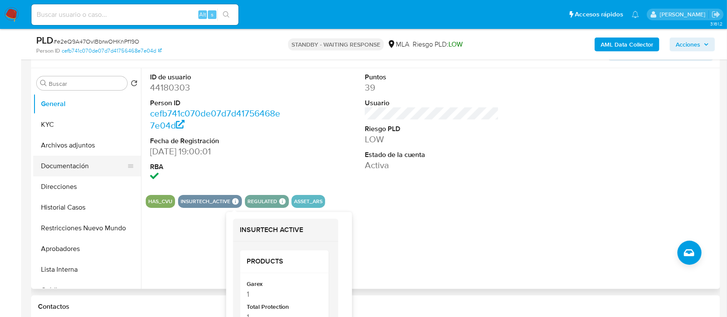
scroll to position [115, 0]
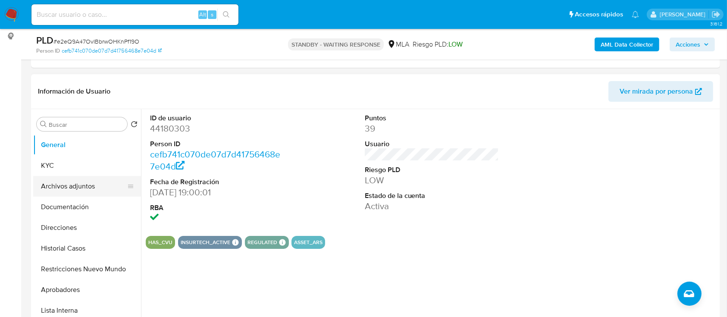
click at [71, 191] on button "Archivos adjuntos" at bounding box center [83, 186] width 101 height 21
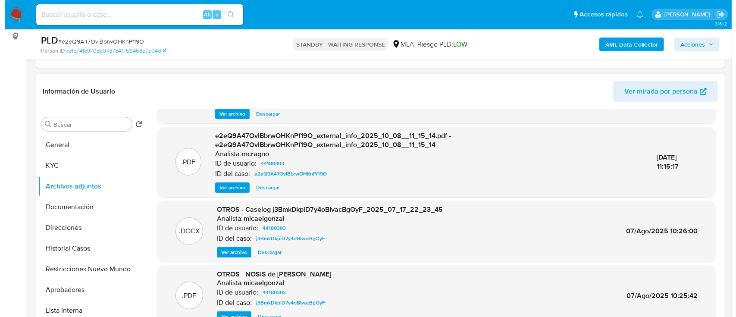
scroll to position [91, 0]
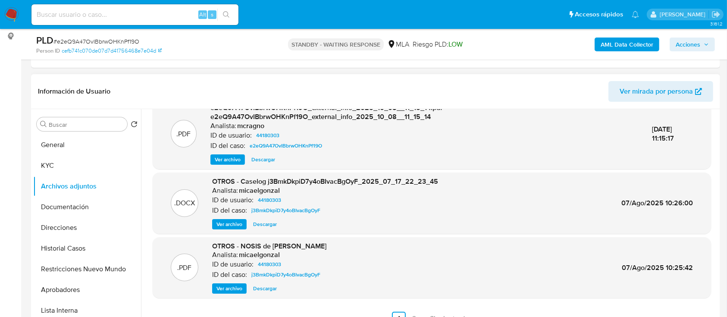
click at [228, 225] on span "Ver archivo" at bounding box center [229, 224] width 26 height 9
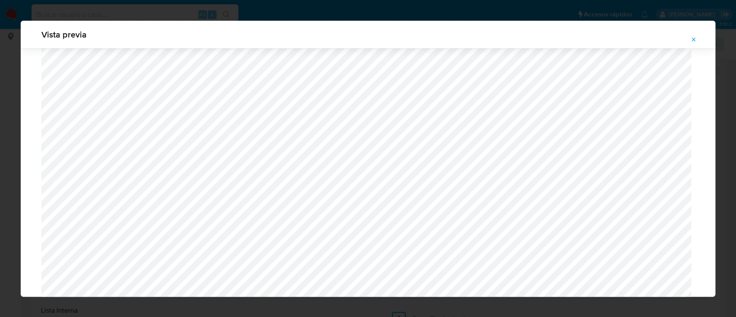
scroll to position [673, 0]
click at [704, 38] on div "Vista previa" at bounding box center [368, 35] width 695 height 28
drag, startPoint x: 695, startPoint y: 38, endPoint x: 620, endPoint y: 41, distance: 75.5
click at [694, 38] on icon "Attachment preview" at bounding box center [693, 39] width 7 height 7
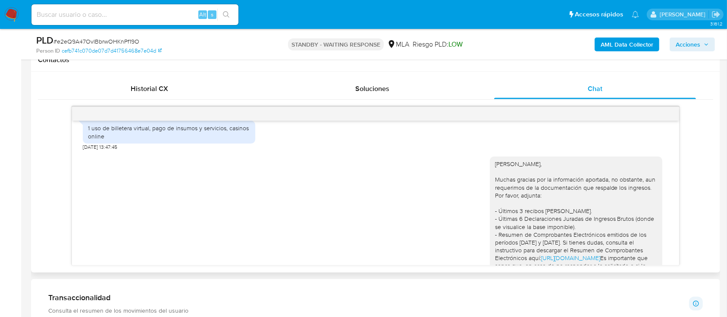
scroll to position [476, 0]
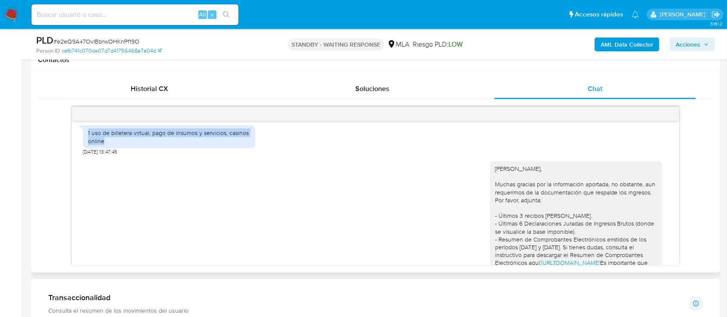
drag, startPoint x: 86, startPoint y: 148, endPoint x: 161, endPoint y: 168, distance: 77.2
click at [161, 155] on div "1 uso de billetera virtual, pago de insumos y servicios, casinos online 19/09/2…" at bounding box center [169, 138] width 172 height 34
copy div "1 uso de billetera virtual, pago de insumos y servicios, casinos online"
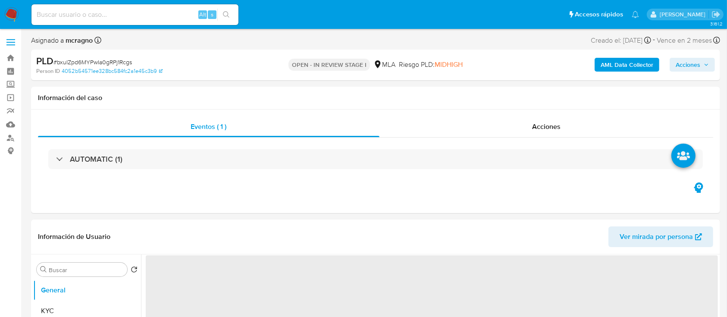
select select "10"
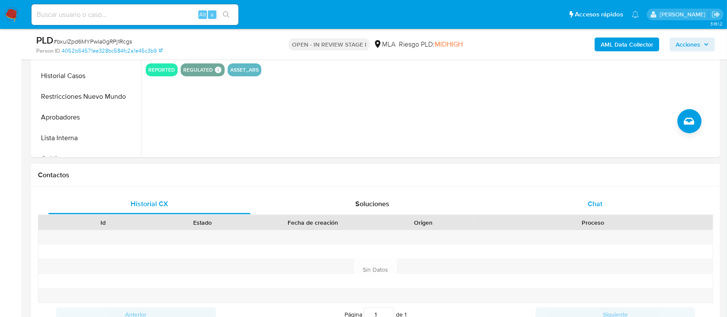
click at [586, 207] on div "Chat" at bounding box center [595, 204] width 202 height 21
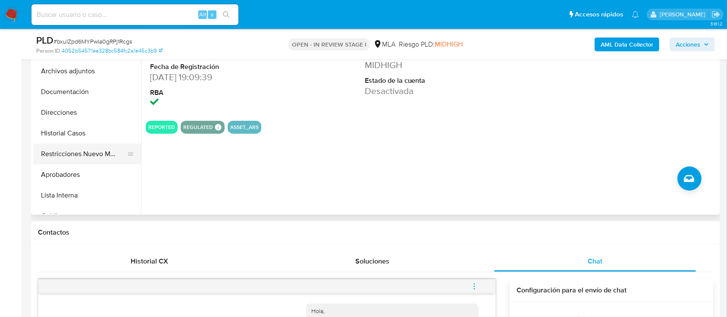
click at [77, 145] on button "Restricciones Nuevo Mundo" at bounding box center [83, 154] width 101 height 21
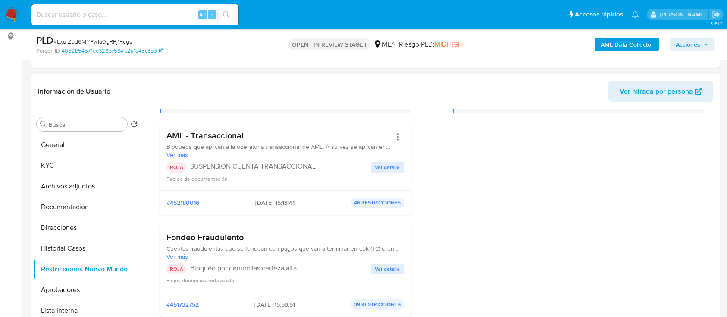
scroll to position [57, 0]
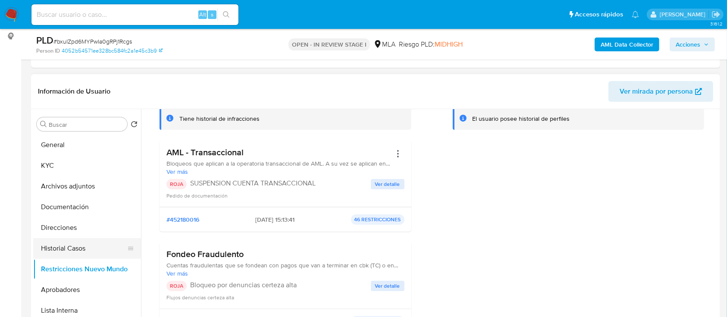
click at [66, 243] on button "Historial Casos" at bounding box center [83, 248] width 101 height 21
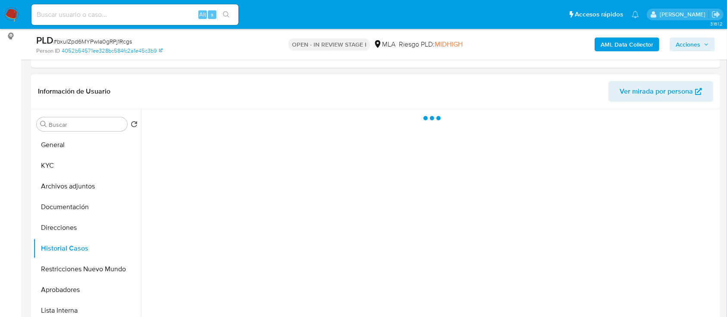
scroll to position [0, 0]
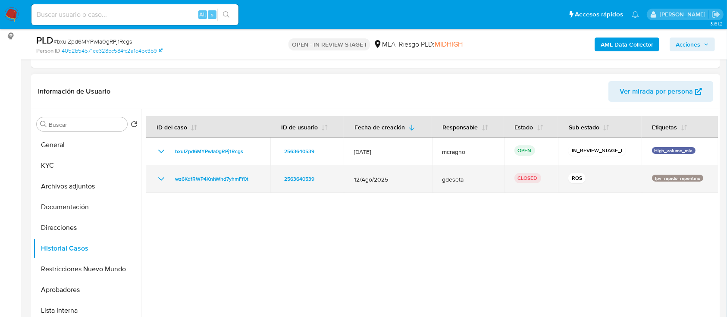
click at [160, 178] on icon "Mostrar/Ocultar" at bounding box center [161, 178] width 6 height 3
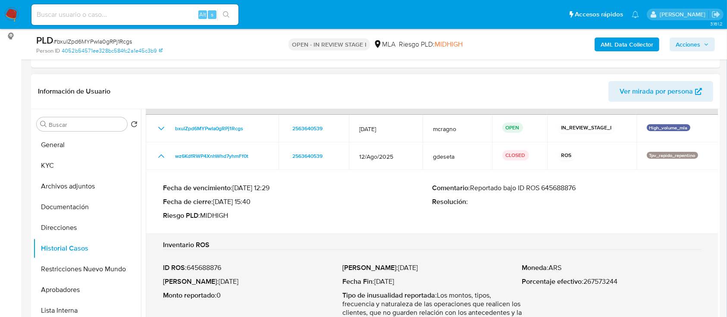
scroll to position [44, 0]
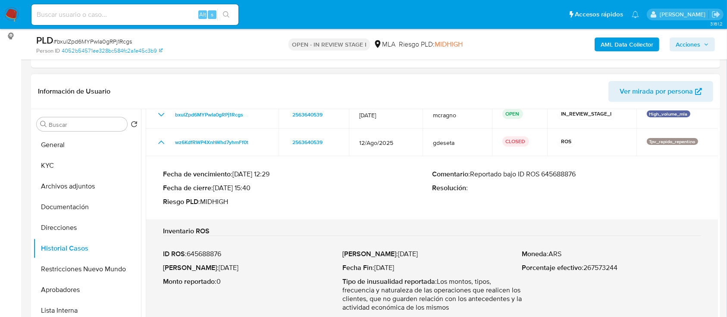
click at [558, 176] on p "Comentario : Reportado bajo ID ROS 645688876" at bounding box center [566, 174] width 269 height 9
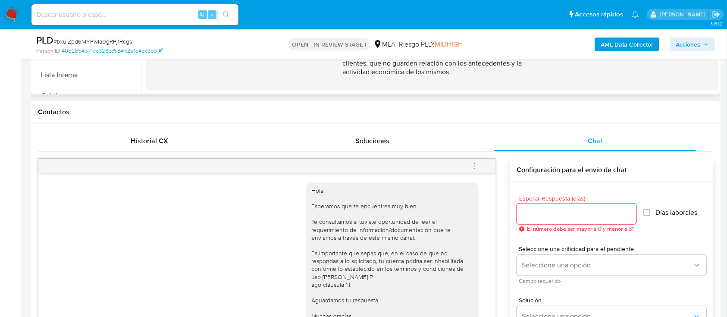
scroll to position [66, 0]
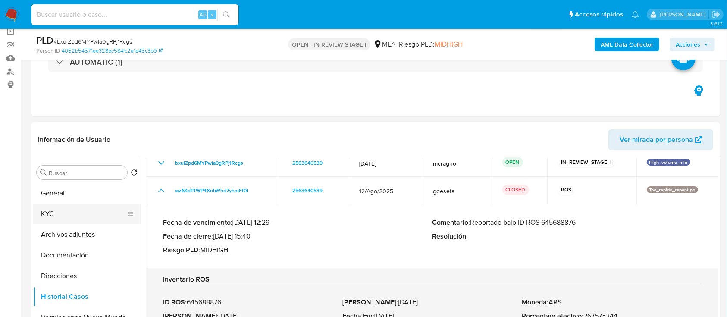
click at [45, 210] on button "KYC" at bounding box center [83, 213] width 101 height 21
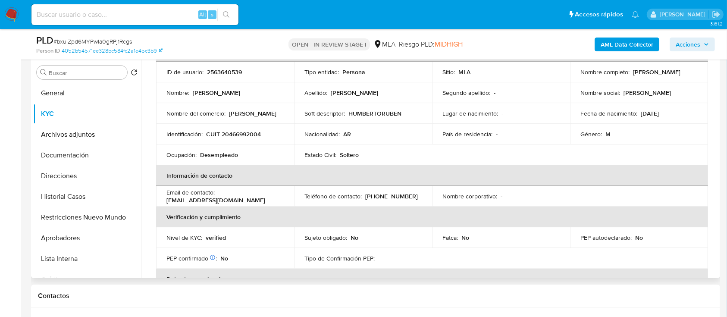
scroll to position [456, 0]
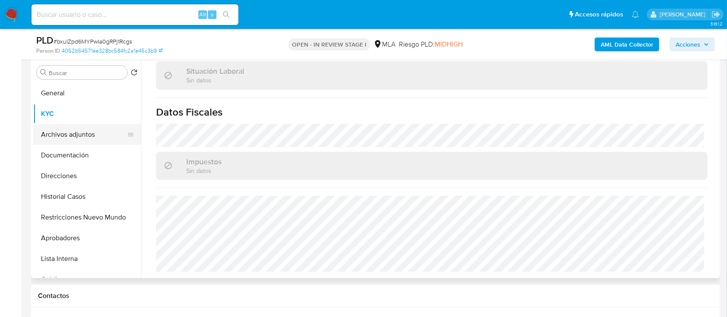
click at [89, 137] on button "Archivos adjuntos" at bounding box center [83, 134] width 101 height 21
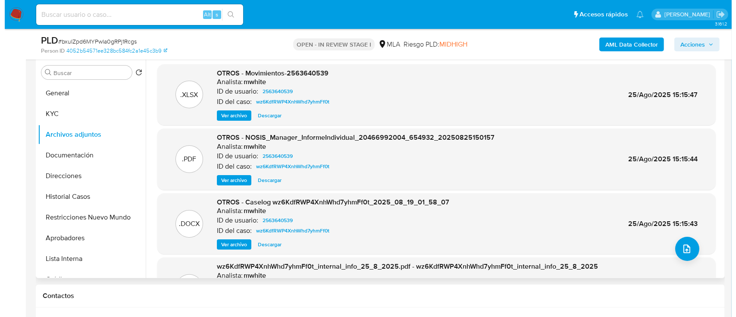
scroll to position [72, 0]
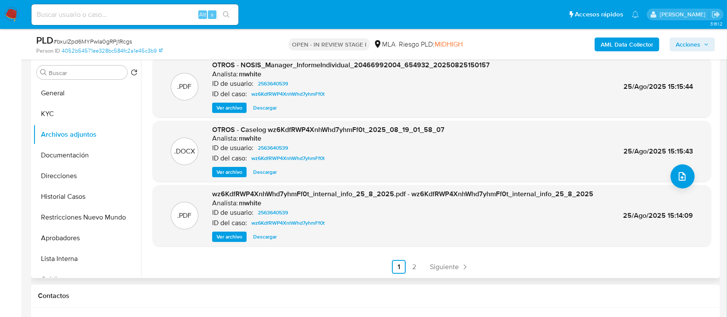
click at [238, 237] on span "Ver archivo" at bounding box center [229, 236] width 26 height 9
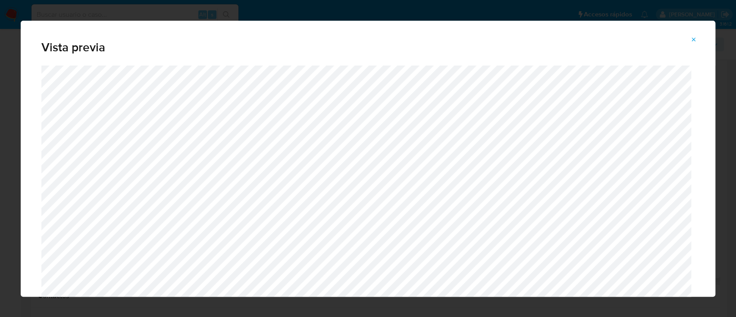
click at [694, 39] on icon "Attachment preview" at bounding box center [694, 40] width 4 height 4
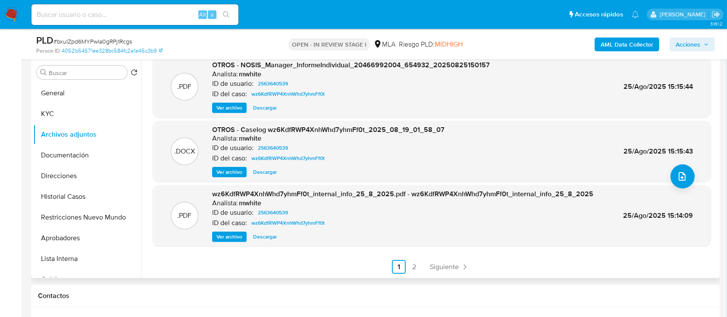
click at [228, 169] on span "Ver archivo" at bounding box center [229, 172] width 26 height 9
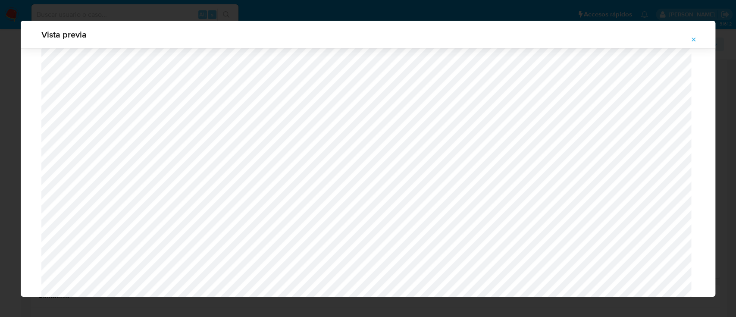
scroll to position [730, 0]
drag, startPoint x: 694, startPoint y: 38, endPoint x: 690, endPoint y: 50, distance: 12.7
click at [694, 38] on icon "Attachment preview" at bounding box center [693, 39] width 7 height 7
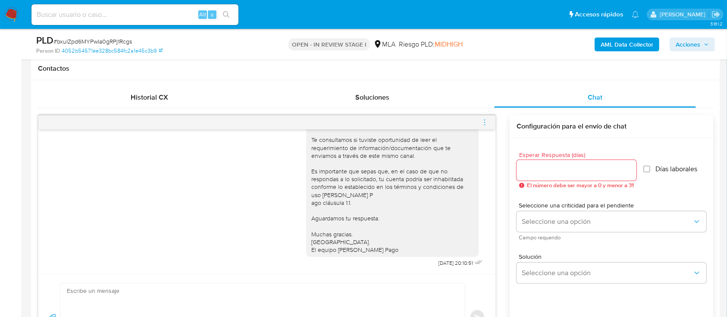
scroll to position [454, 0]
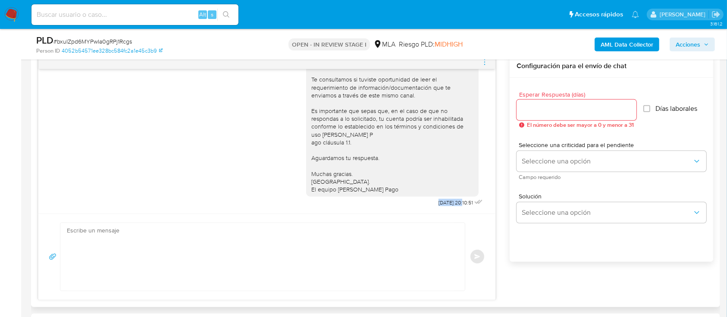
drag, startPoint x: 417, startPoint y: 202, endPoint x: 445, endPoint y: 201, distance: 28.1
click at [445, 201] on span "[DATE] 20:10:51" at bounding box center [455, 202] width 34 height 7
copy span "[DATE]"
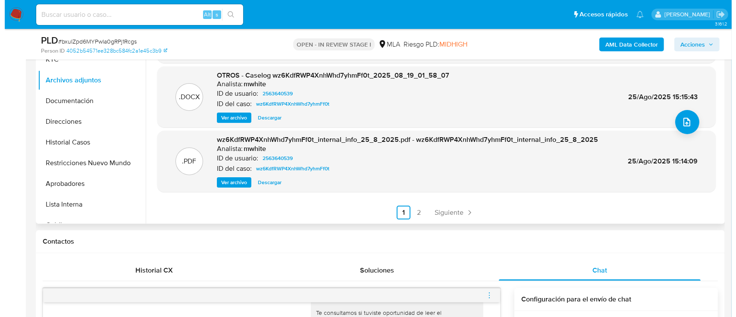
scroll to position [166, 0]
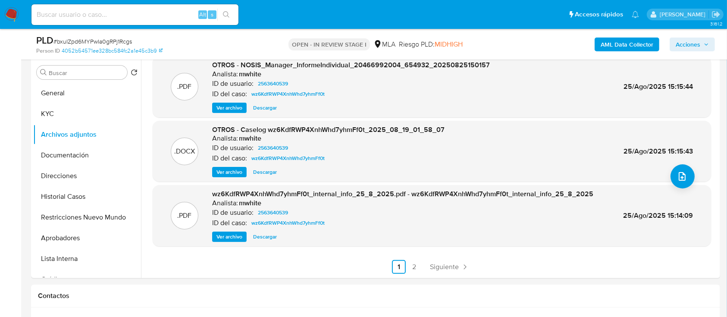
drag, startPoint x: 239, startPoint y: 175, endPoint x: 341, endPoint y: 178, distance: 102.7
click at [239, 175] on span "Ver archivo" at bounding box center [229, 172] width 26 height 9
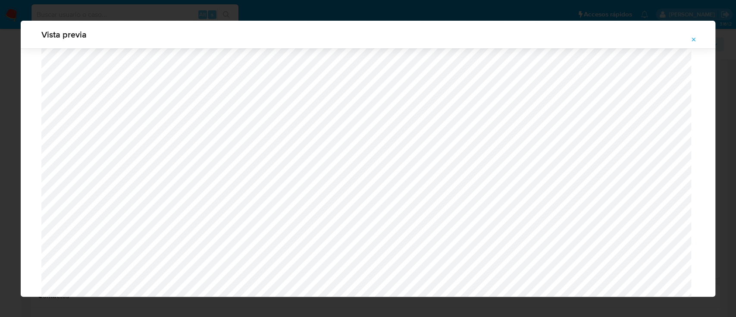
scroll to position [557, 0]
click at [698, 39] on button "Attachment preview" at bounding box center [693, 40] width 19 height 14
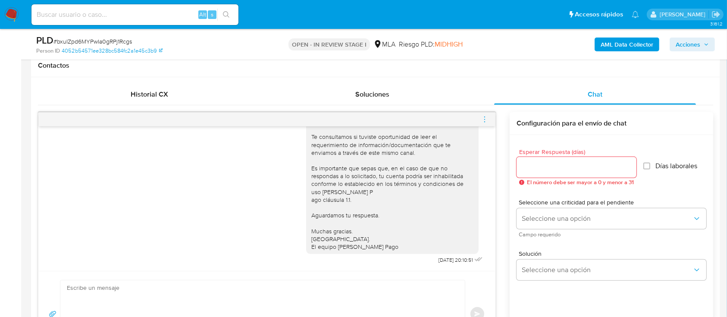
scroll to position [0, 0]
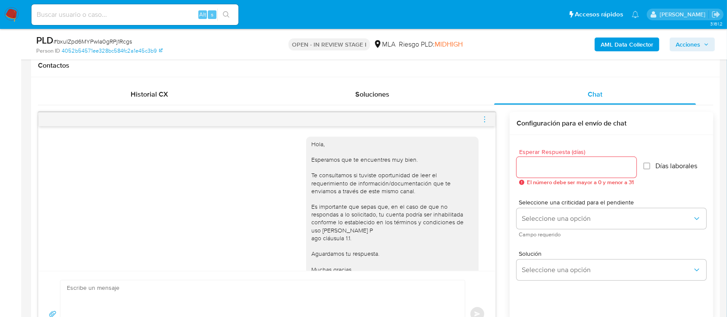
click at [486, 119] on icon "menu-action" at bounding box center [485, 120] width 8 height 8
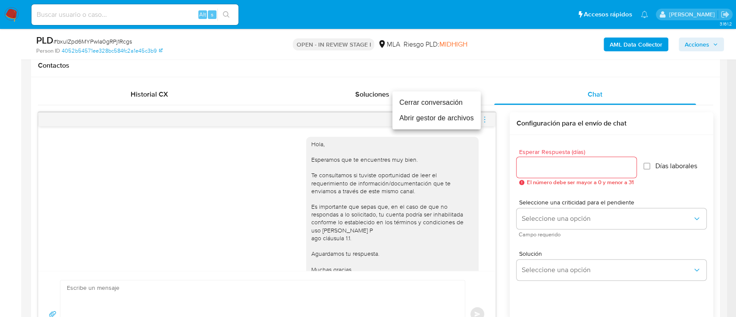
click at [402, 99] on li "Cerrar conversación" at bounding box center [436, 103] width 88 height 16
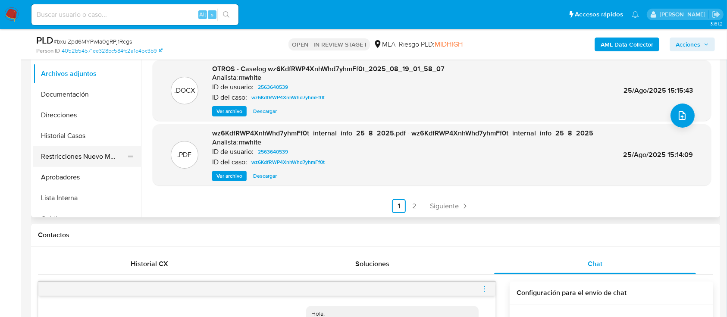
scroll to position [224, 0]
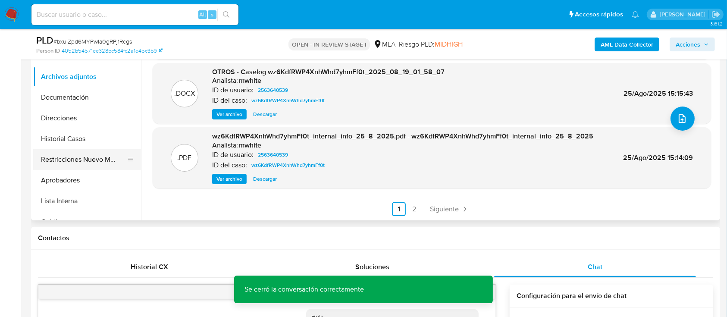
click at [110, 165] on button "Restricciones Nuevo Mundo" at bounding box center [83, 159] width 101 height 21
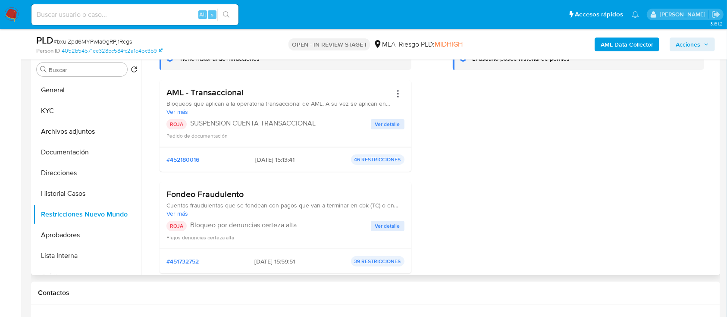
scroll to position [0, 0]
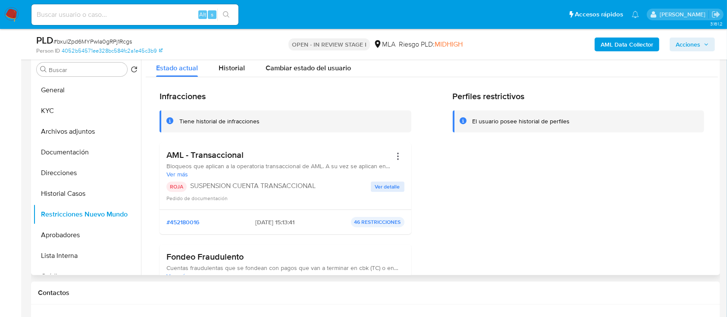
drag, startPoint x: 74, startPoint y: 125, endPoint x: 302, endPoint y: 185, distance: 235.3
click at [75, 126] on button "Archivos adjuntos" at bounding box center [87, 131] width 108 height 21
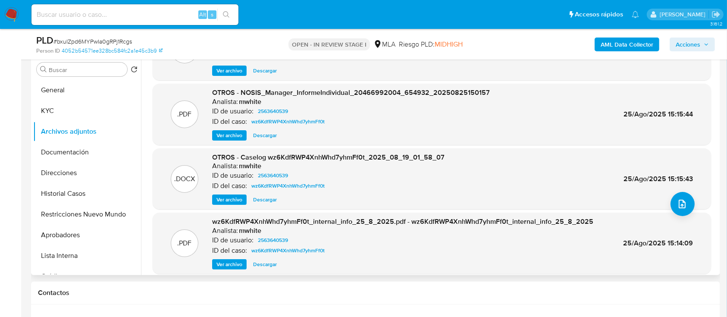
scroll to position [72, 0]
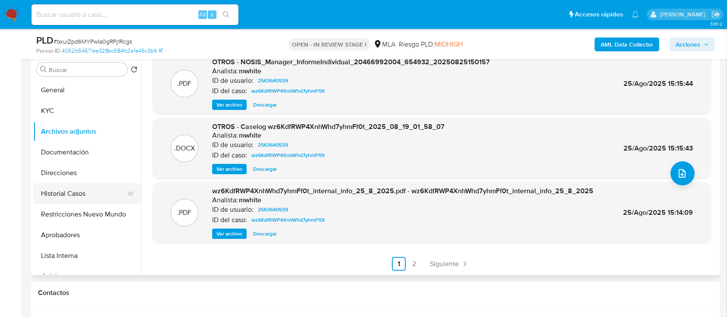
click at [79, 187] on button "Historial Casos" at bounding box center [83, 193] width 101 height 21
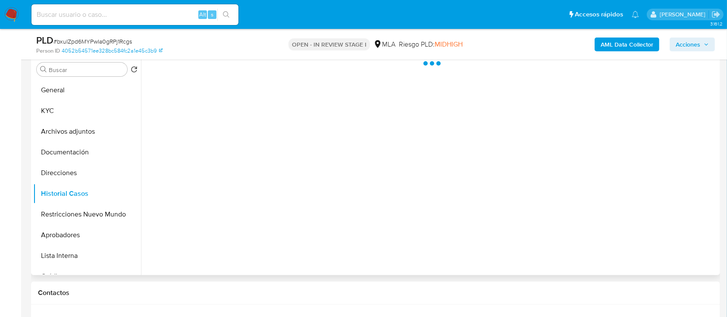
scroll to position [112, 0]
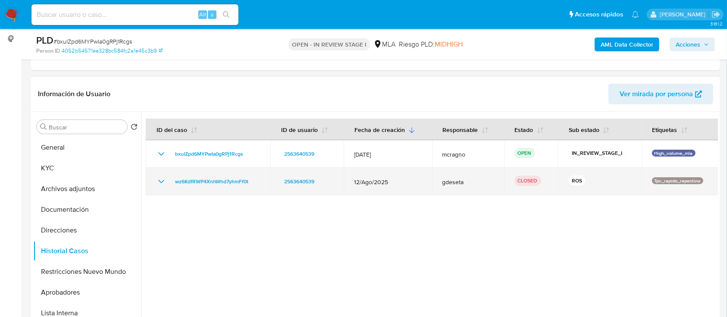
click at [162, 181] on icon "Mostrar/Ocultar" at bounding box center [161, 181] width 10 height 10
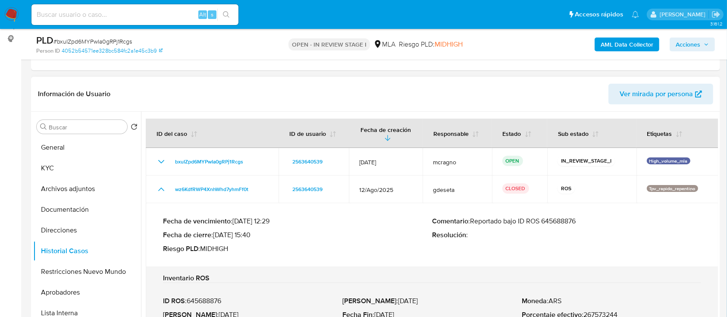
drag, startPoint x: 226, startPoint y: 236, endPoint x: 243, endPoint y: 234, distance: 17.0
click at [243, 234] on p "Fecha de cierre : [DATE] 15:40" at bounding box center [297, 235] width 269 height 9
click at [328, 244] on p "Riesgo PLD : MIDHIGH" at bounding box center [297, 248] width 269 height 9
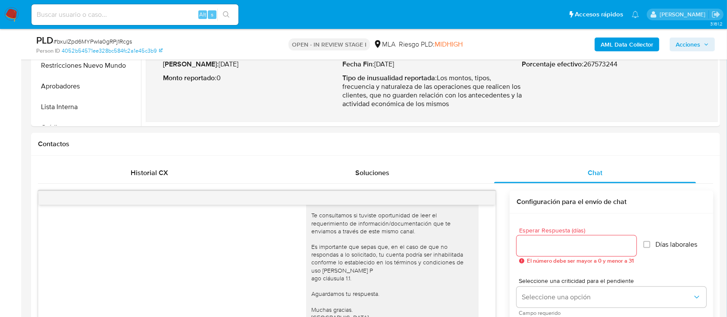
scroll to position [140, 0]
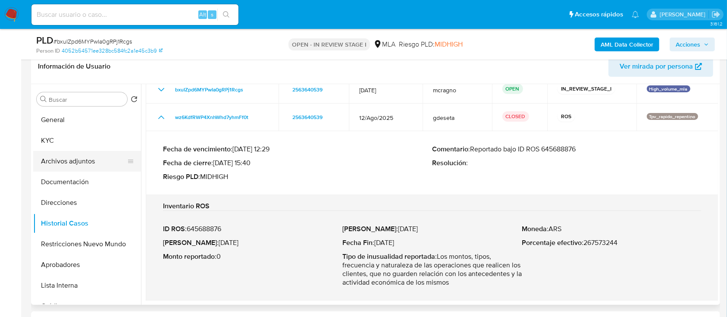
click at [86, 156] on button "Archivos adjuntos" at bounding box center [83, 161] width 101 height 21
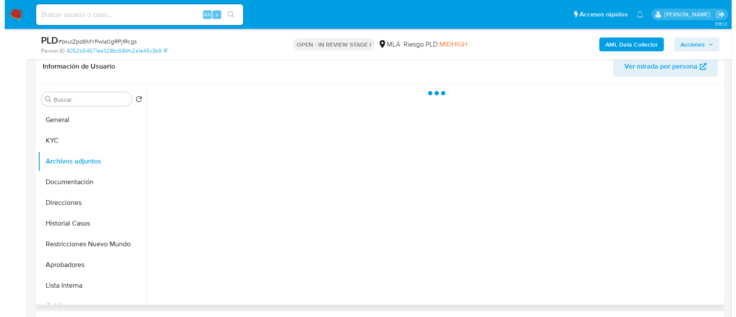
scroll to position [0, 0]
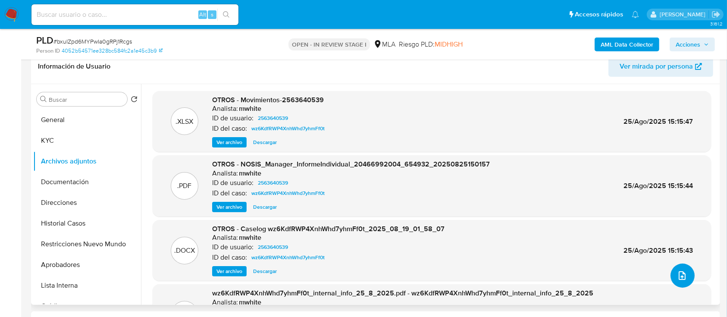
click at [677, 276] on icon "upload-file" at bounding box center [682, 275] width 10 height 10
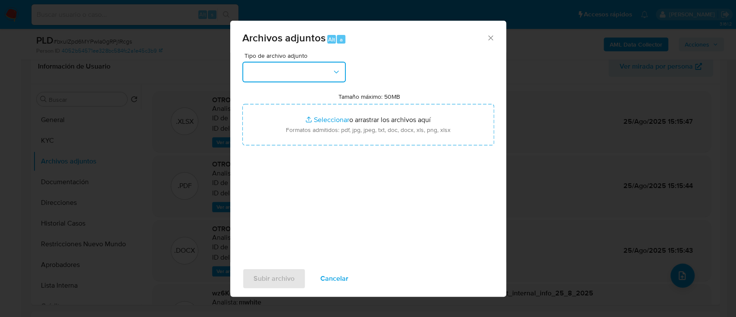
drag, startPoint x: 287, startPoint y: 63, endPoint x: 287, endPoint y: 81, distance: 17.7
click at [287, 71] on button "button" at bounding box center [293, 72] width 103 height 21
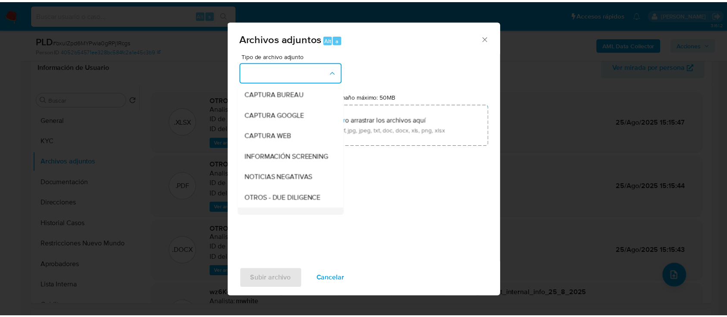
scroll to position [115, 0]
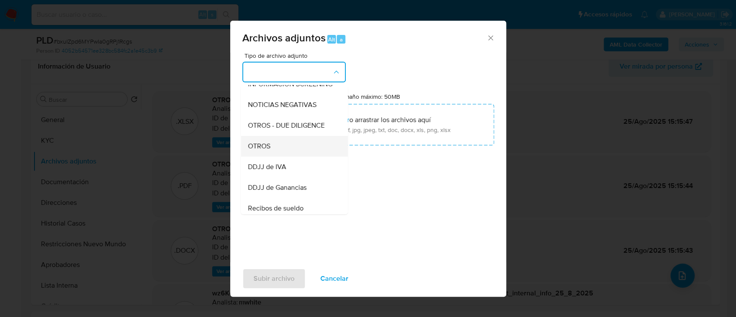
click at [285, 156] on div "OTROS" at bounding box center [291, 146] width 88 height 21
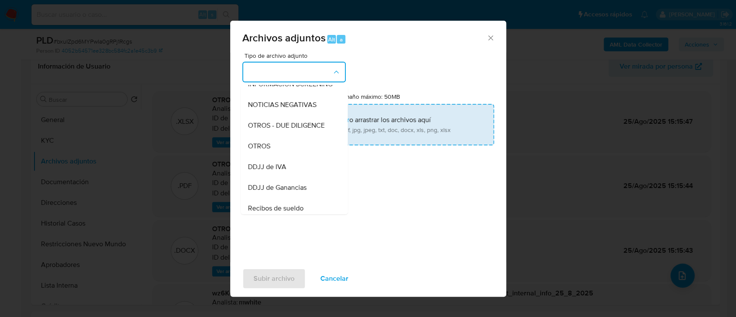
click at [334, 120] on input "Tamaño máximo: 50MB Seleccionar archivos" at bounding box center [368, 124] width 252 height 41
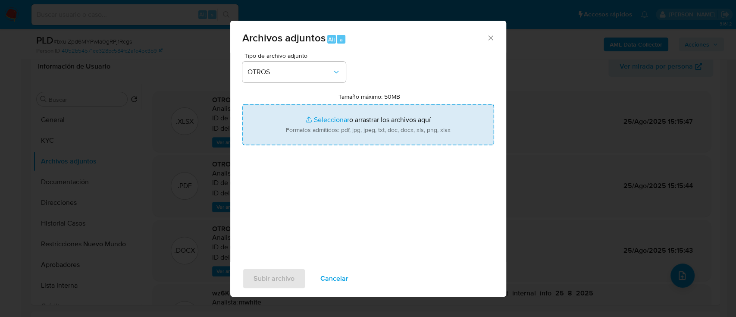
type input "C:\fakepath\2563640539 - Movimientos bxuIZpd6MYPwIa0gRPj1Rcgs.xlsx"
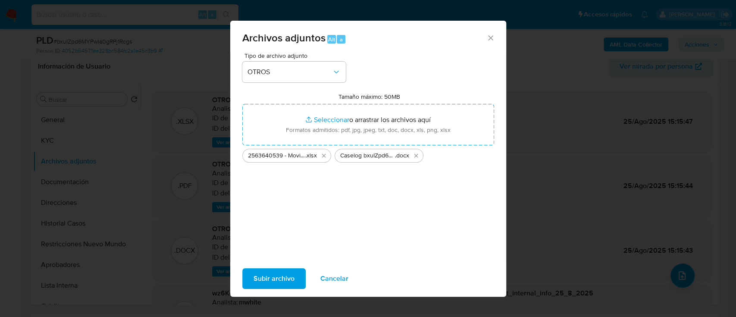
click at [253, 272] on span "Subir archivo" at bounding box center [273, 278] width 41 height 19
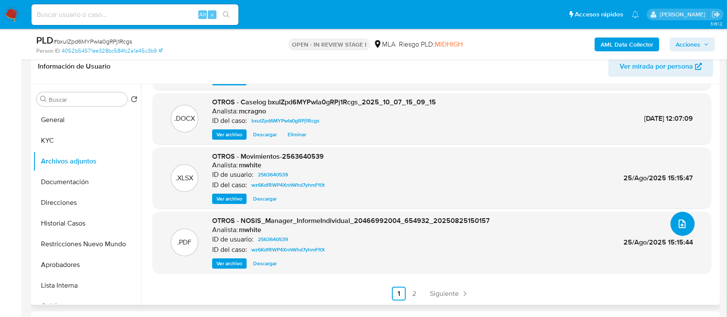
scroll to position [0, 0]
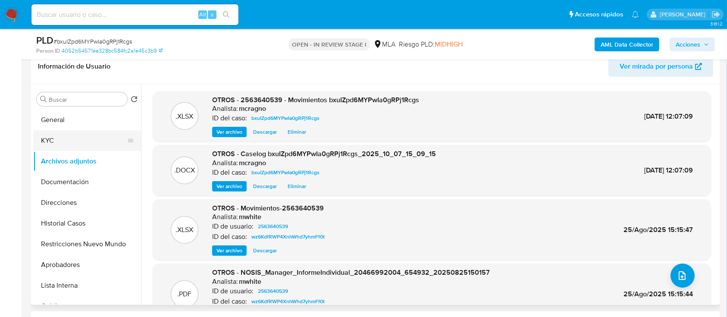
drag, startPoint x: 62, startPoint y: 116, endPoint x: 113, endPoint y: 136, distance: 55.2
click at [67, 119] on button "General" at bounding box center [87, 120] width 108 height 21
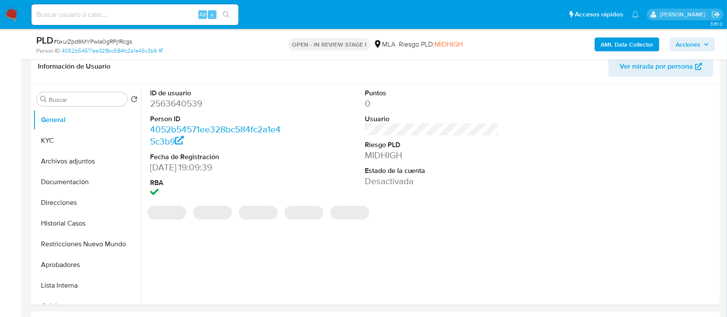
click at [709, 47] on button "Acciones" at bounding box center [692, 45] width 45 height 14
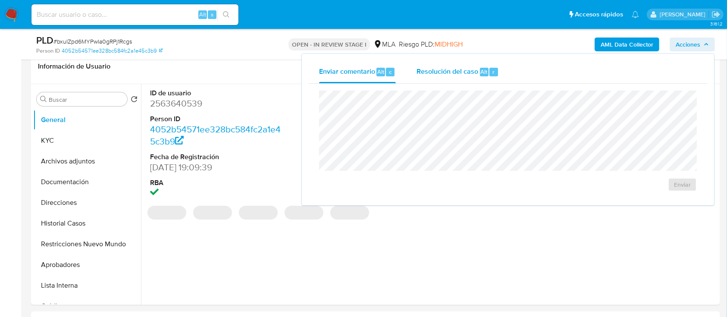
click at [471, 68] on span "Resolución del caso" at bounding box center [447, 71] width 62 height 10
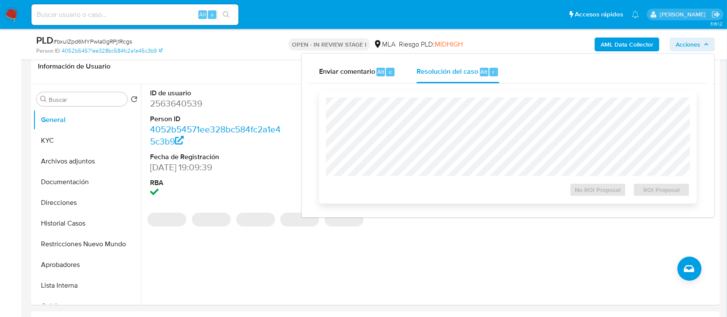
click at [473, 98] on div at bounding box center [508, 136] width 364 height 78
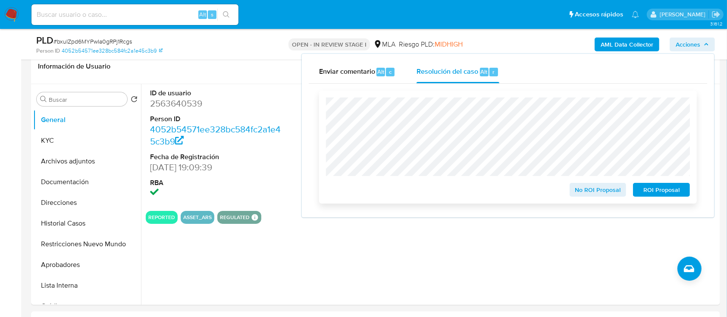
click at [686, 189] on button "ROI Proposal" at bounding box center [661, 190] width 57 height 14
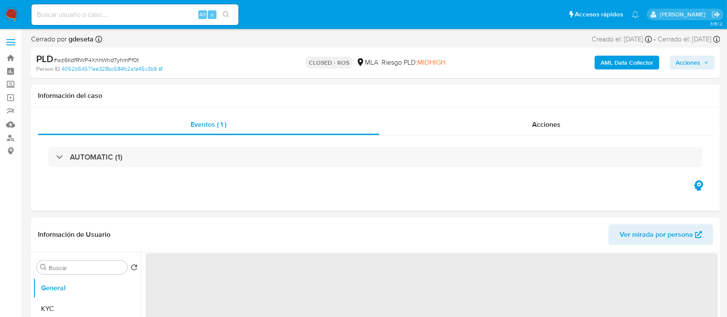
select select "10"
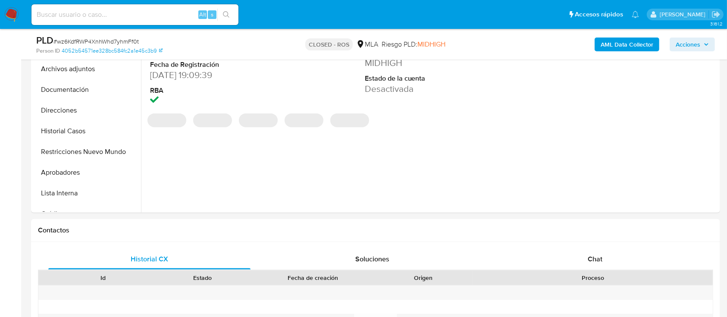
scroll to position [402, 0]
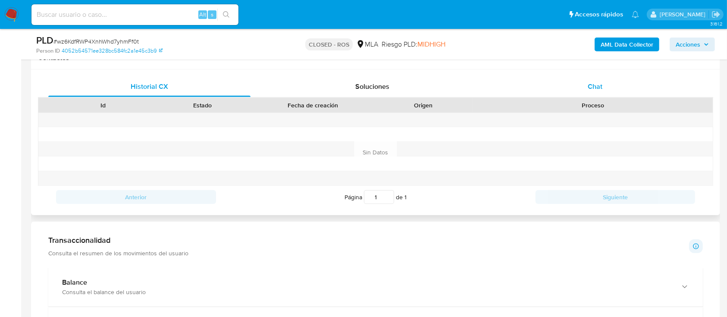
click at [601, 81] on span "Chat" at bounding box center [595, 86] width 15 height 10
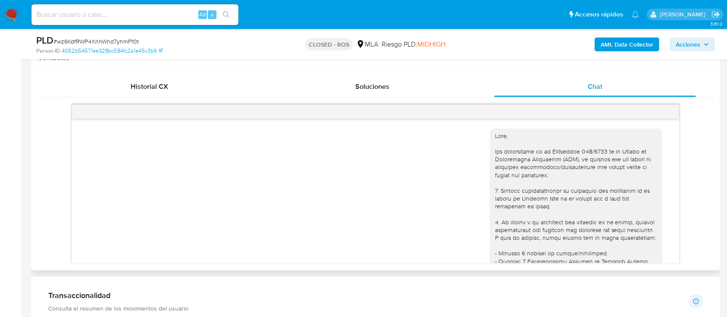
scroll to position [0, 0]
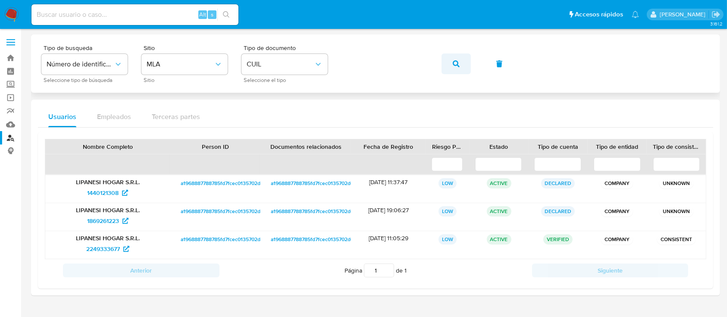
click at [455, 64] on icon "button" at bounding box center [456, 63] width 7 height 7
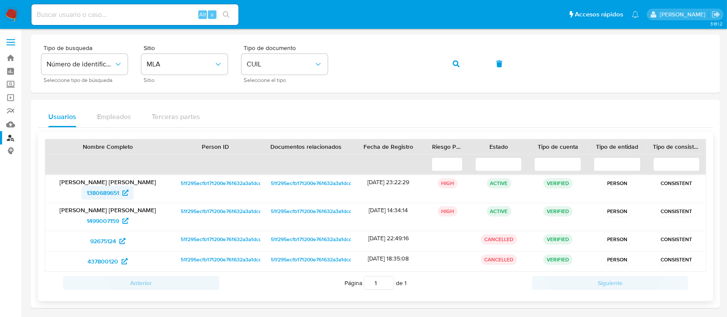
click at [110, 192] on span "1380689651" at bounding box center [103, 193] width 32 height 14
click at [458, 65] on icon "button" at bounding box center [456, 63] width 7 height 7
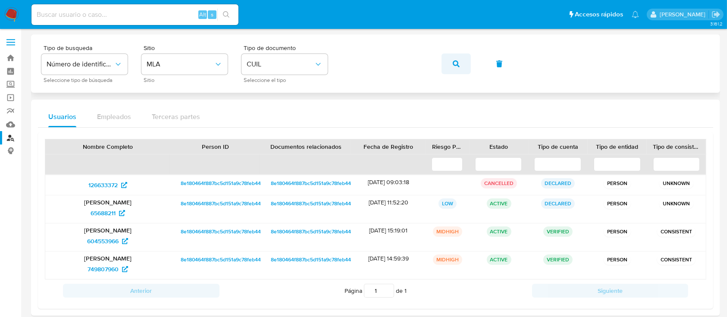
click at [449, 63] on button "button" at bounding box center [455, 63] width 29 height 21
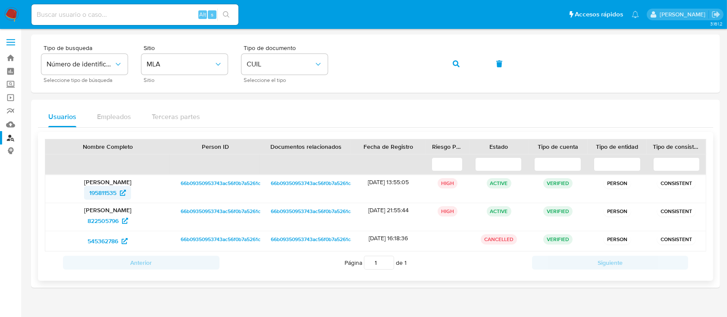
click at [99, 190] on span "195811535" at bounding box center [102, 193] width 27 height 14
click at [444, 64] on button "button" at bounding box center [455, 63] width 29 height 21
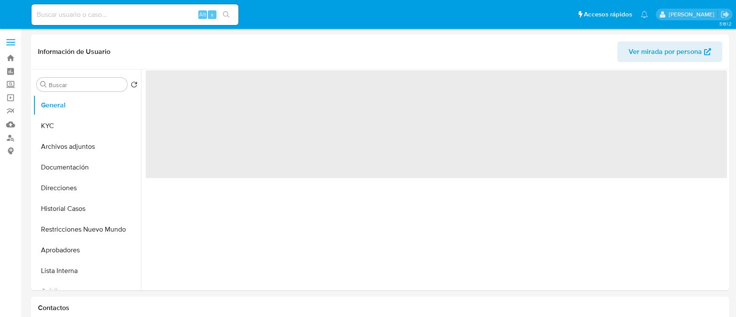
select select "10"
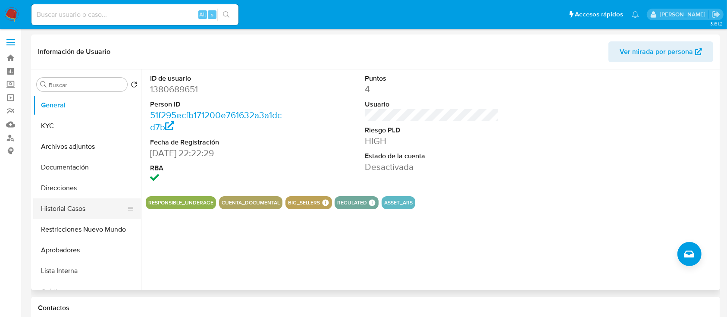
click at [79, 211] on button "Historial Casos" at bounding box center [83, 208] width 101 height 21
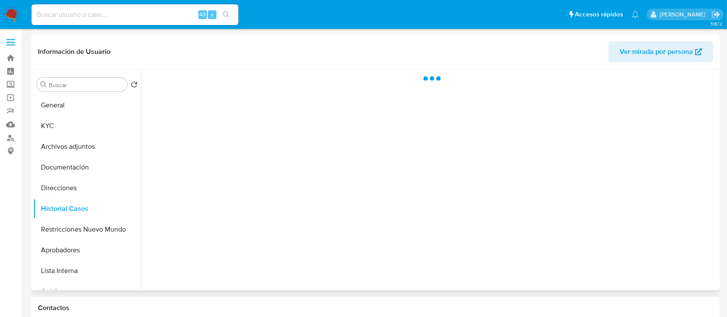
drag, startPoint x: 676, startPoint y: 53, endPoint x: 666, endPoint y: 56, distance: 10.1
click at [673, 54] on span "Ver mirada por persona" at bounding box center [656, 51] width 73 height 21
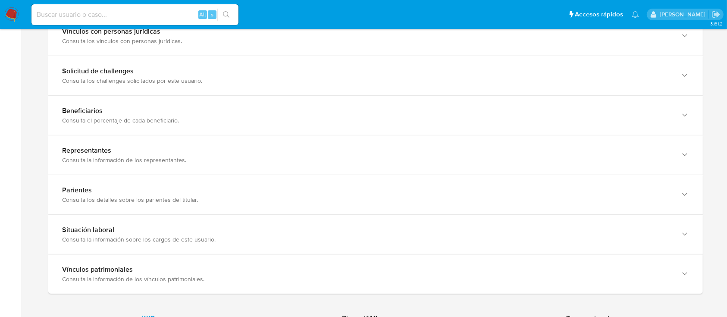
scroll to position [632, 0]
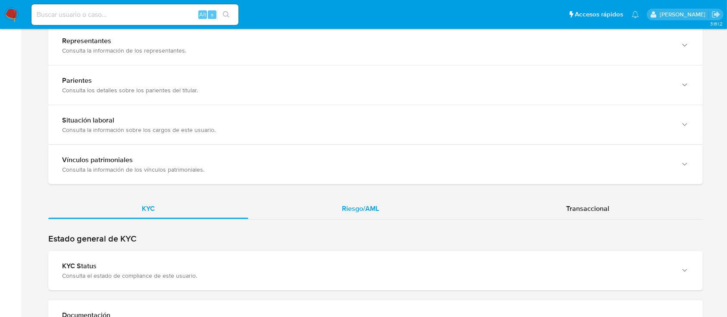
drag, startPoint x: 338, startPoint y: 192, endPoint x: 339, endPoint y: 199, distance: 7.1
click at [339, 196] on div "KYC Riesgo/AML Transaccional" at bounding box center [375, 4] width 654 height 1072
click at [345, 209] on span "Riesgo/AML" at bounding box center [360, 208] width 37 height 10
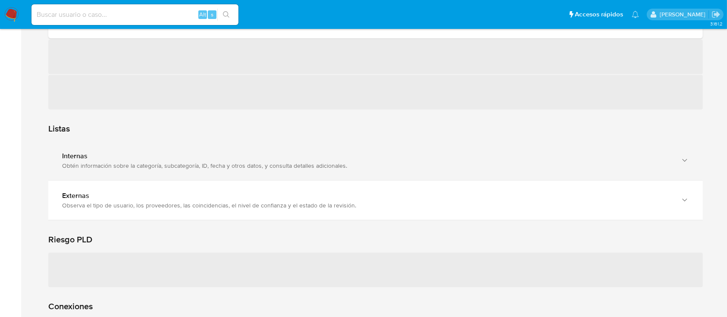
scroll to position [804, 0]
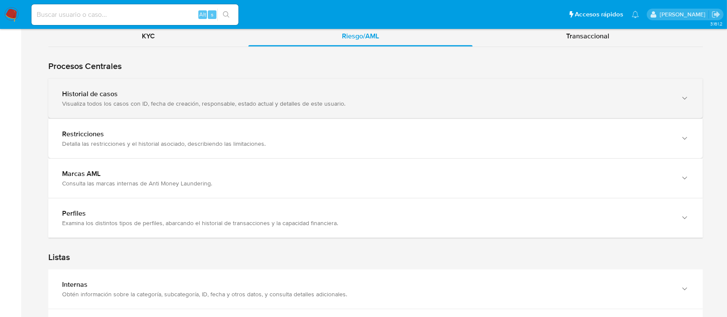
click at [179, 104] on div "Visualiza todos los casos con ID, fecha de creación, responsable, estado actual…" at bounding box center [367, 104] width 610 height 8
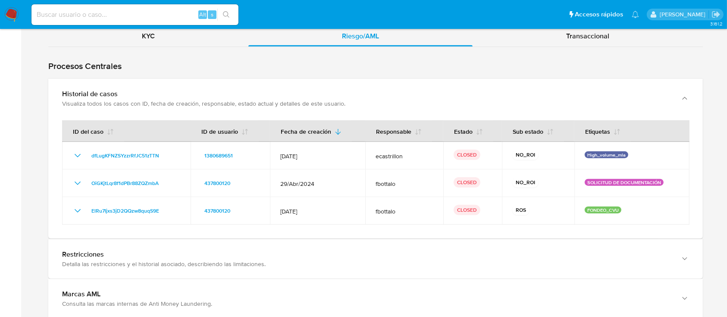
scroll to position [862, 0]
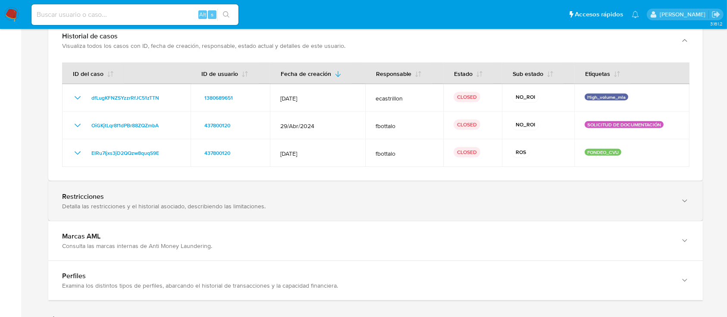
click at [279, 219] on div "Restricciones Detalla las restricciones y el historial asociado, describiendo l…" at bounding box center [375, 201] width 654 height 39
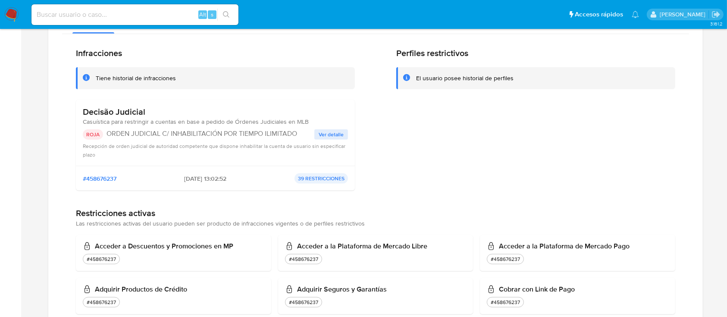
scroll to position [1092, 0]
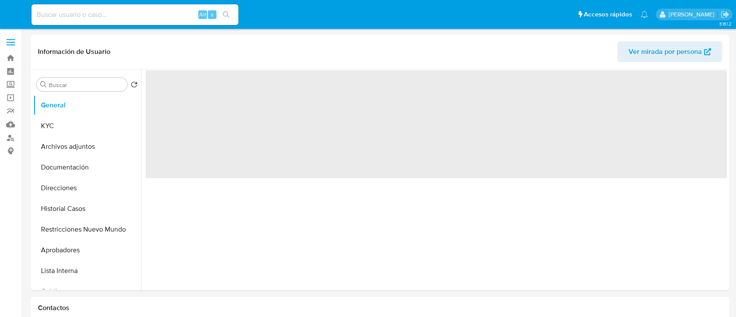
select select "10"
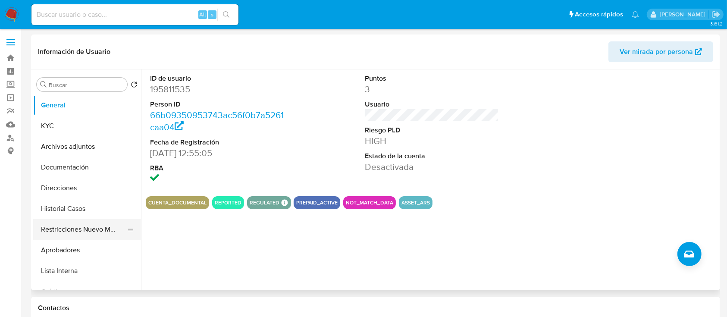
drag, startPoint x: 100, startPoint y: 225, endPoint x: 107, endPoint y: 221, distance: 8.7
click at [100, 225] on button "Restricciones Nuevo Mundo" at bounding box center [83, 229] width 101 height 21
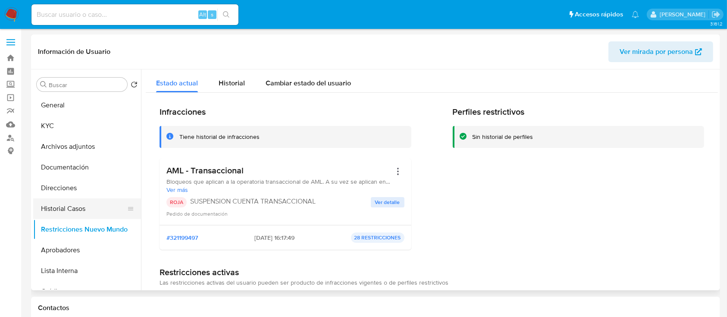
click at [94, 206] on button "Historial Casos" at bounding box center [83, 208] width 101 height 21
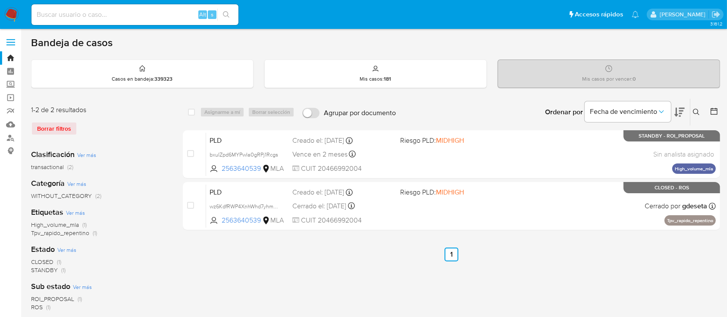
click at [693, 111] on icon at bounding box center [696, 112] width 6 height 6
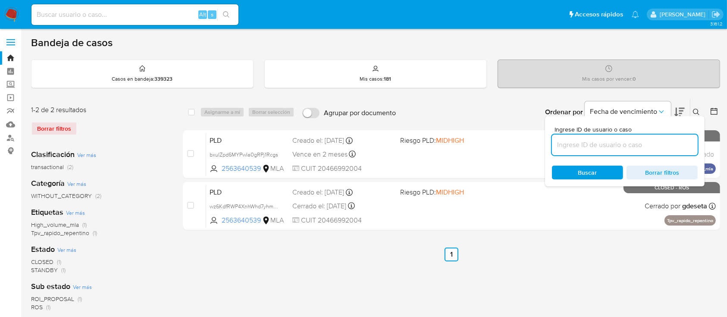
click at [618, 143] on input at bounding box center [625, 144] width 146 height 11
type input "1837258639"
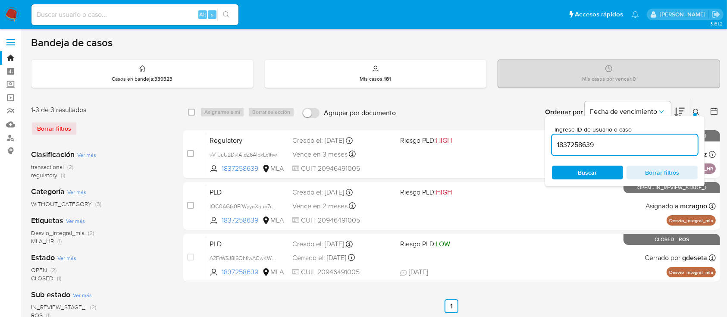
click at [697, 113] on icon at bounding box center [696, 112] width 6 height 6
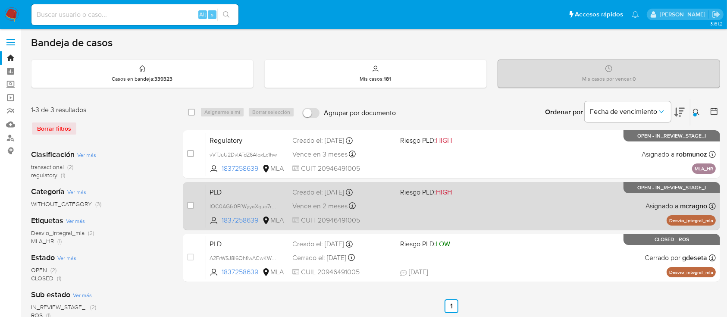
click at [552, 196] on div "PLD lOC0AGfx0FfWyyaXquo7r8hS 1837258639 MLA Riesgo PLD: HIGH Creado el: 12/09/2…" at bounding box center [461, 206] width 510 height 44
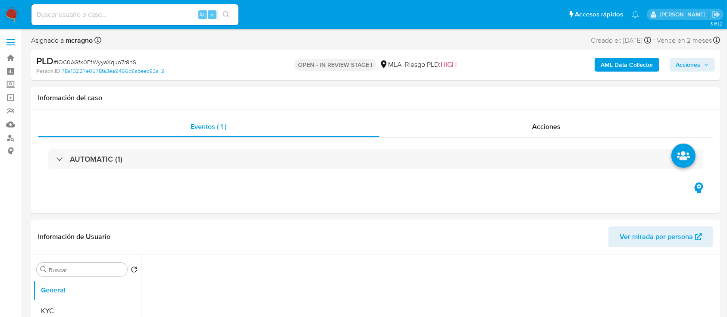
select select "10"
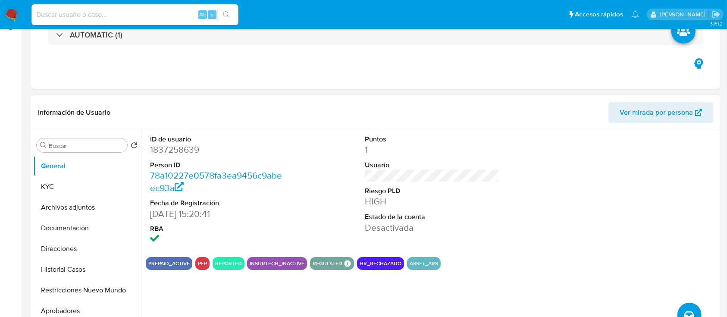
scroll to position [172, 0]
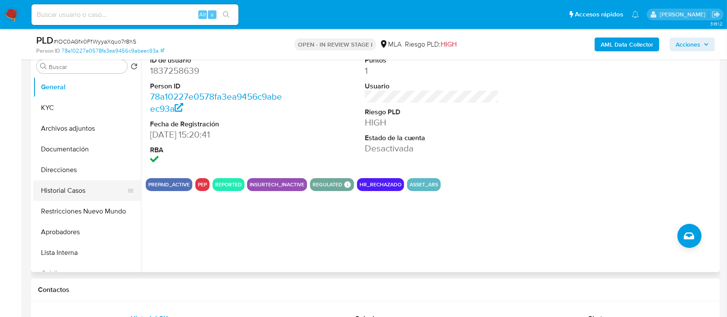
click at [73, 188] on button "Historial Casos" at bounding box center [83, 190] width 101 height 21
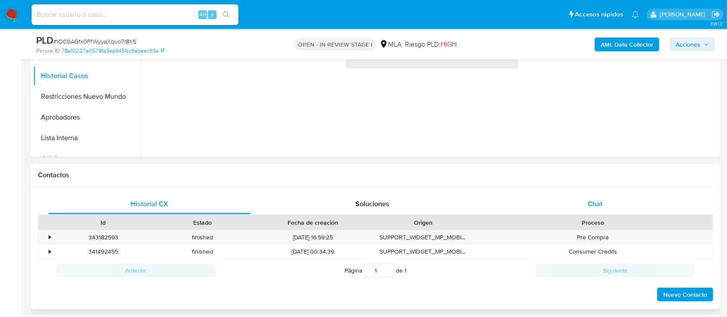
click at [607, 207] on div "Chat" at bounding box center [595, 204] width 202 height 21
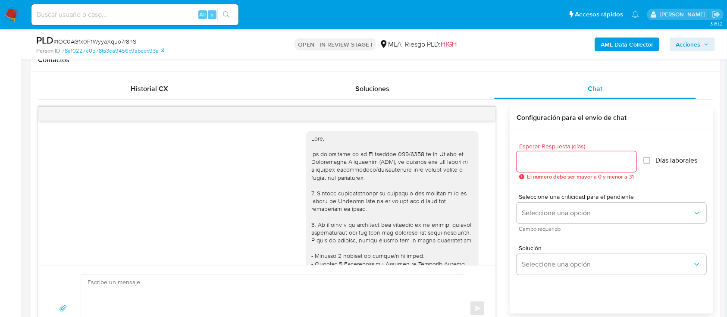
scroll to position [533, 0]
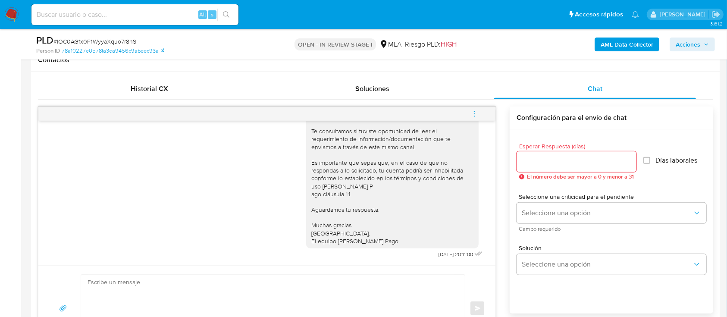
click at [479, 116] on button "menu-action" at bounding box center [474, 113] width 28 height 21
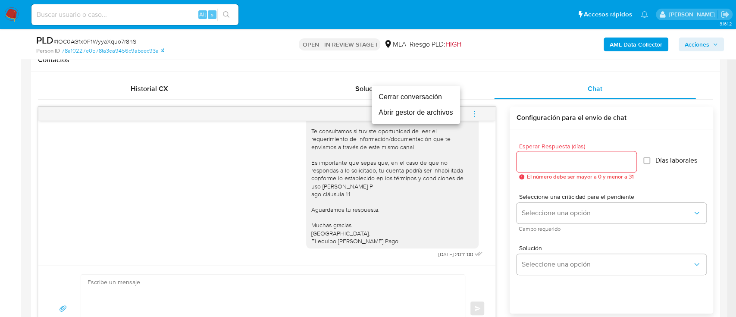
click at [411, 97] on li "Cerrar conversación" at bounding box center [416, 97] width 88 height 16
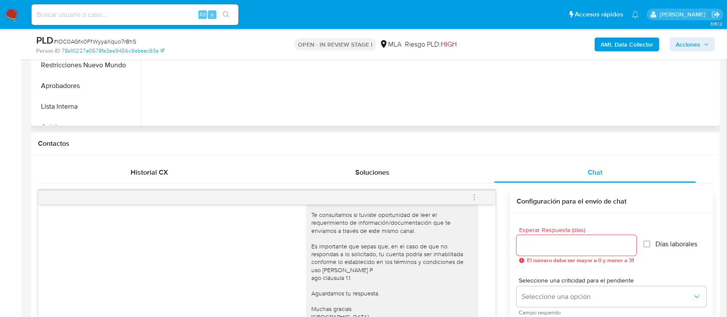
scroll to position [172, 0]
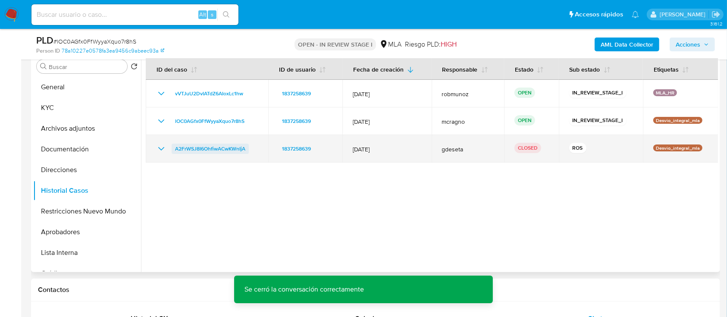
drag, startPoint x: 163, startPoint y: 146, endPoint x: 188, endPoint y: 156, distance: 27.1
click at [163, 146] on icon "Mostrar/Ocultar" at bounding box center [161, 149] width 10 height 10
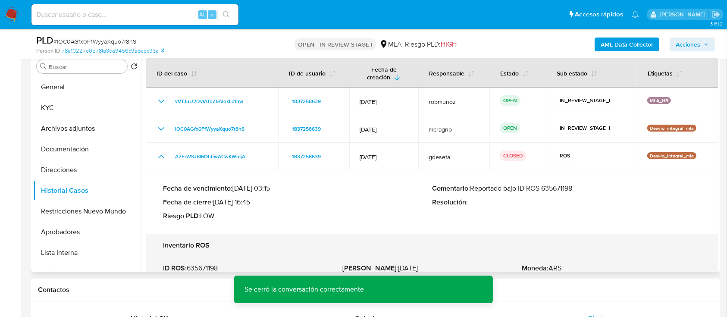
click at [576, 183] on div "Fecha de vencimiento : 10/10/2025 03:15 Fecha de cierre : 29/08/2025 16:45 Ries…" at bounding box center [432, 202] width 538 height 50
click at [564, 188] on p "Comentario : Reportado bajo ID ROS 635671198" at bounding box center [566, 188] width 269 height 9
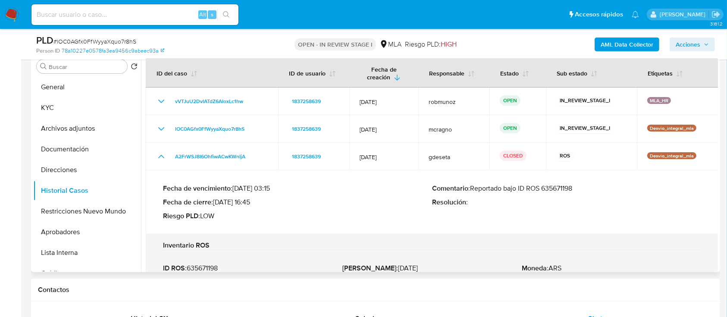
click at [311, 178] on div "Fecha de vencimiento : 10/10/2025 03:15 Fecha de cierre : 29/08/2025 16:45 Ries…" at bounding box center [432, 202] width 538 height 50
click at [88, 128] on button "Archivos adjuntos" at bounding box center [83, 128] width 101 height 21
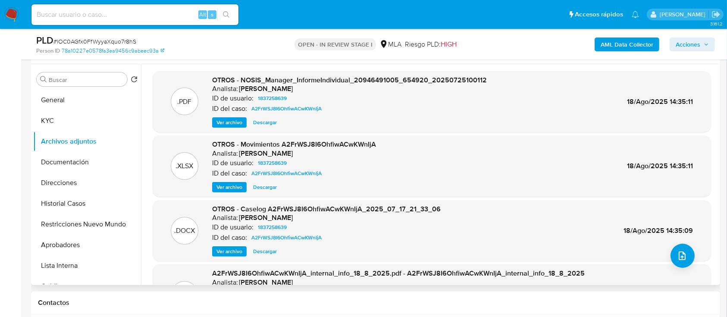
scroll to position [230, 0]
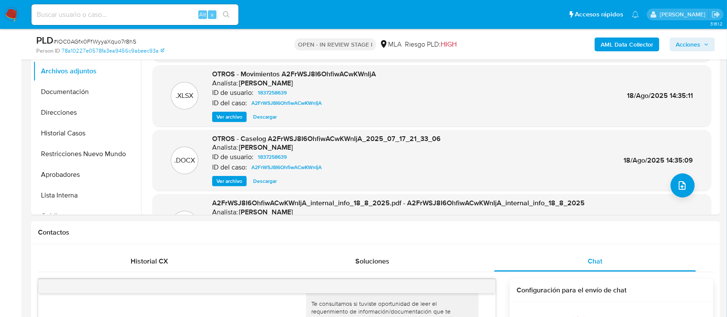
click at [638, 43] on b "AML Data Collector" at bounding box center [627, 45] width 53 height 14
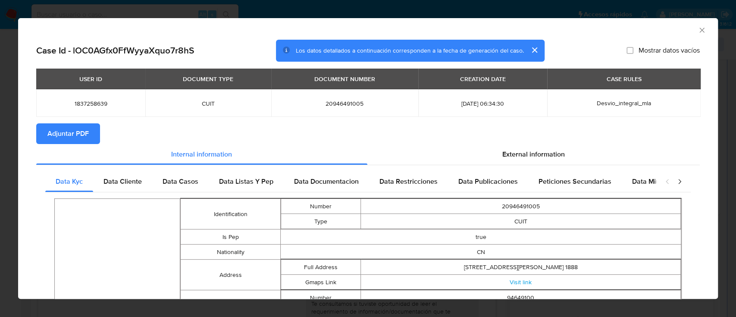
click at [86, 133] on span "Adjuntar PDF" at bounding box center [67, 133] width 41 height 19
click at [698, 28] on icon "Cerrar ventana" at bounding box center [702, 30] width 9 height 9
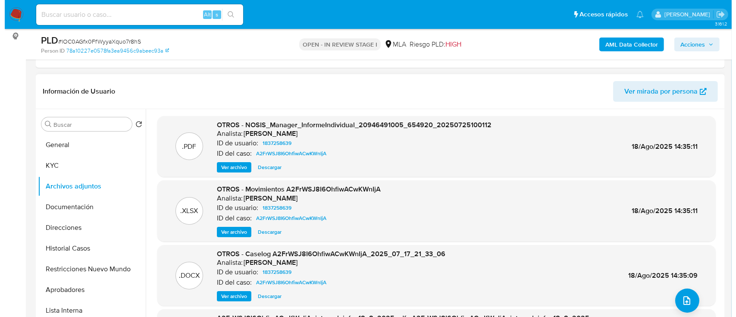
scroll to position [72, 0]
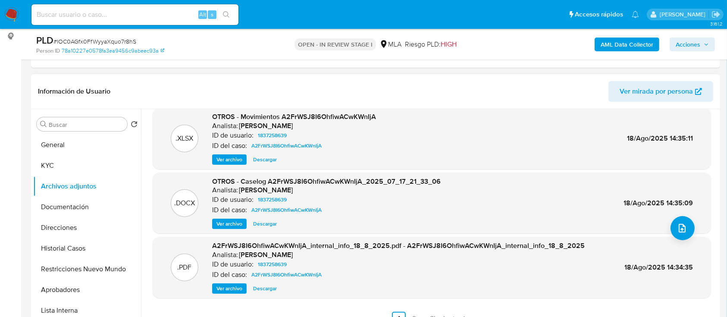
click at [217, 225] on span "Ver archivo" at bounding box center [229, 223] width 26 height 9
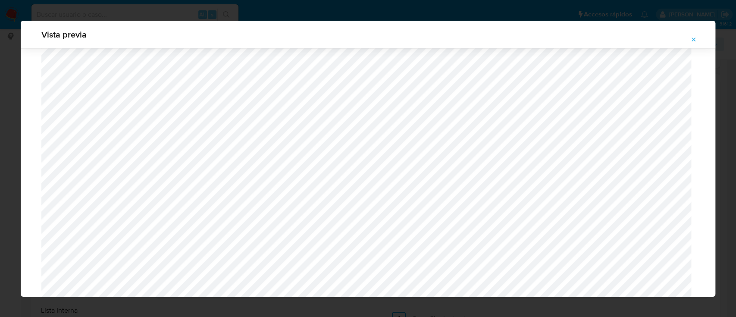
scroll to position [730, 0]
click at [699, 41] on button "Attachment preview" at bounding box center [693, 40] width 19 height 14
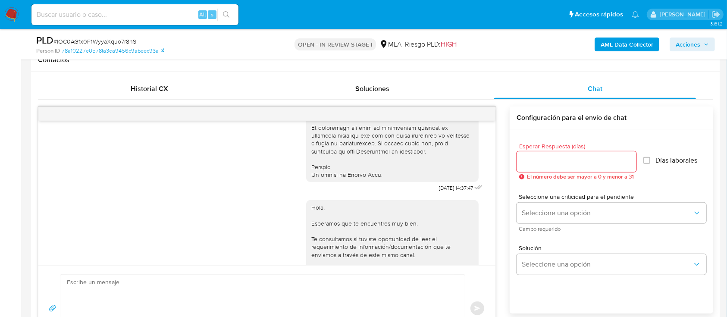
scroll to position [476, 0]
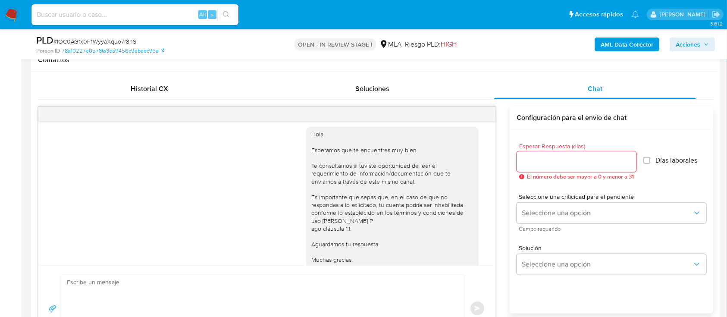
drag, startPoint x: 419, startPoint y: 131, endPoint x: 444, endPoint y: 132, distance: 25.5
copy span "17/09/2025"
click at [425, 186] on div "Hola, Esperamos que te encuentres muy bien. Te consultamos si tuviste oportunid…" at bounding box center [392, 204] width 162 height 149
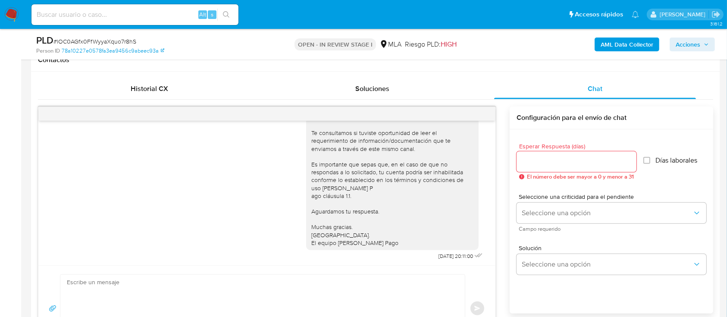
scroll to position [533, 0]
drag, startPoint x: 416, startPoint y: 257, endPoint x: 445, endPoint y: 255, distance: 29.3
click at [445, 255] on div "Hola, Esperamos que te encuentres muy bien. Te consultamos si tuviste oportunid…" at bounding box center [395, 173] width 178 height 174
copy span "22/09/2025"
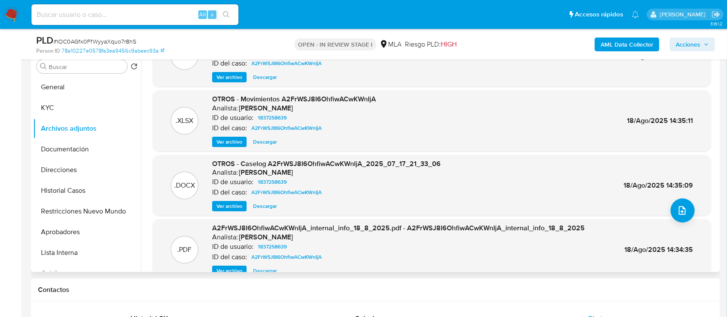
scroll to position [0, 0]
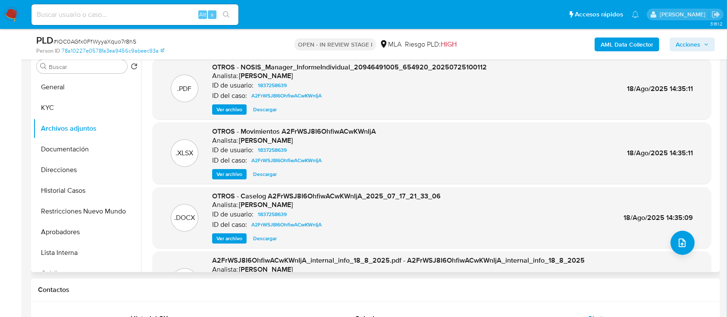
click at [233, 239] on span "Ver archivo" at bounding box center [229, 238] width 26 height 9
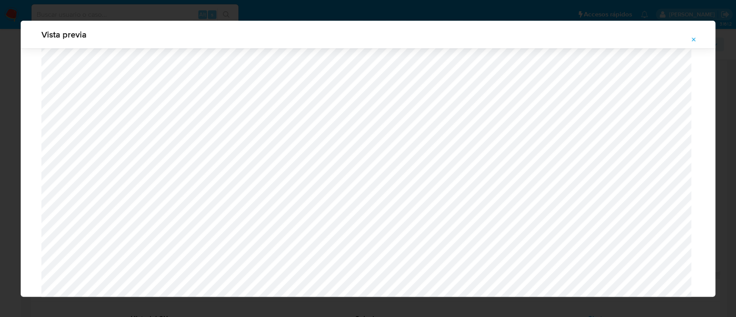
scroll to position [673, 0]
click at [692, 38] on icon "Attachment preview" at bounding box center [693, 39] width 7 height 7
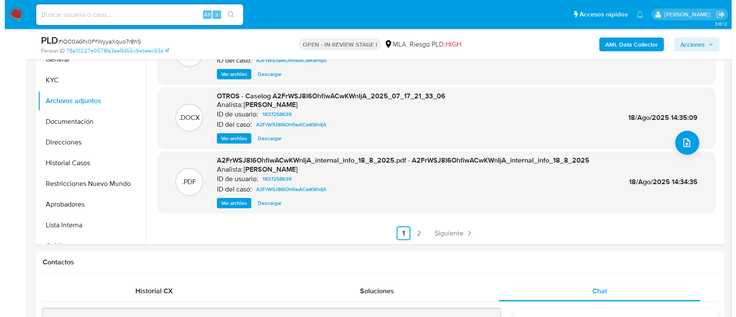
scroll to position [202, 0]
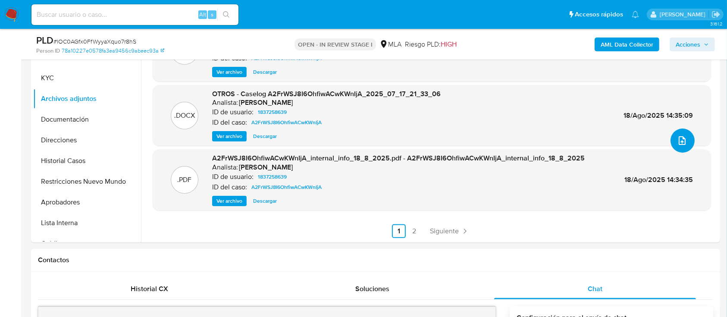
click at [677, 139] on icon "upload-file" at bounding box center [682, 140] width 10 height 10
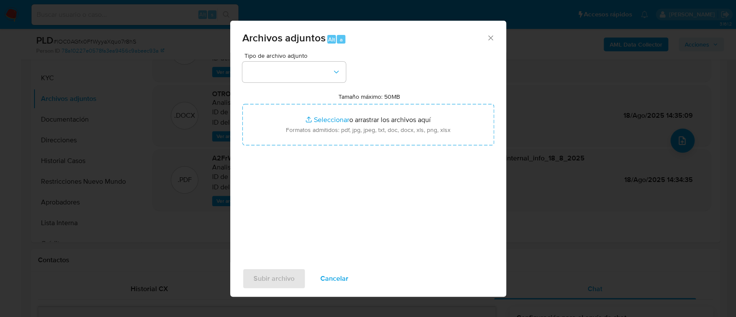
click at [314, 70] on button "button" at bounding box center [293, 72] width 103 height 21
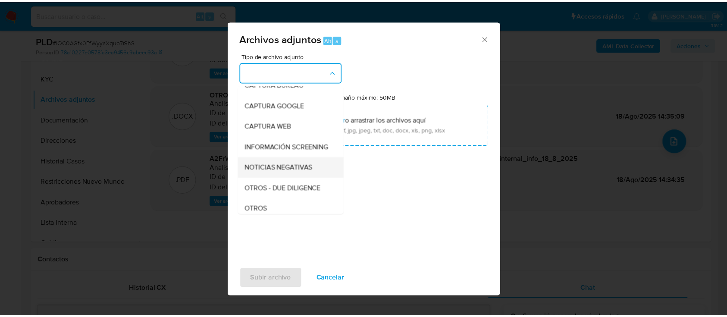
scroll to position [57, 0]
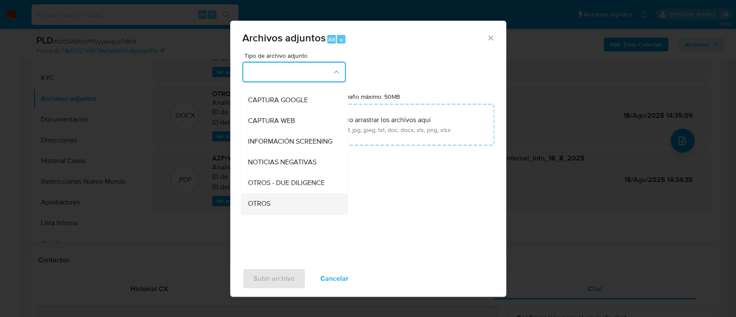
click at [270, 206] on div "OTROS" at bounding box center [291, 203] width 88 height 21
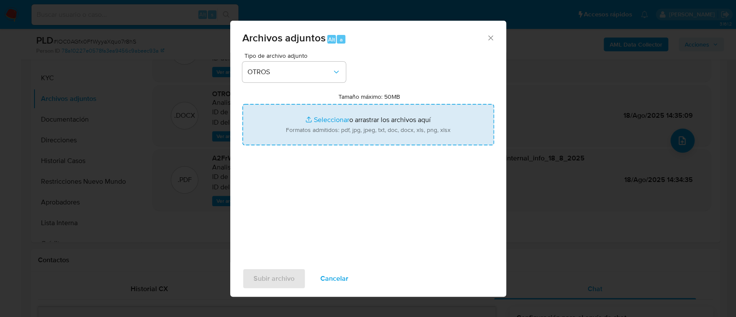
click at [343, 129] on input "Tamaño máximo: 50MB Seleccionar archivos" at bounding box center [368, 124] width 252 height 41
type input "C:\fakepath\1837258639 - Movimientos.xlsx"
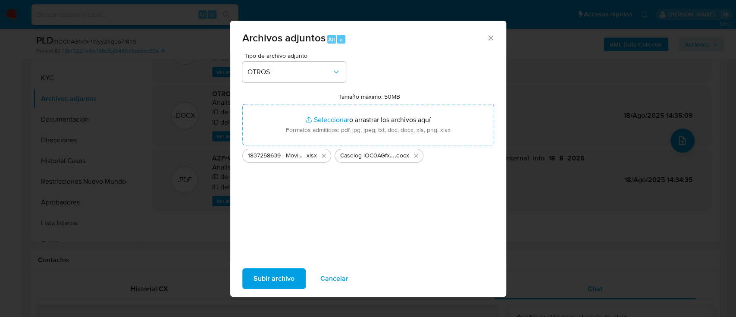
click at [268, 283] on span "Subir archivo" at bounding box center [273, 278] width 41 height 19
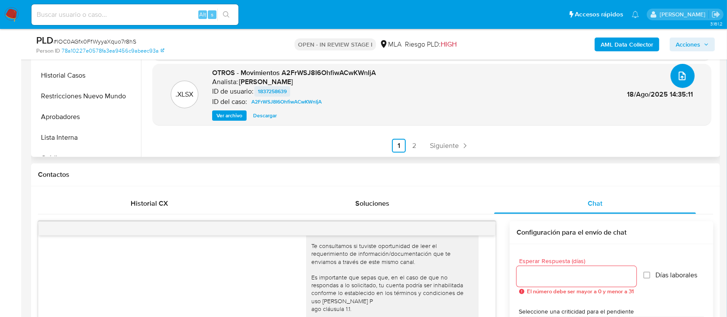
scroll to position [145, 0]
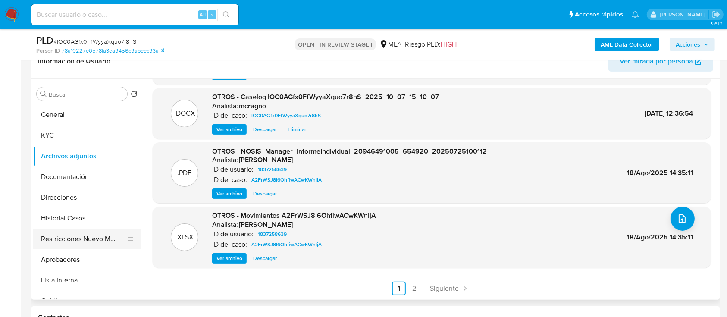
click at [77, 236] on button "Restricciones Nuevo Mundo" at bounding box center [83, 238] width 101 height 21
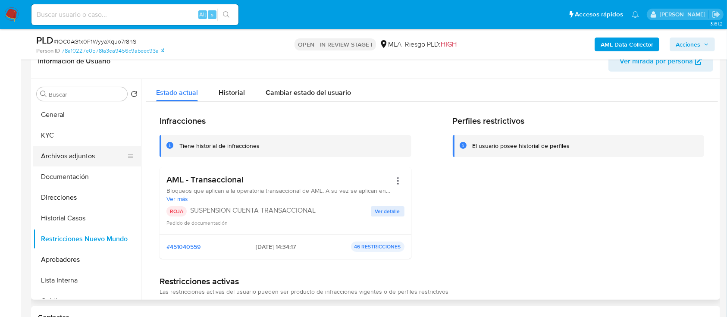
click at [85, 153] on button "Archivos adjuntos" at bounding box center [83, 156] width 101 height 21
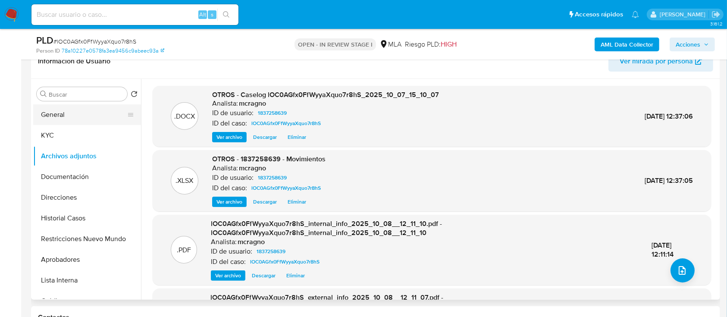
click at [81, 106] on button "General" at bounding box center [83, 114] width 101 height 21
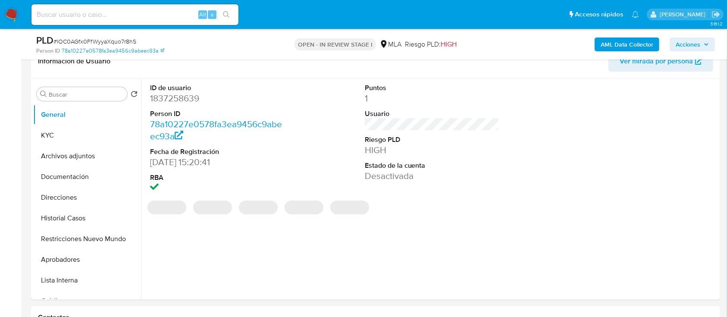
click at [701, 50] on button "Acciones" at bounding box center [692, 45] width 45 height 14
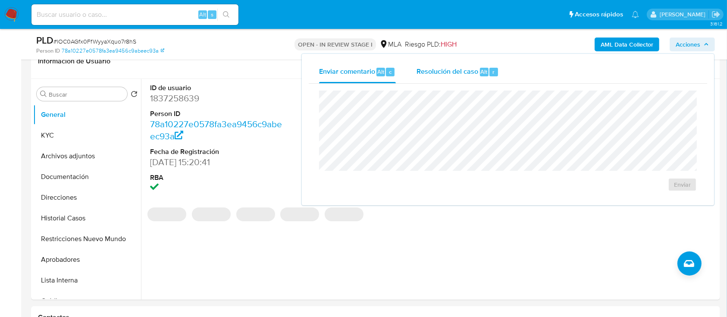
click at [469, 79] on div "Resolución del caso Alt r" at bounding box center [457, 72] width 82 height 22
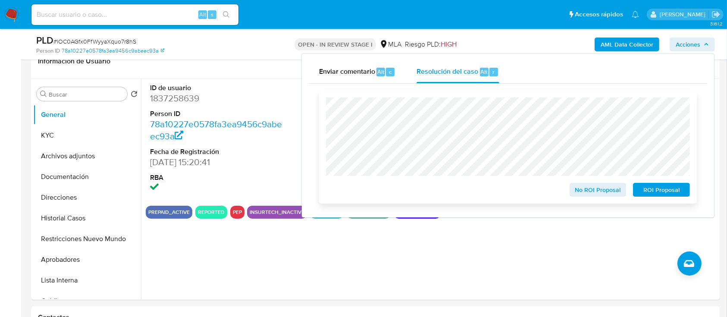
click at [652, 191] on span "ROI Proposal" at bounding box center [661, 190] width 45 height 12
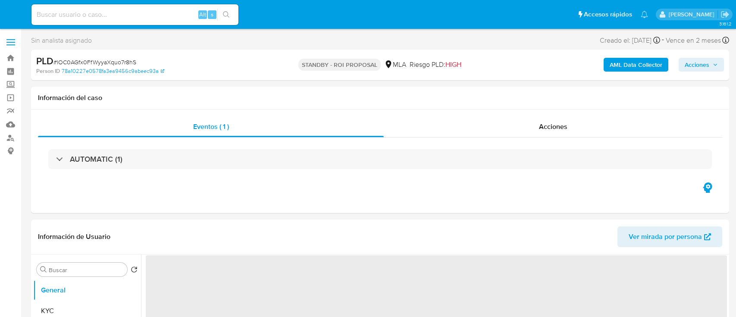
select select "10"
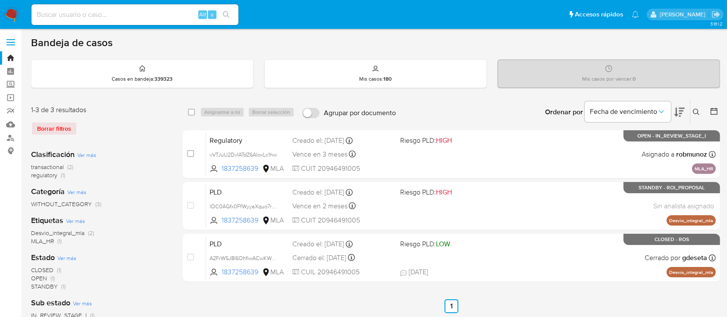
click at [694, 110] on icon at bounding box center [696, 112] width 7 height 7
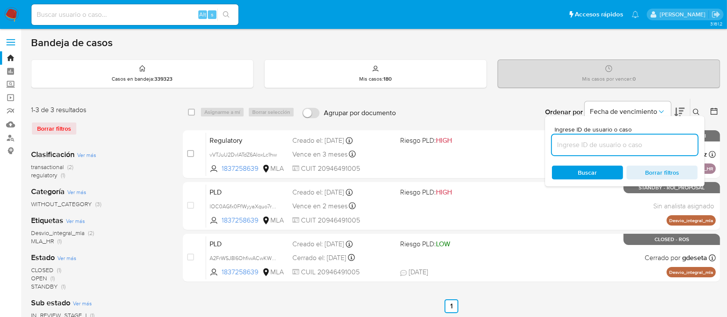
click at [640, 147] on input at bounding box center [625, 144] width 146 height 11
type input "47502989"
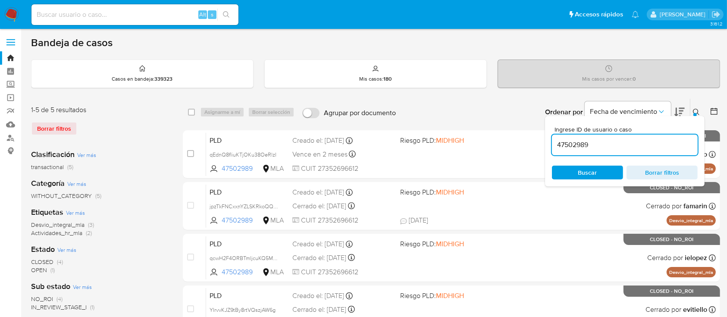
click at [696, 109] on icon at bounding box center [696, 112] width 7 height 7
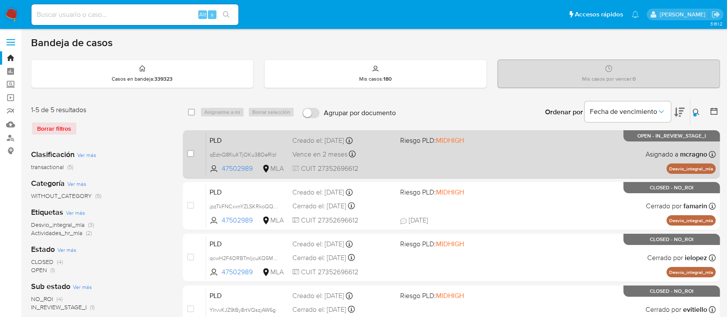
click at [594, 155] on div "PLD qEdnQ8fliuKTjOKu38OeRlzI 47502989 MLA Riesgo PLD: MIDHIGH Creado el: 12/09/…" at bounding box center [461, 154] width 510 height 44
click at [274, 154] on span "qEdnQ8fliuKTjOKu38OeRlzI" at bounding box center [243, 153] width 67 height 9
click at [191, 152] on input "checkbox" at bounding box center [190, 153] width 7 height 7
checkbox input "true"
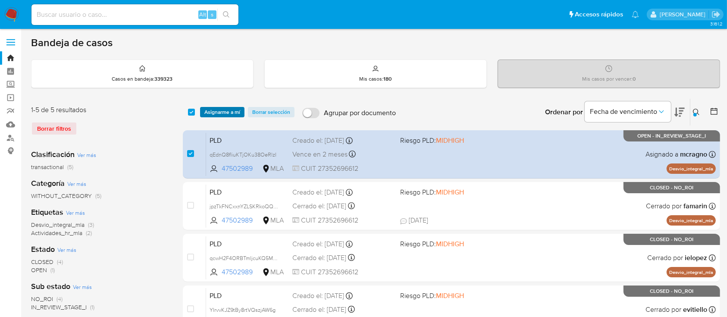
click at [225, 115] on span "Asignarme a mí" at bounding box center [222, 112] width 36 height 9
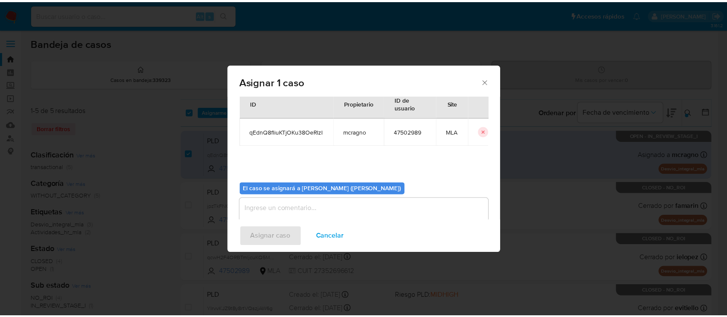
scroll to position [44, 0]
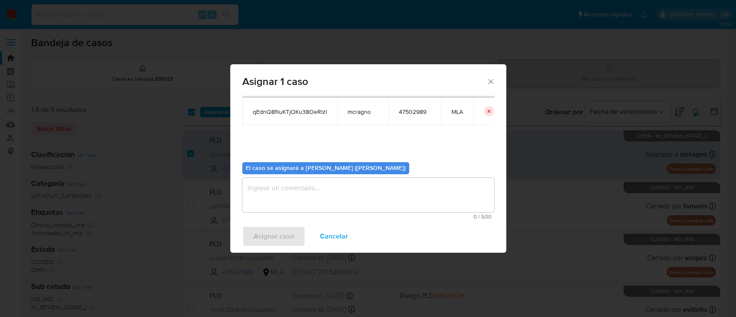
click at [278, 196] on textarea "assign-modal" at bounding box center [368, 195] width 252 height 34
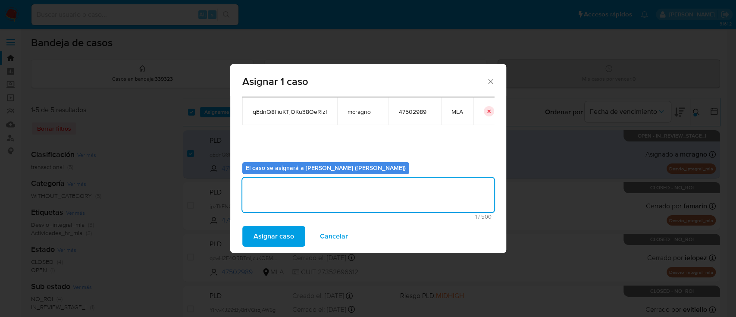
click at [274, 237] on span "Asignar caso" at bounding box center [273, 236] width 41 height 19
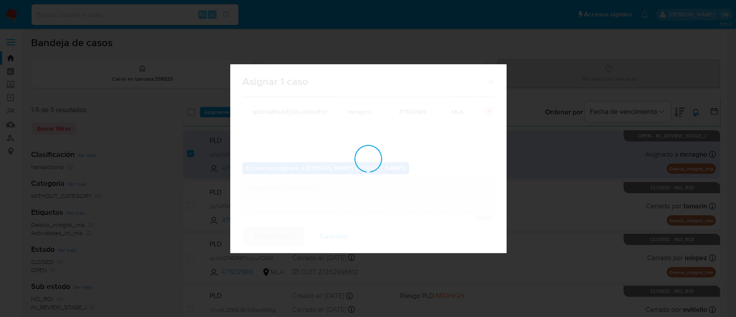
checkbox input "false"
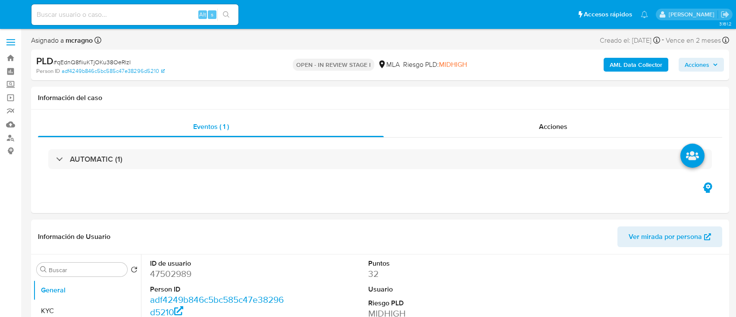
select select "10"
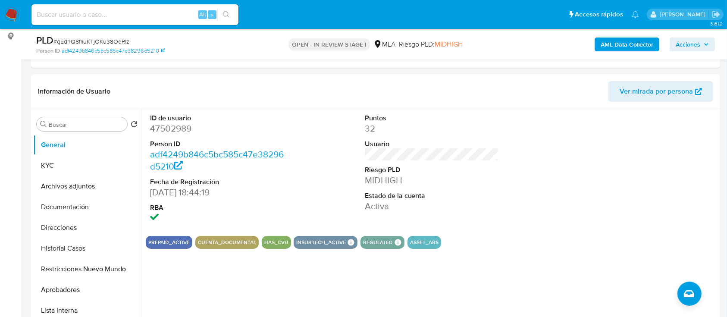
scroll to position [230, 0]
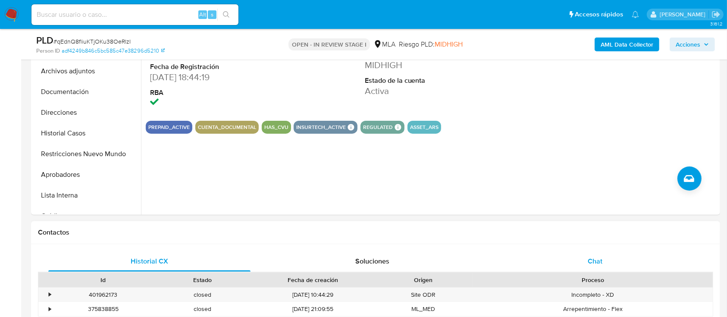
click at [640, 260] on div "Chat" at bounding box center [595, 261] width 202 height 21
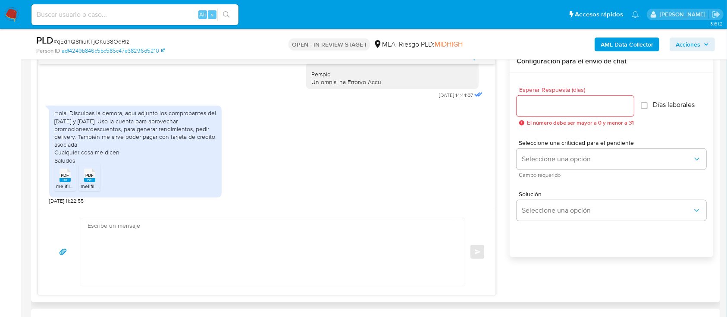
scroll to position [460, 0]
click at [168, 191] on ul "PDF PDF melifile7355392661158230331.pdf PDF PDF melifile2436900749973967563.pdf" at bounding box center [135, 178] width 162 height 30
click at [175, 260] on textarea at bounding box center [271, 251] width 366 height 68
paste textarea "Hola, ¡Muchas gracias por tu respuesta! Confirmamos la recepción de la document…"
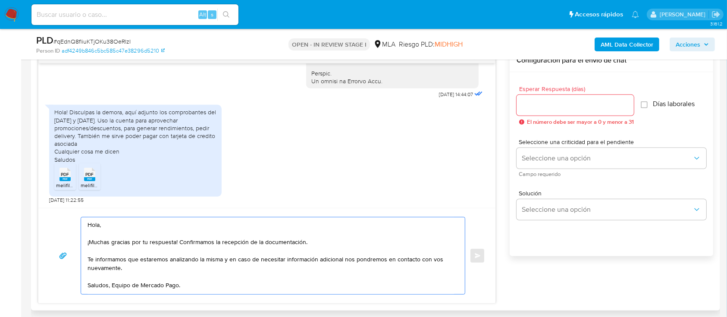
drag, startPoint x: 102, startPoint y: 258, endPoint x: 89, endPoint y: 256, distance: 13.2
click at [89, 256] on textarea "Hola, ¡Muchas gracias por tu respuesta! Confirmamos la recepción de la document…" at bounding box center [271, 255] width 366 height 77
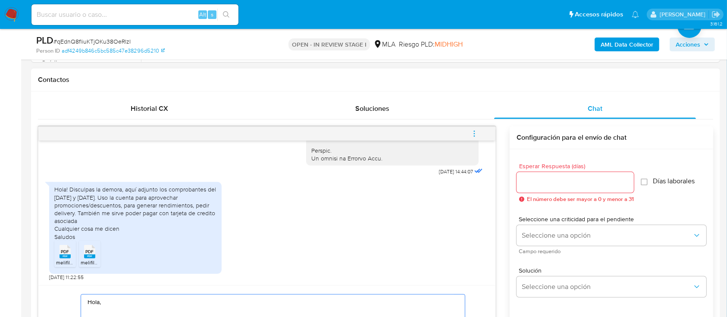
scroll to position [345, 0]
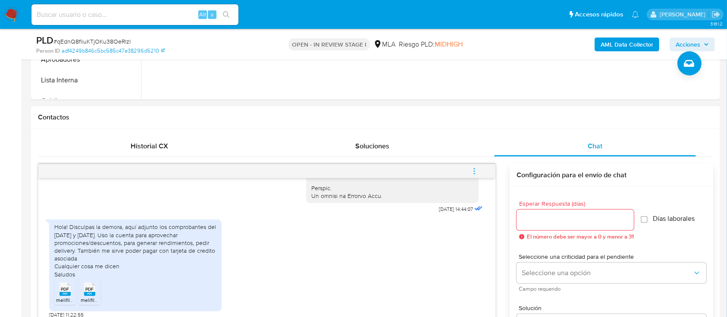
type textarea "Hola, ¡Muchas gracias por tu respuesta! Confirmamos la recepción de la document…"
drag, startPoint x: 549, startPoint y: 212, endPoint x: 561, endPoint y: 223, distance: 16.5
click at [548, 213] on div at bounding box center [574, 220] width 117 height 21
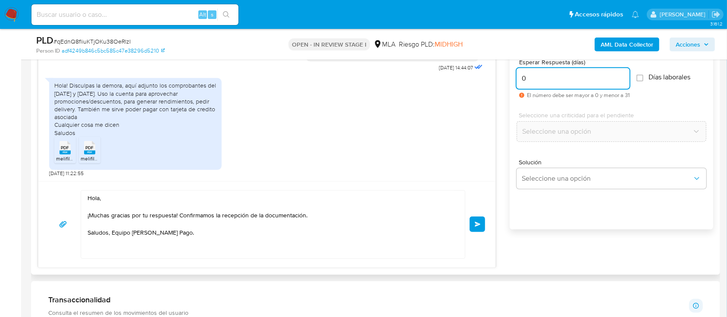
scroll to position [469, 0]
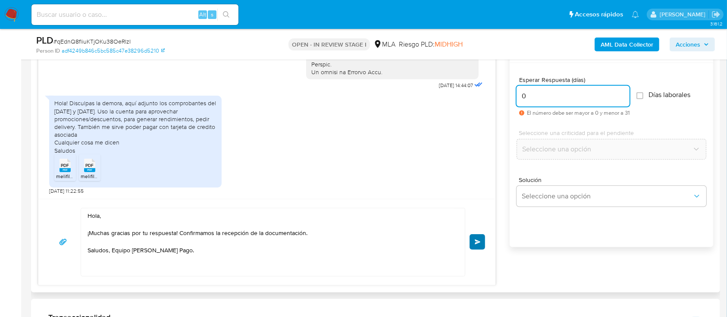
type input "0"
click at [482, 245] on button "Enviar" at bounding box center [477, 242] width 16 height 16
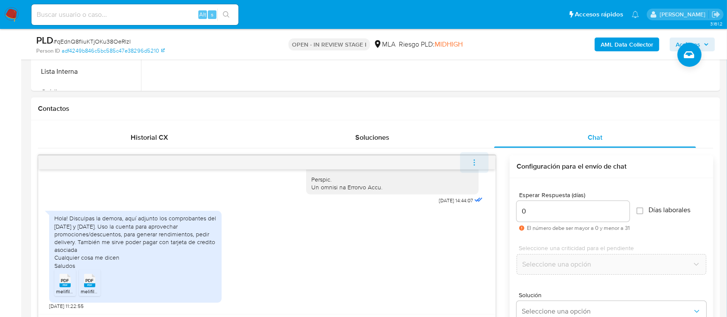
scroll to position [526, 0]
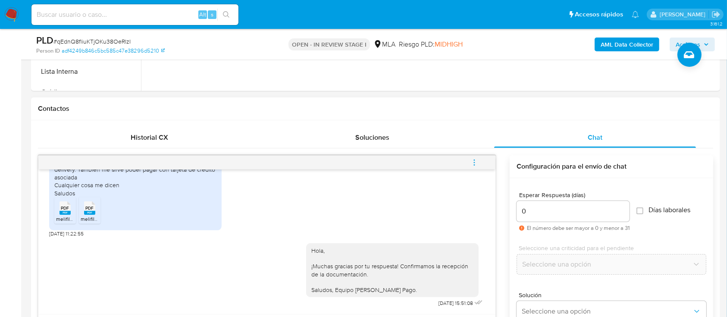
click at [475, 159] on icon "menu-action" at bounding box center [474, 163] width 8 height 8
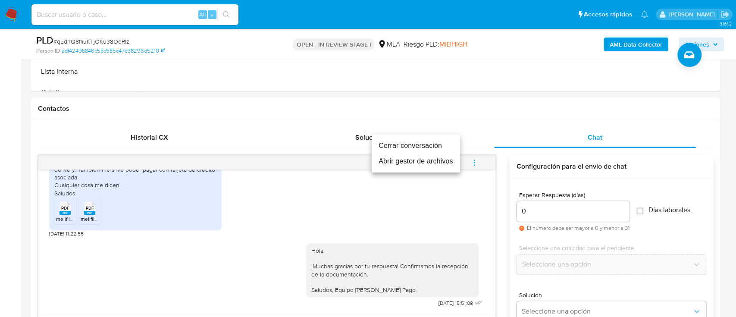
drag, startPoint x: 400, startPoint y: 144, endPoint x: 417, endPoint y: 149, distance: 18.4
click at [400, 144] on li "Cerrar conversación" at bounding box center [416, 146] width 88 height 16
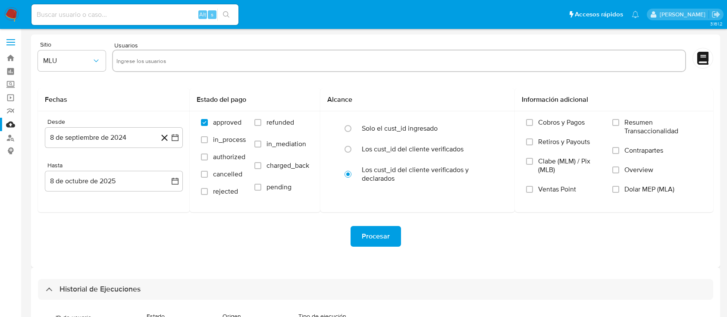
select select "10"
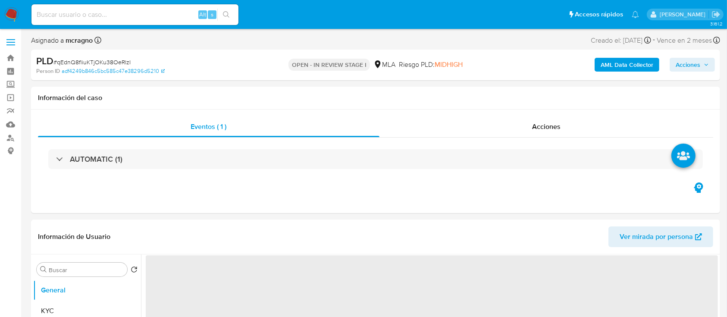
select select "10"
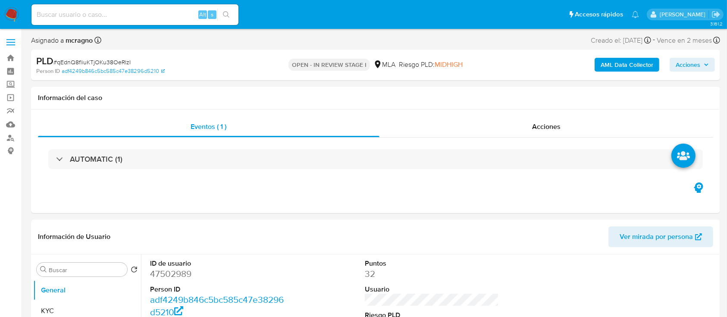
scroll to position [230, 0]
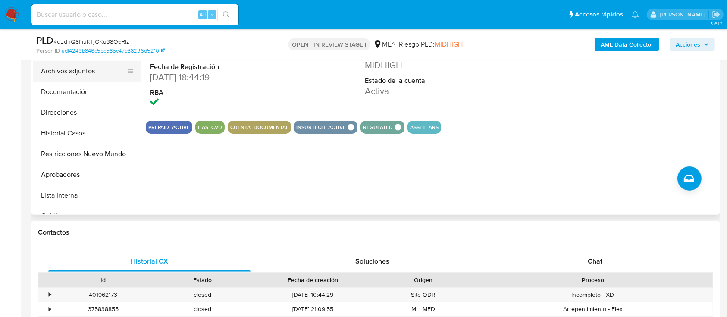
click at [66, 76] on button "Archivos adjuntos" at bounding box center [83, 71] width 101 height 21
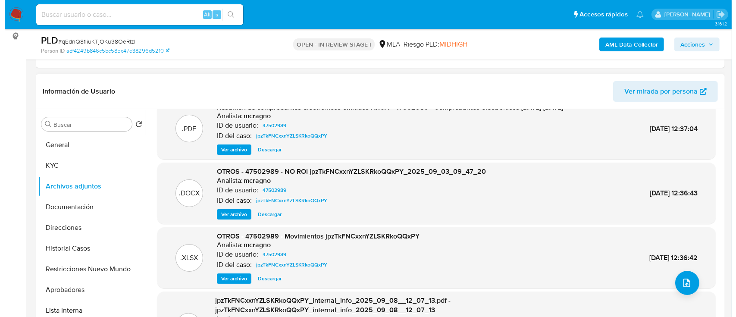
scroll to position [0, 0]
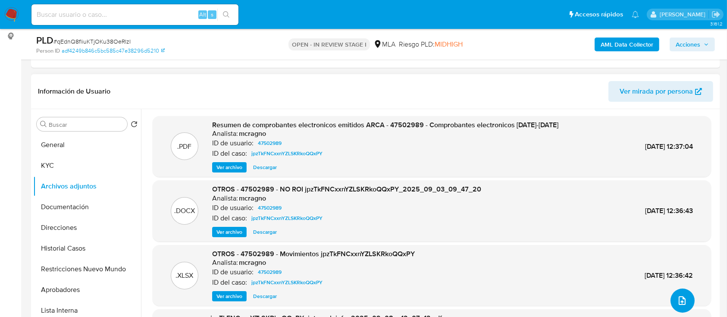
click at [671, 296] on button "upload-file" at bounding box center [682, 300] width 24 height 24
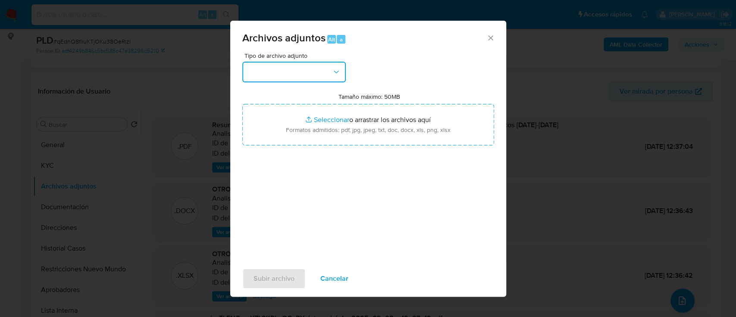
click at [303, 72] on button "button" at bounding box center [293, 72] width 103 height 21
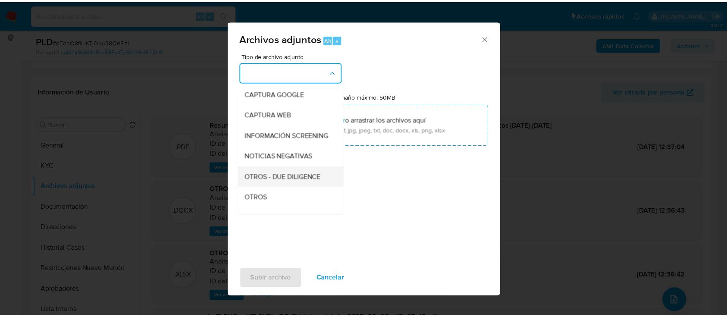
scroll to position [115, 0]
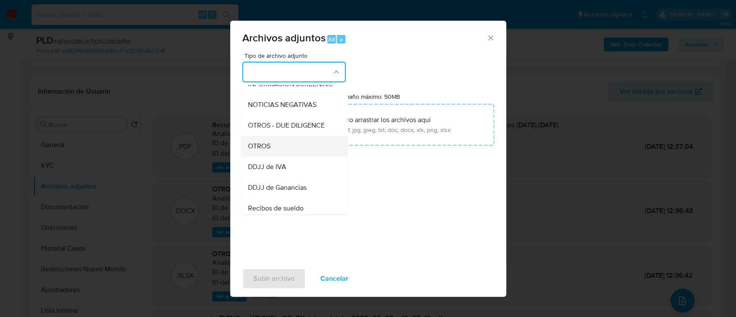
click at [271, 153] on div "OTROS" at bounding box center [291, 146] width 88 height 21
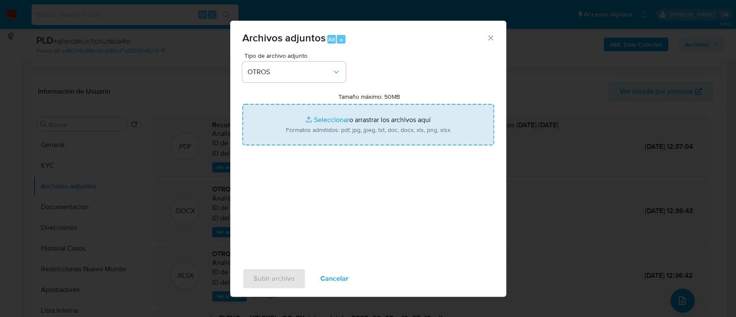
click at [364, 116] on input "Tamaño máximo: 50MB Seleccionar archivos" at bounding box center [368, 124] width 252 height 41
type input "C:\fakepath\47502989 - Movimientos qEdnQ8fliuKTjOKu38OeRlzI.xlsx"
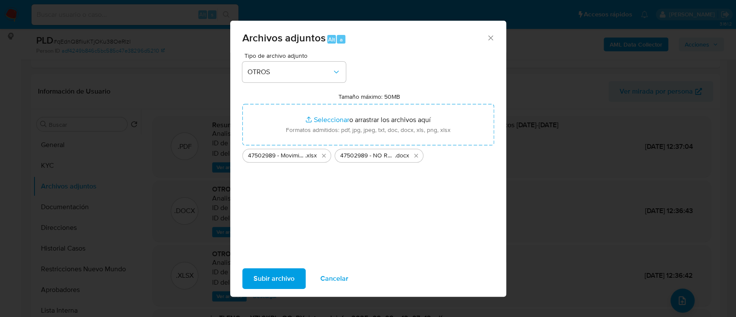
click at [262, 279] on span "Subir archivo" at bounding box center [273, 278] width 41 height 19
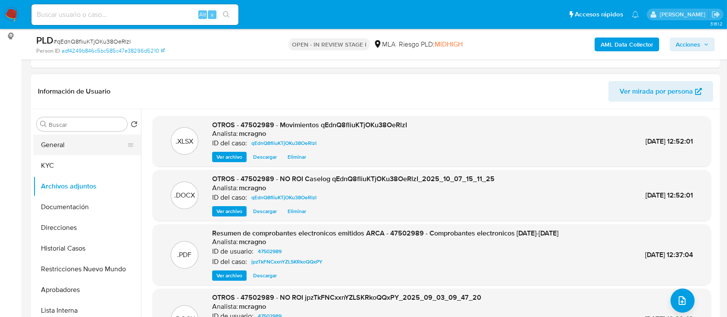
click at [95, 146] on button "General" at bounding box center [83, 145] width 101 height 21
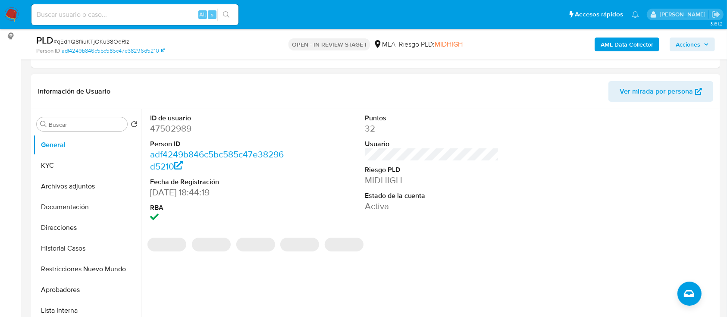
click at [85, 185] on button "Archivos adjuntos" at bounding box center [87, 186] width 108 height 21
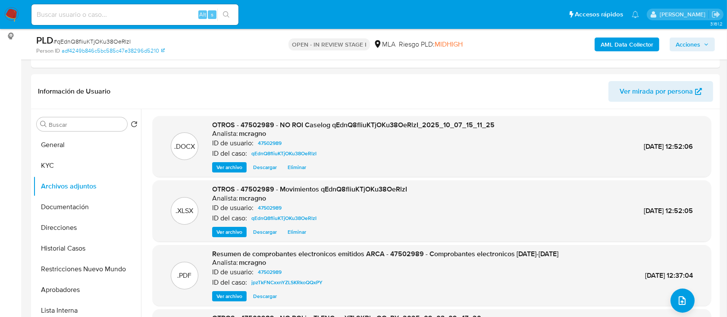
click at [701, 50] on span "Acciones" at bounding box center [692, 44] width 33 height 12
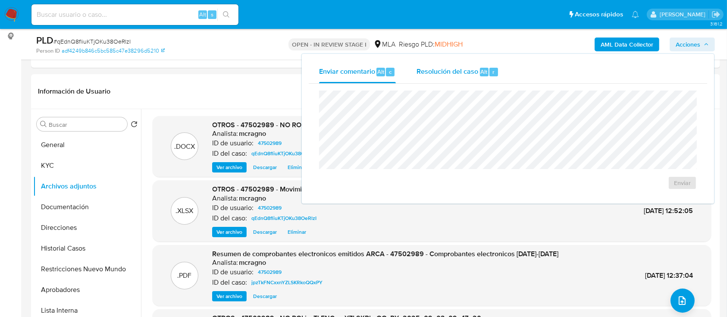
click at [444, 75] on span "Resolución del caso" at bounding box center [447, 71] width 62 height 10
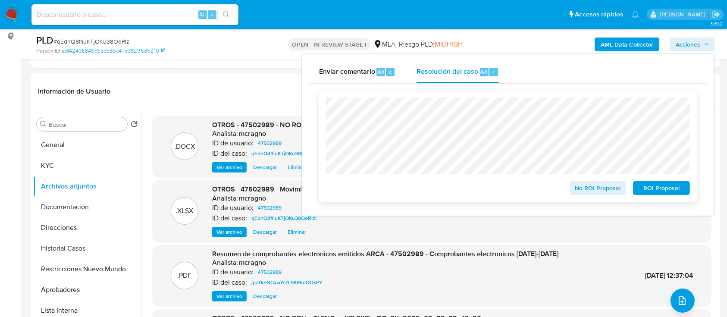
click at [580, 191] on span "No ROI Proposal" at bounding box center [598, 188] width 45 height 12
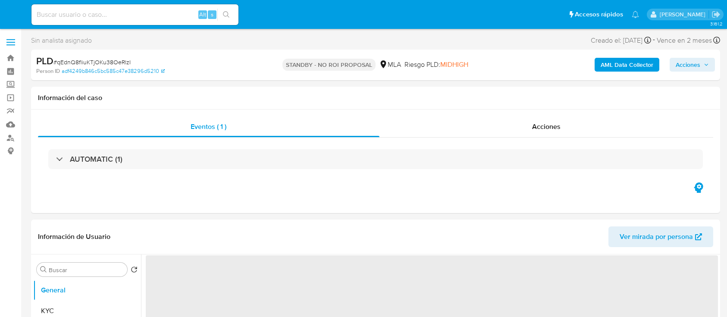
select select "10"
